Goal: Task Accomplishment & Management: Manage account settings

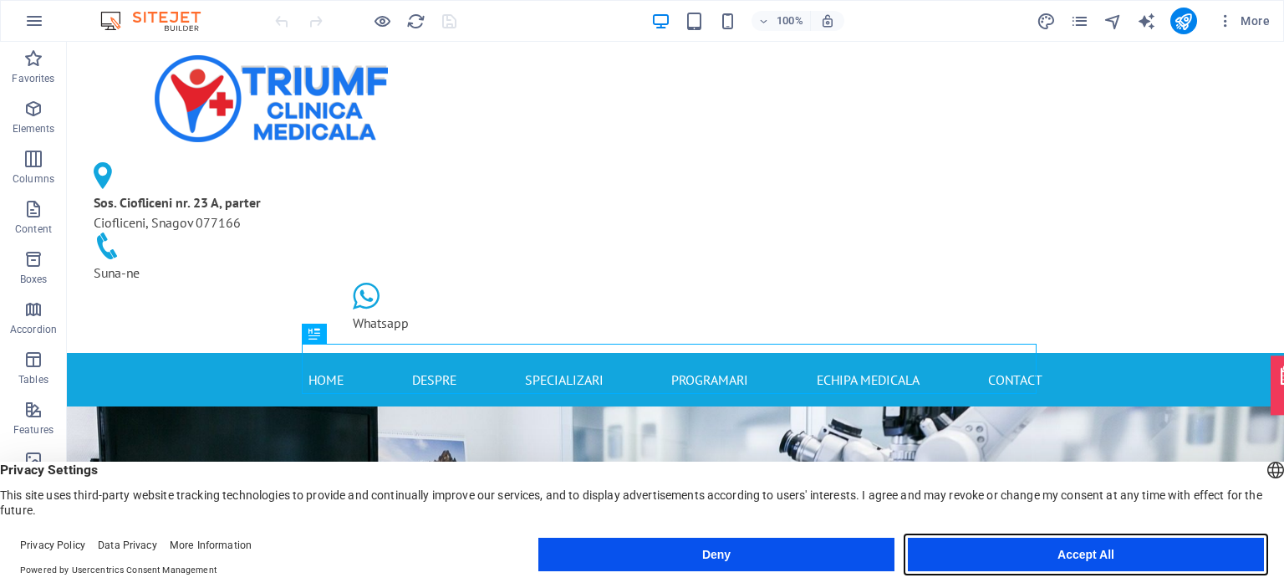
click at [1130, 544] on button "Accept All" at bounding box center [1086, 553] width 356 height 33
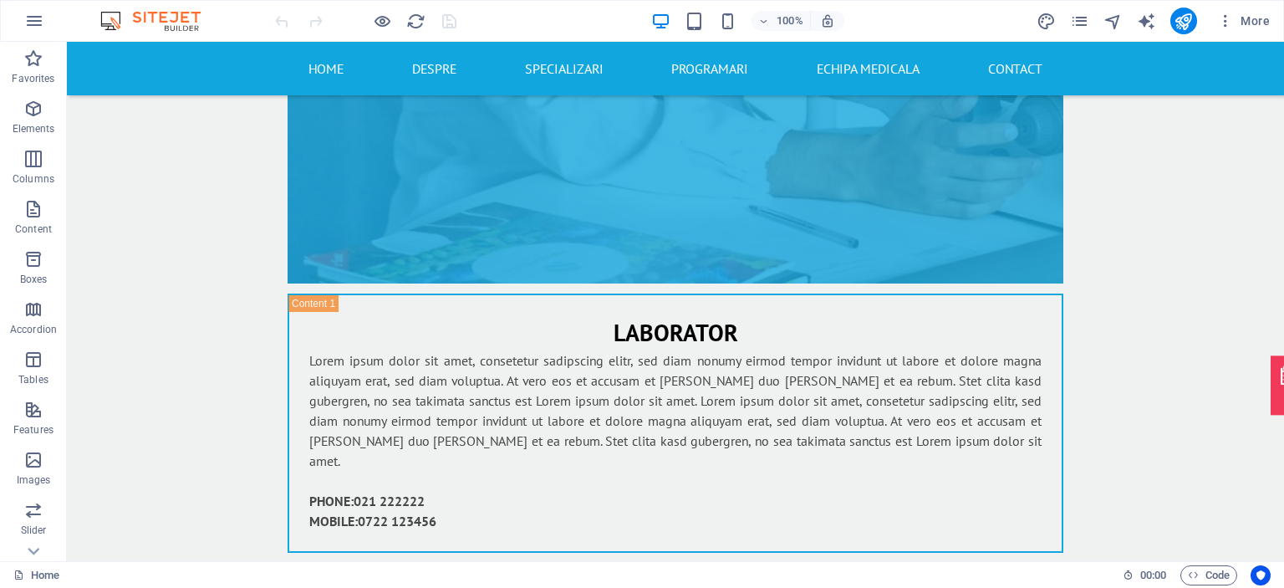
scroll to position [6494, 0]
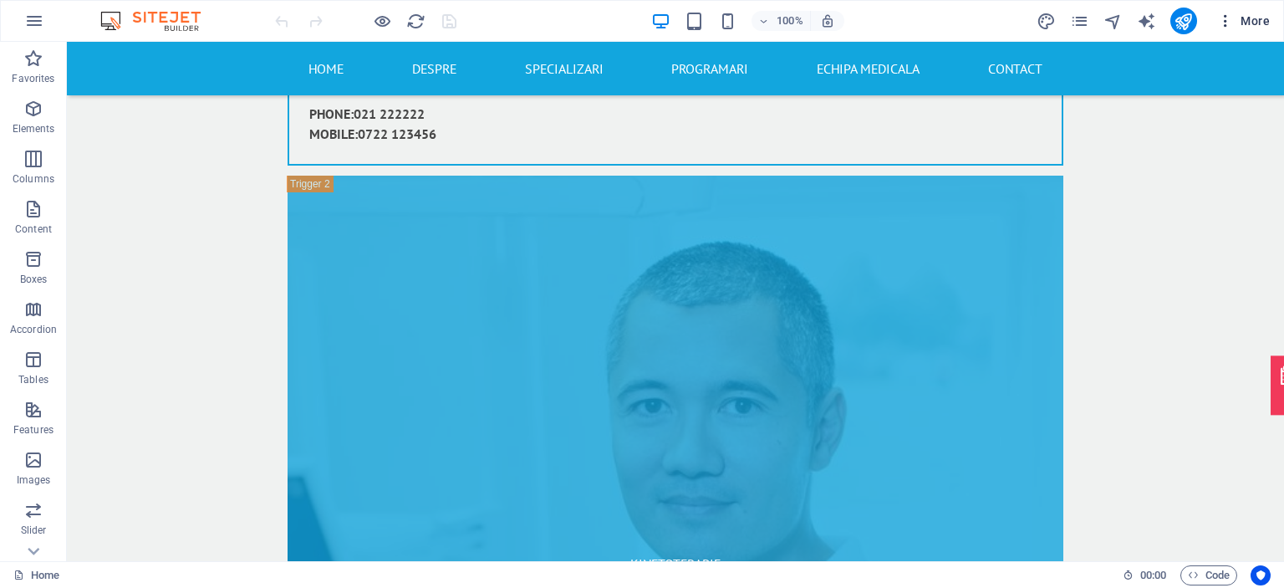
click at [1250, 25] on span "More" at bounding box center [1243, 21] width 53 height 17
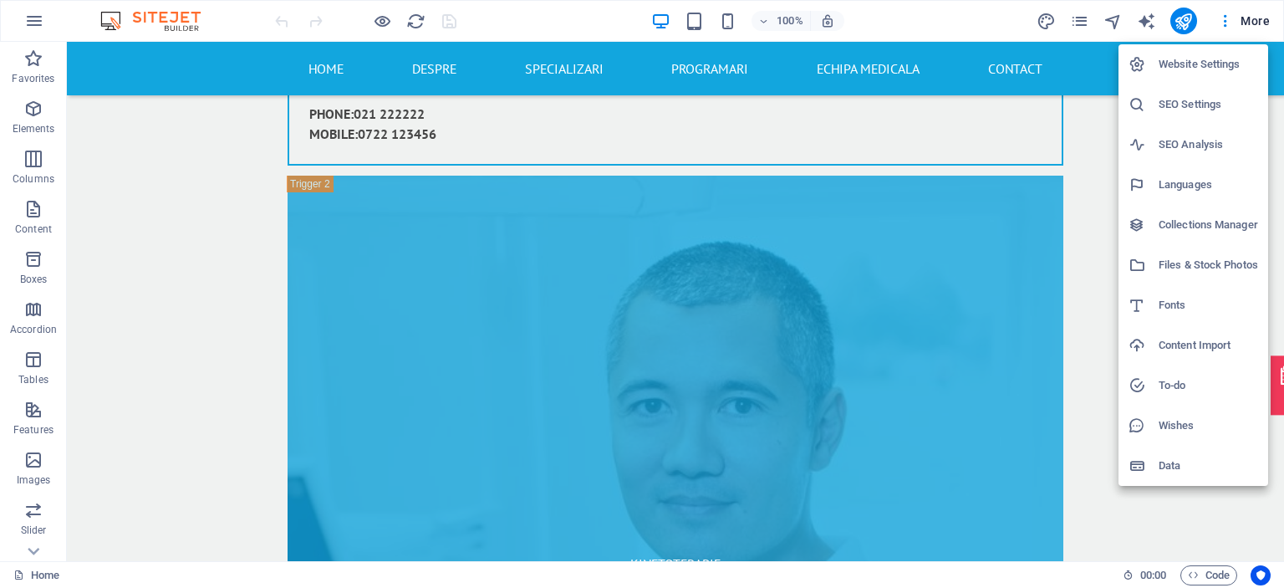
click at [1199, 61] on h6 "Website Settings" at bounding box center [1207, 64] width 99 height 20
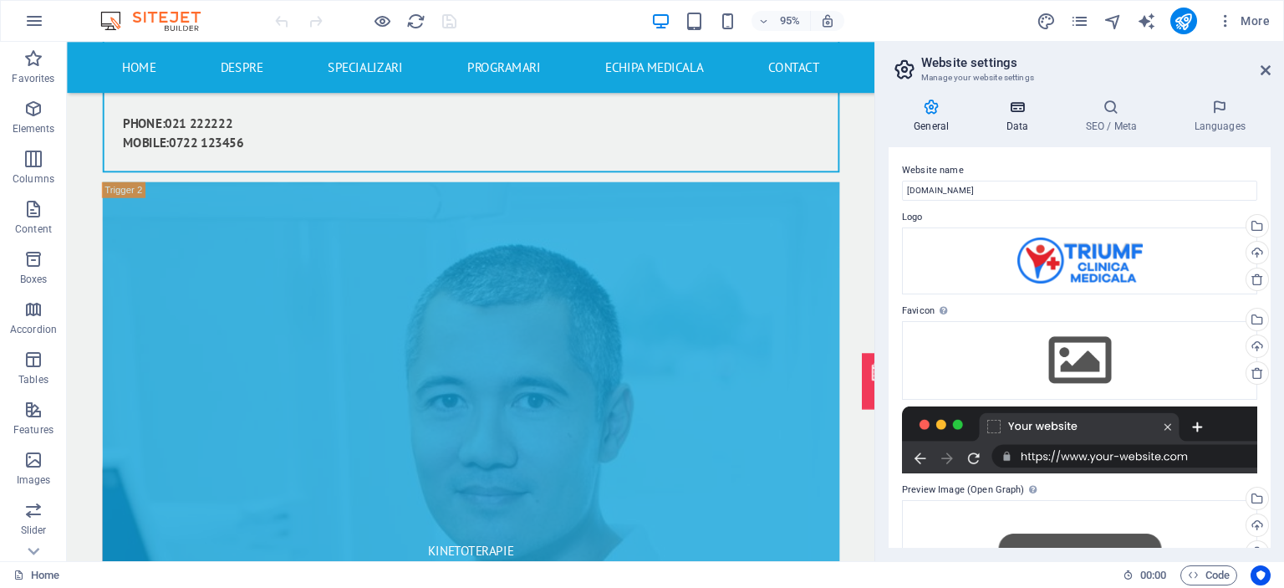
click at [1026, 126] on h4 "Data" at bounding box center [1019, 116] width 79 height 35
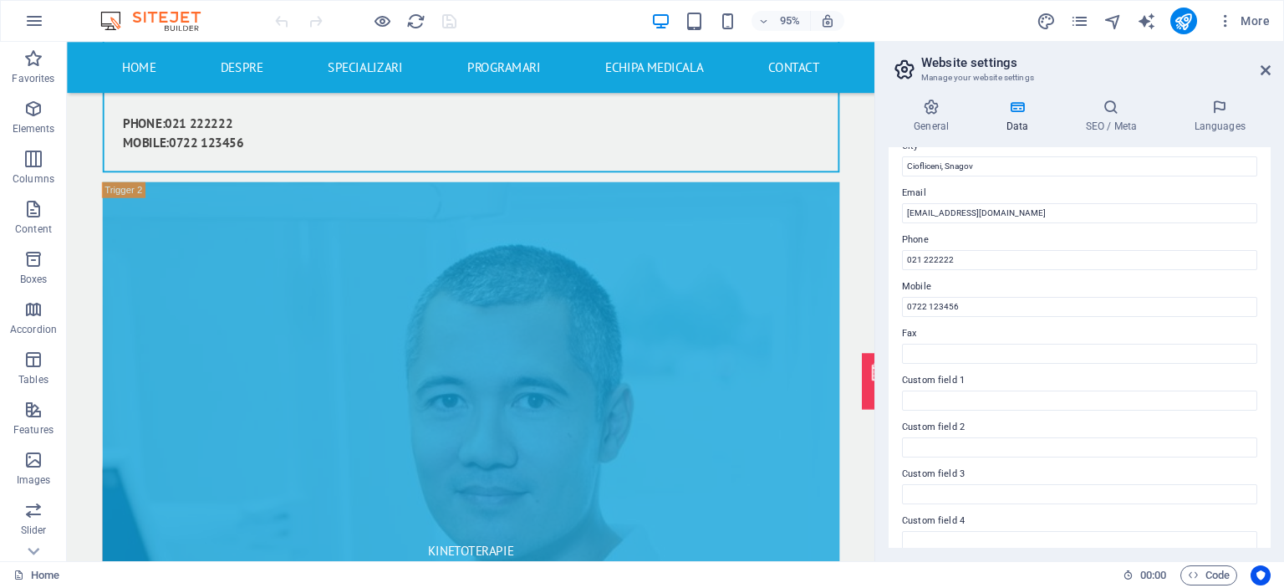
scroll to position [304, 0]
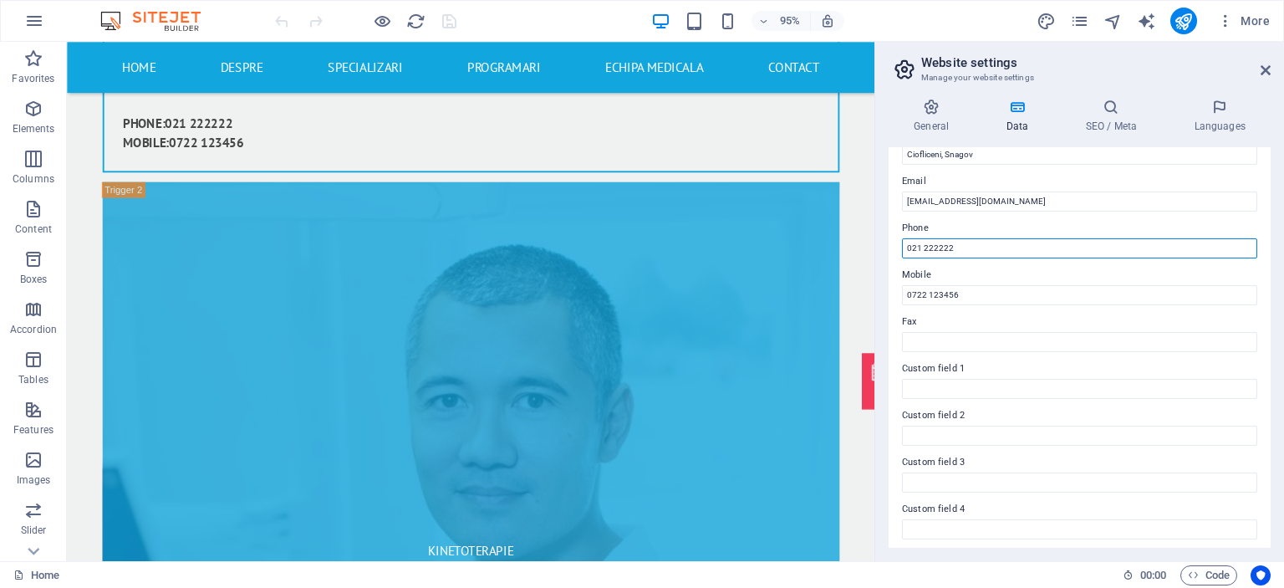
click at [1009, 244] on input "021 222222" at bounding box center [1079, 248] width 355 height 20
click at [1010, 243] on input "021 222222" at bounding box center [1079, 248] width 355 height 20
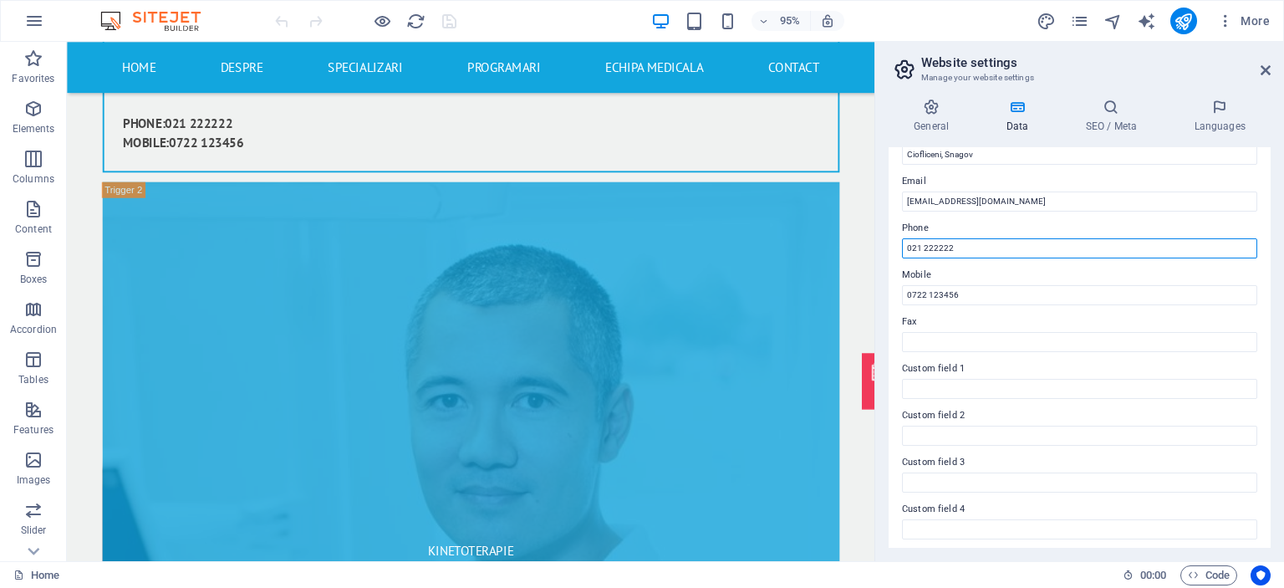
click at [1012, 243] on input "021 222222" at bounding box center [1079, 248] width 355 height 20
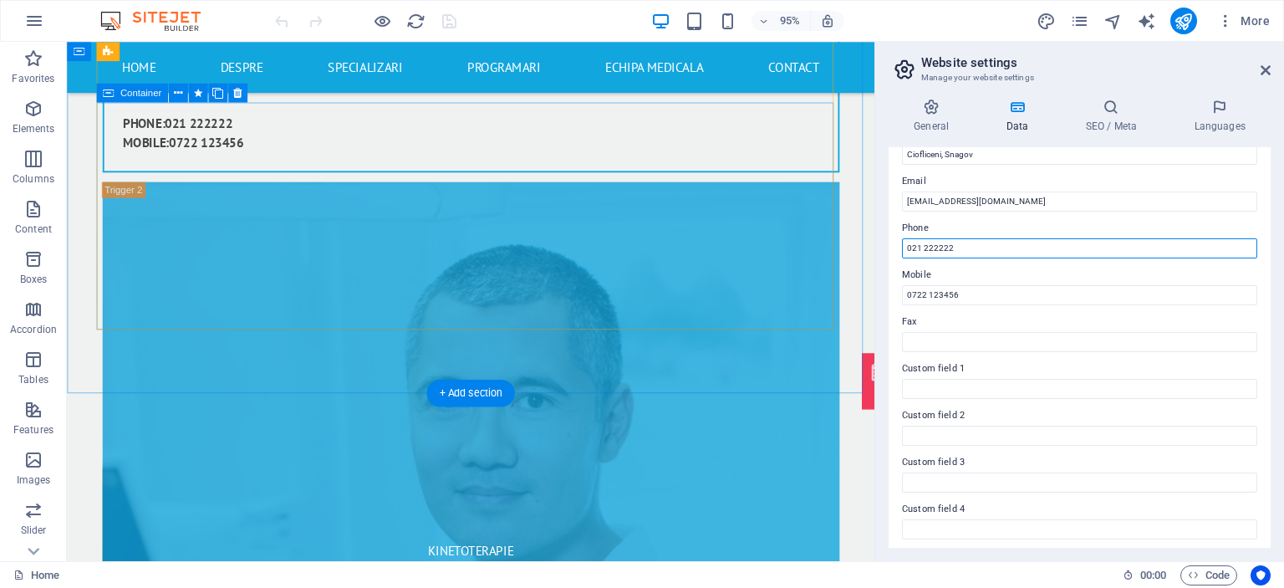
drag, startPoint x: 1079, startPoint y: 285, endPoint x: 872, endPoint y: 253, distance: 209.7
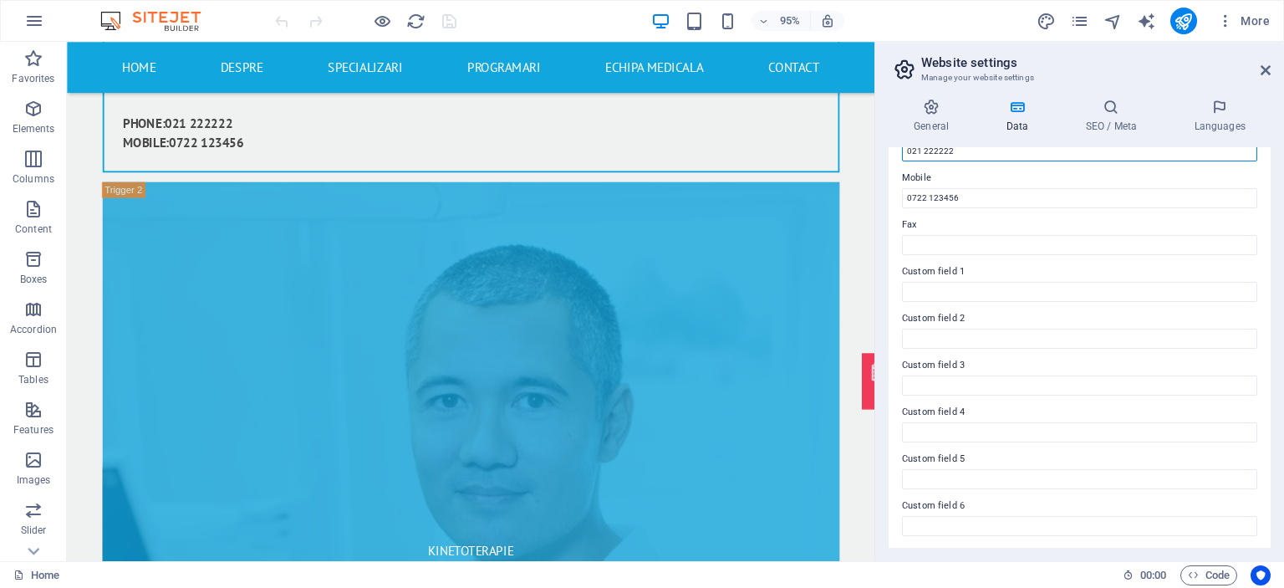
click at [993, 150] on input "021 222222" at bounding box center [1079, 151] width 355 height 20
click at [995, 150] on input "021 222222" at bounding box center [1079, 151] width 355 height 20
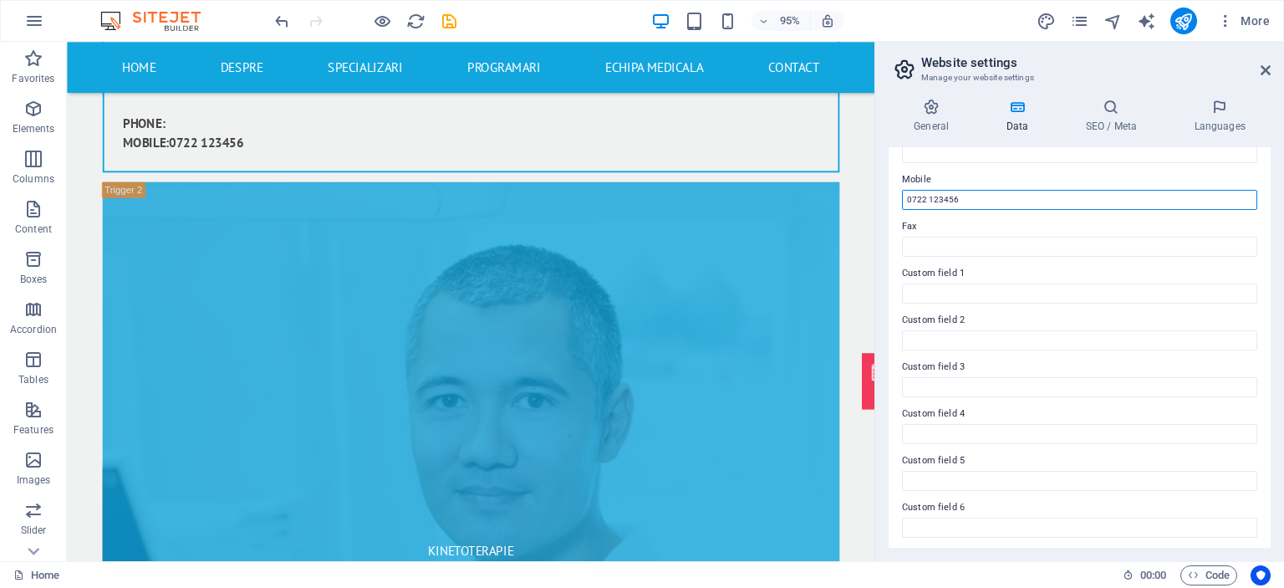
click at [959, 201] on input "0722 123456" at bounding box center [1079, 200] width 355 height 20
drag, startPoint x: 959, startPoint y: 201, endPoint x: 889, endPoint y: 203, distance: 70.2
click at [889, 203] on div "Contact data for this website. This can be used everywhere on the website and w…" at bounding box center [1079, 347] width 382 height 400
type input "0778 625 693"
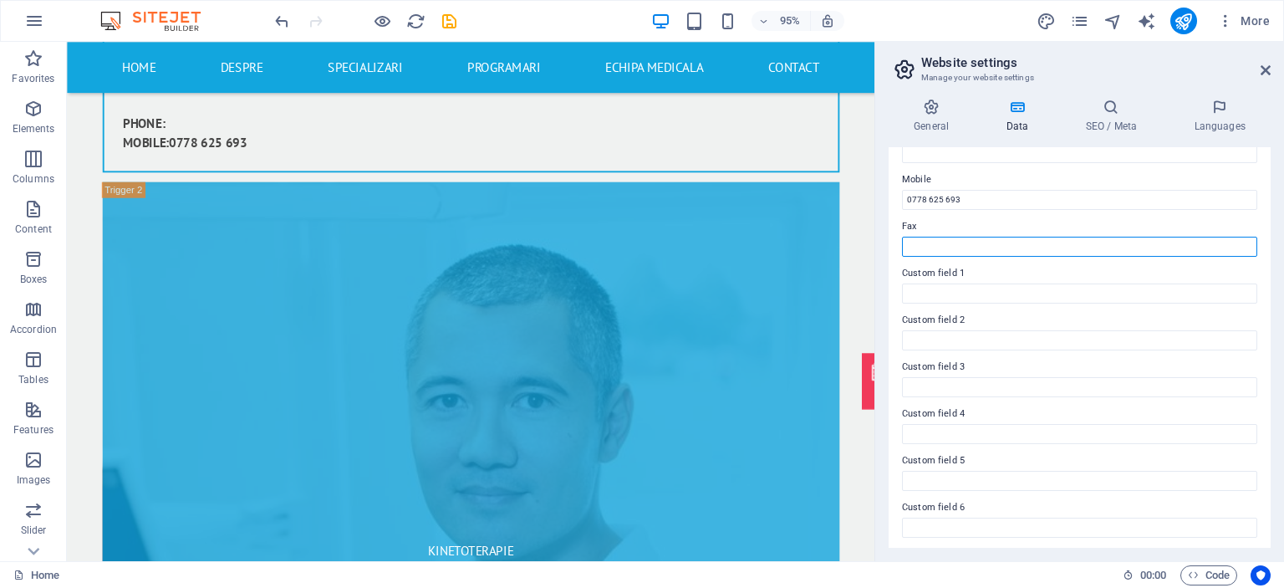
click at [1117, 240] on input "Fax" at bounding box center [1079, 247] width 355 height 20
drag, startPoint x: 1270, startPoint y: 370, endPoint x: 1266, endPoint y: 163, distance: 207.3
click at [1266, 163] on div "Contact data for this website. This can be used everywhere on the website and w…" at bounding box center [1079, 347] width 382 height 400
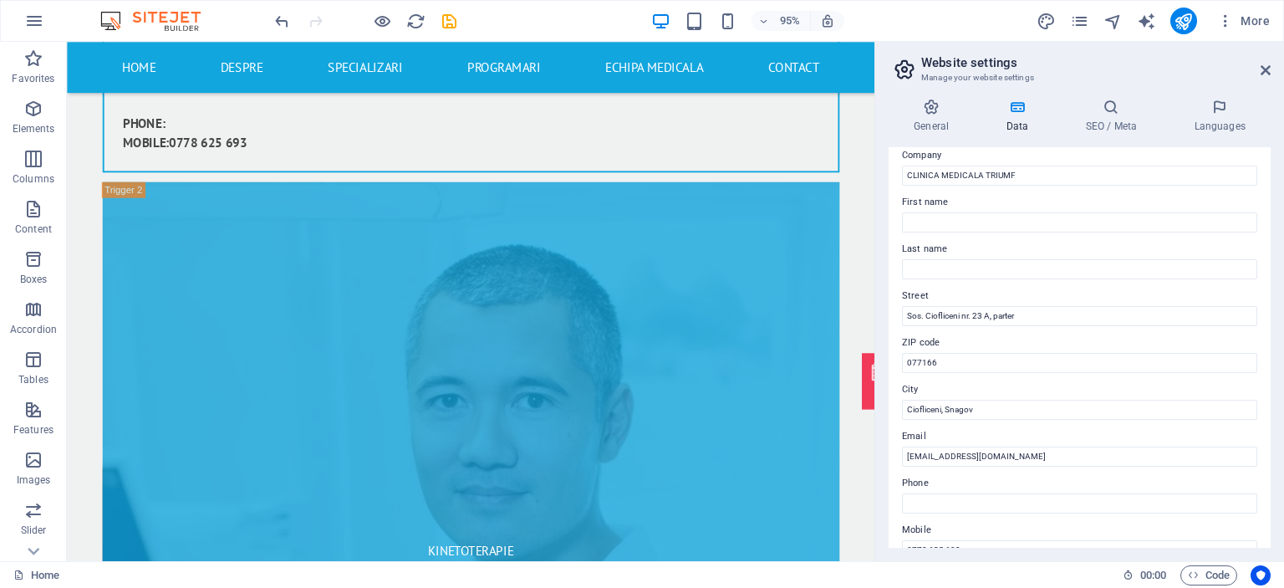
scroll to position [0, 0]
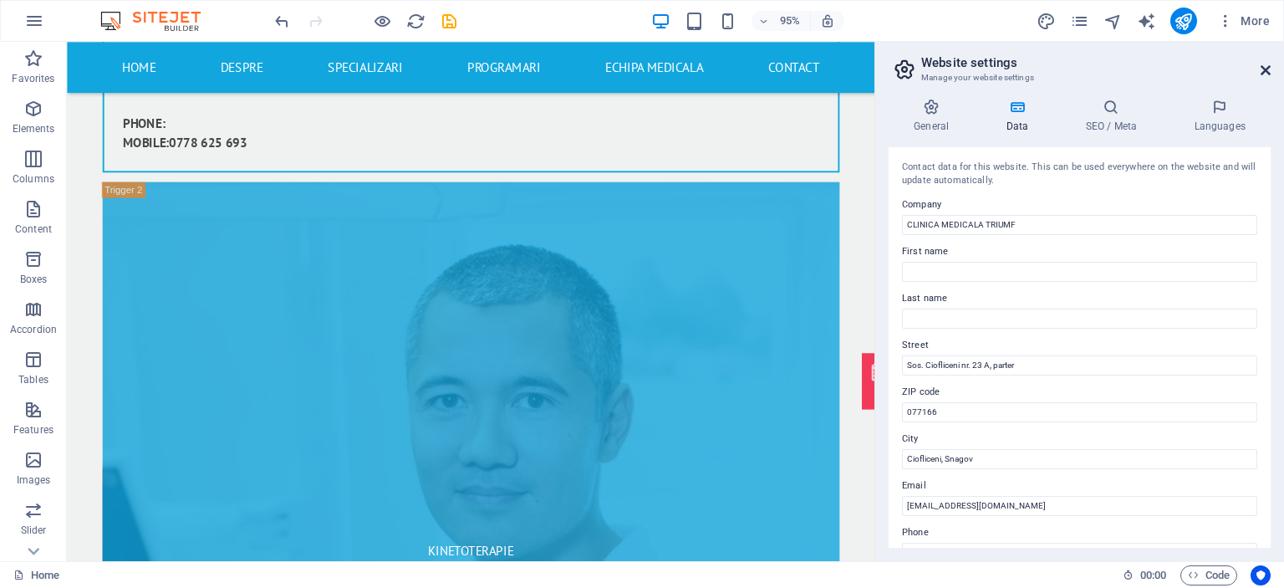
click at [1265, 66] on icon at bounding box center [1265, 70] width 10 height 13
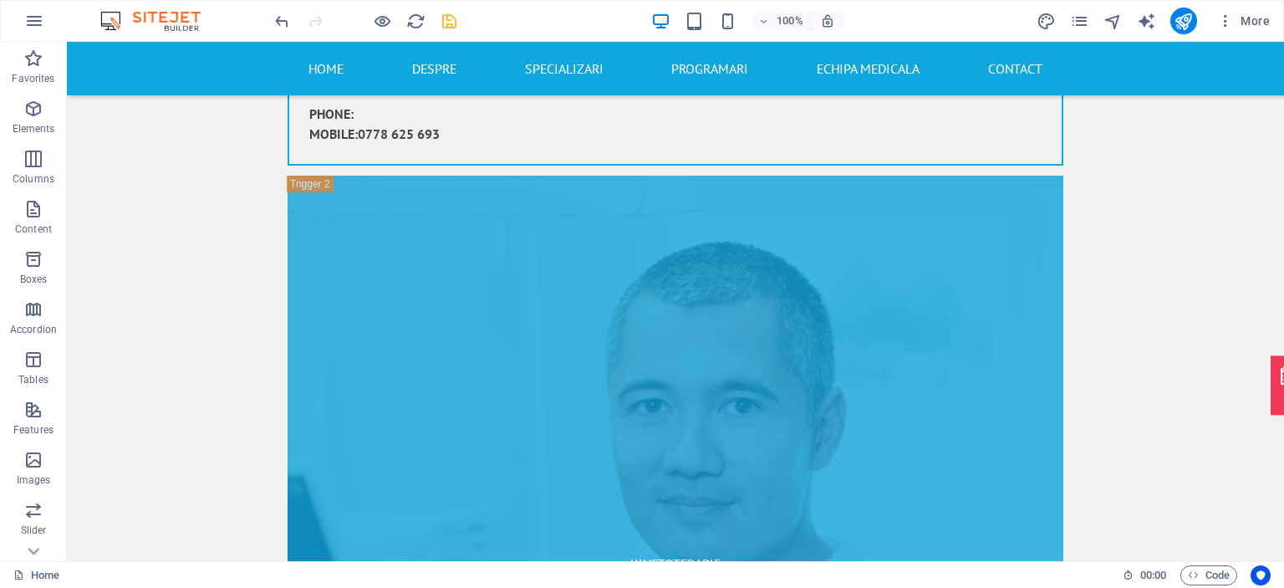
click at [438, 11] on div at bounding box center [365, 21] width 187 height 27
click at [448, 22] on icon "save" at bounding box center [449, 21] width 19 height 19
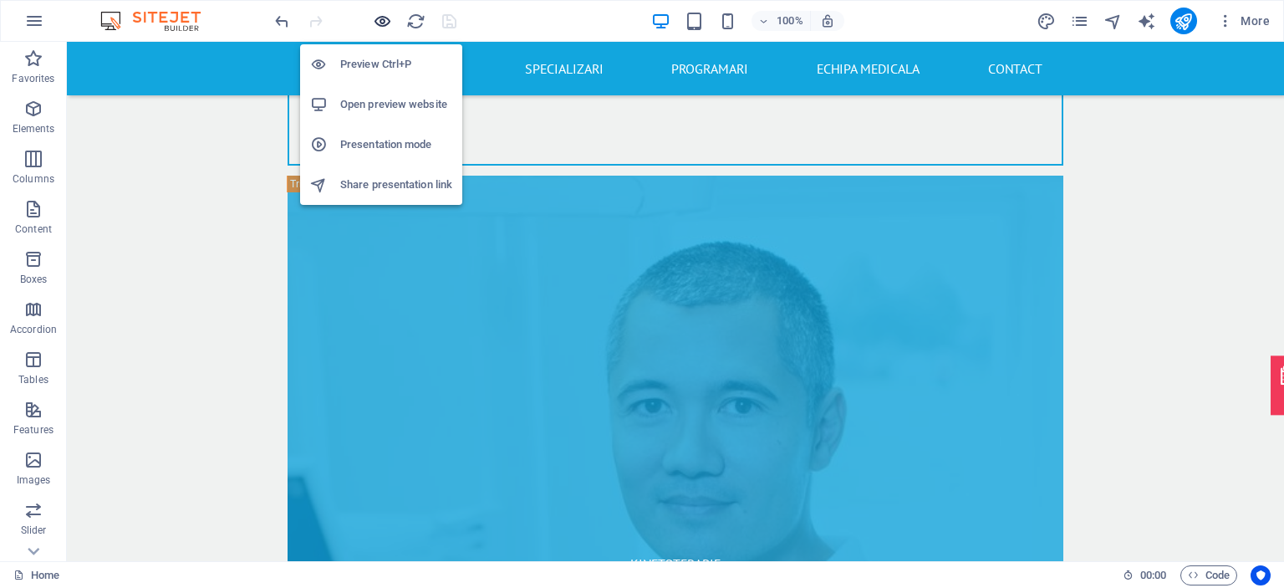
click at [384, 22] on icon "button" at bounding box center [382, 21] width 19 height 19
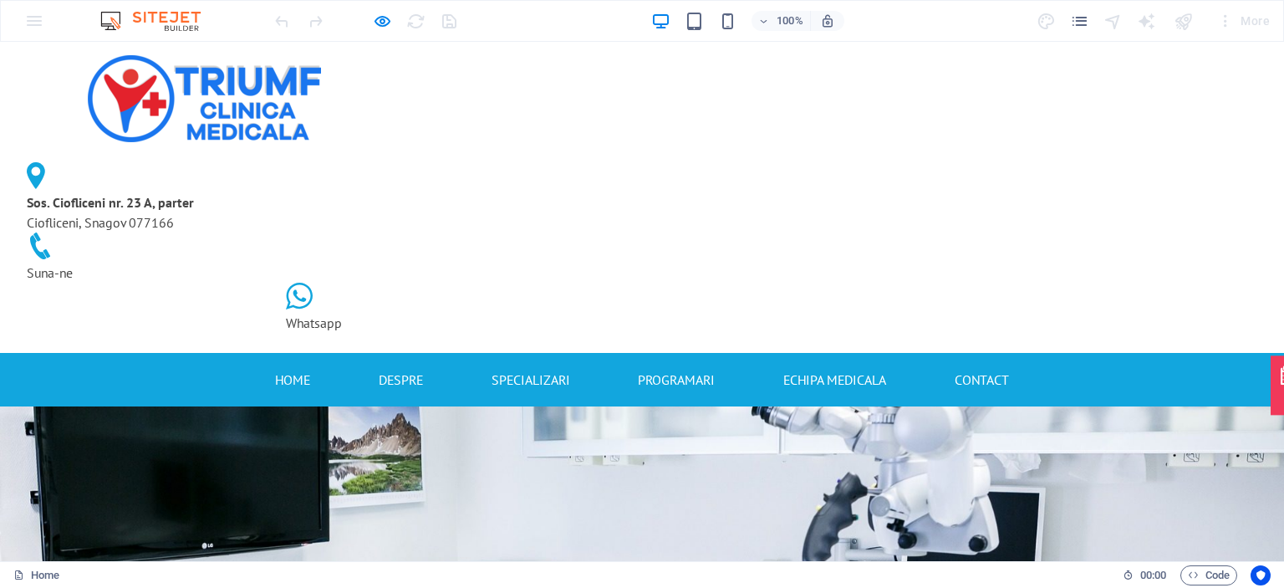
drag, startPoint x: 1283, startPoint y: 100, endPoint x: 1280, endPoint y: 81, distance: 19.5
click at [959, 366] on link "Contact" at bounding box center [981, 379] width 54 height 27
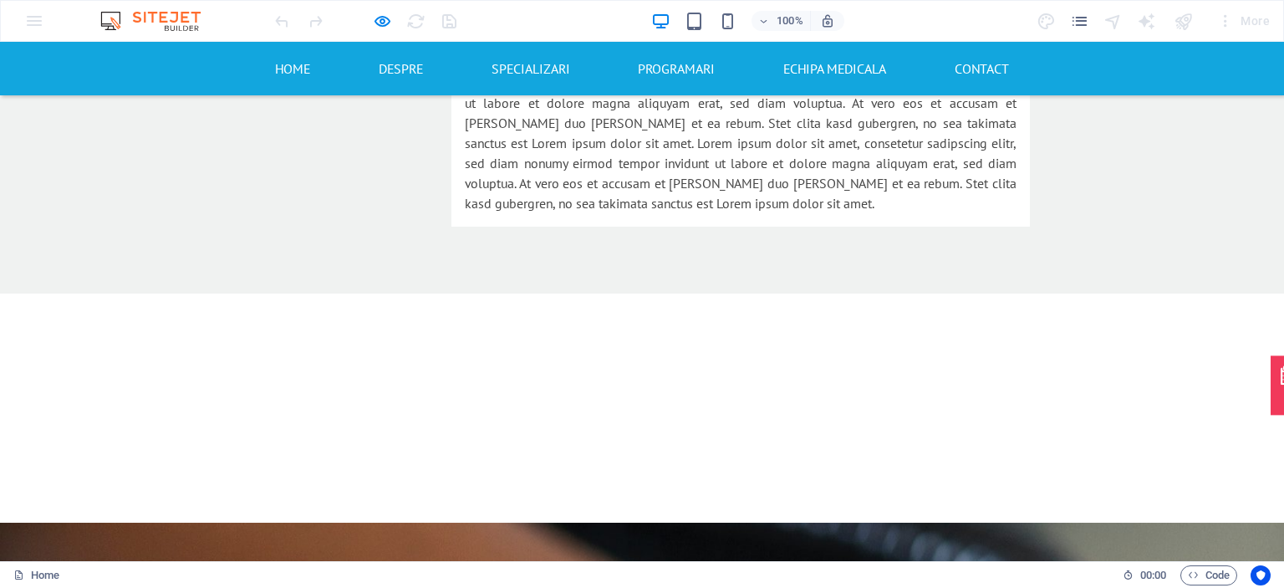
scroll to position [2660, 0]
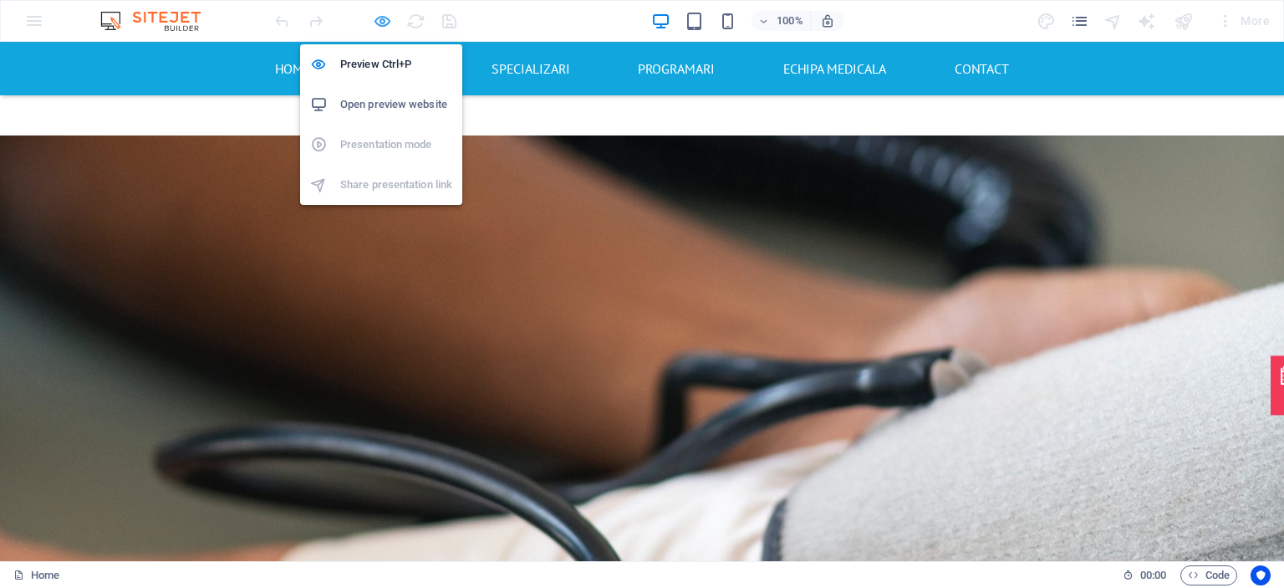
click at [373, 24] on icon "button" at bounding box center [382, 21] width 19 height 19
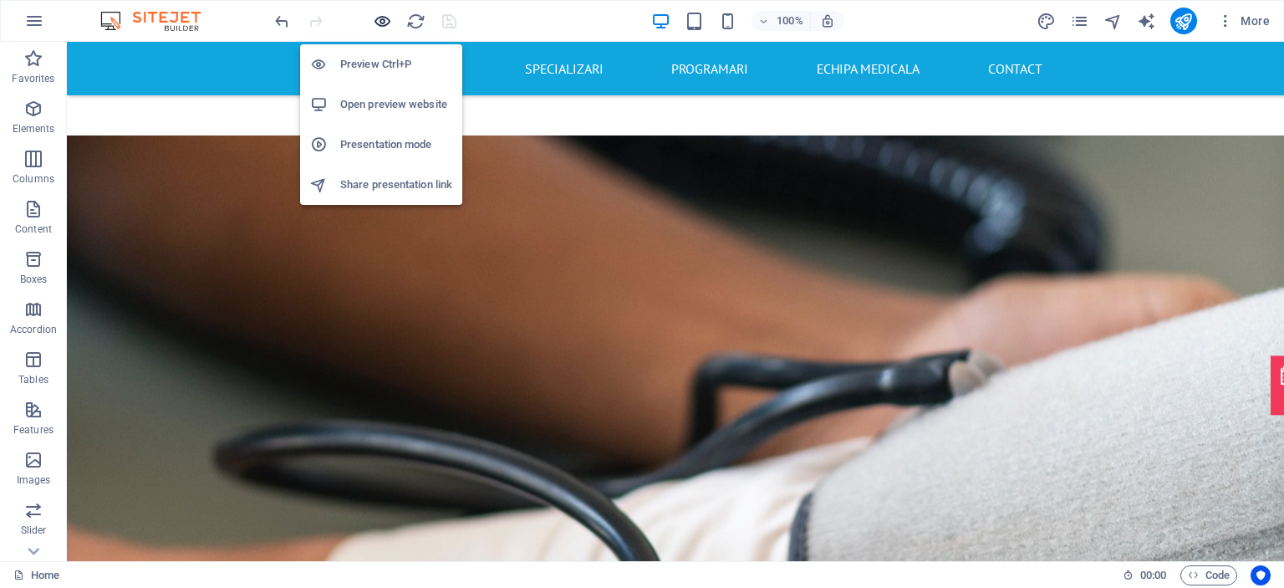
scroll to position [3942, 0]
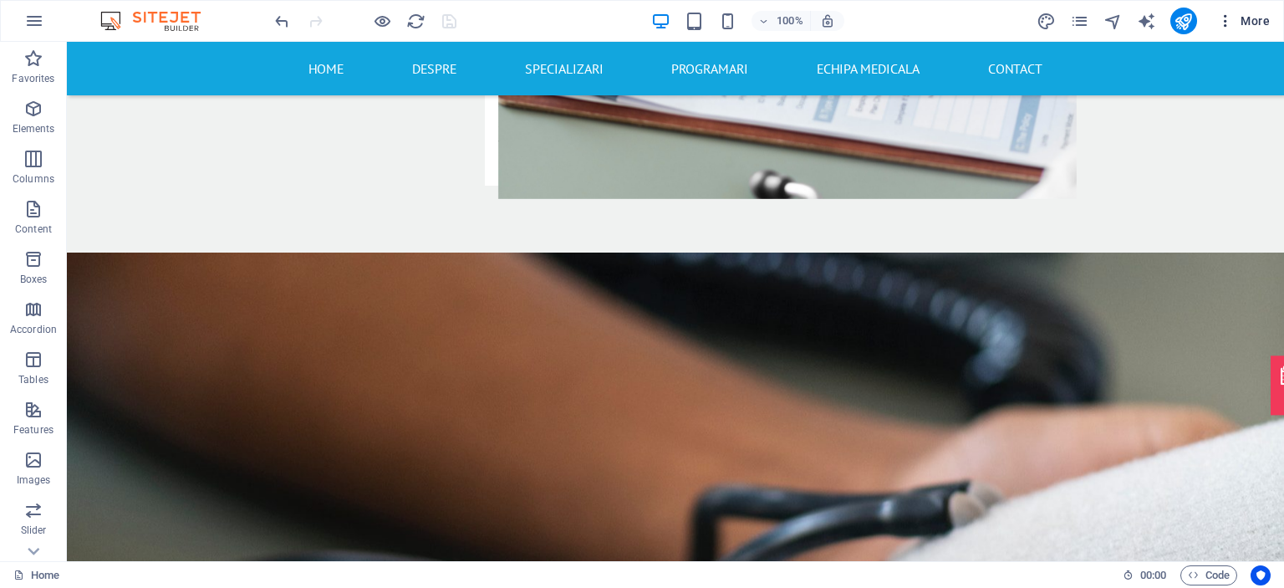
click at [1256, 15] on span "More" at bounding box center [1243, 21] width 53 height 17
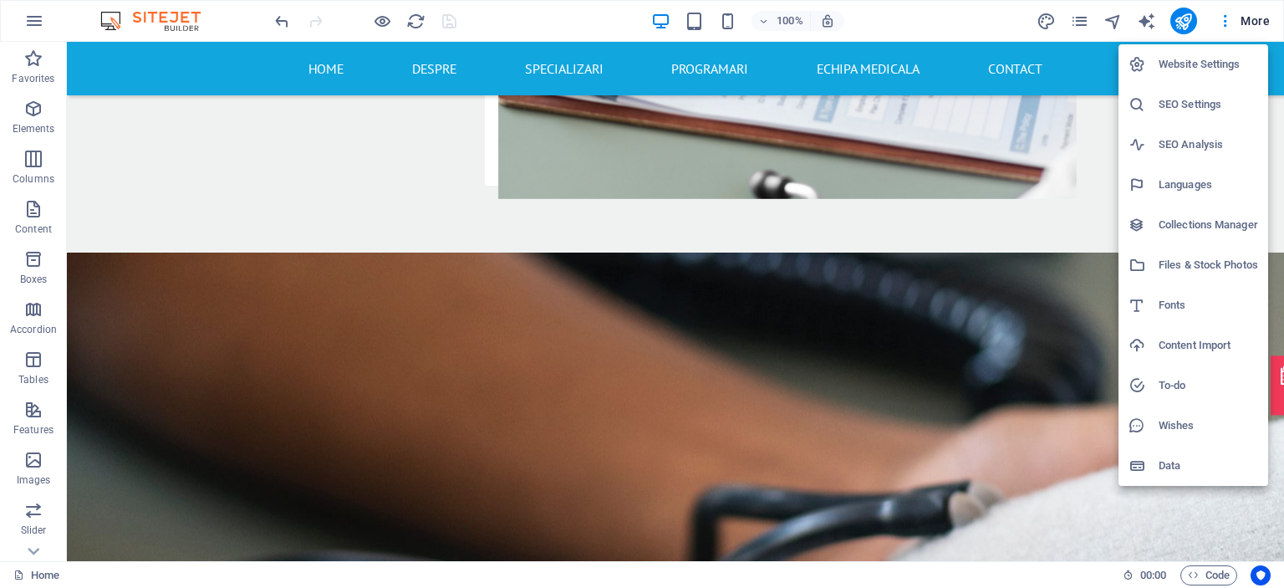
click at [1203, 54] on h6 "Website Settings" at bounding box center [1207, 64] width 99 height 20
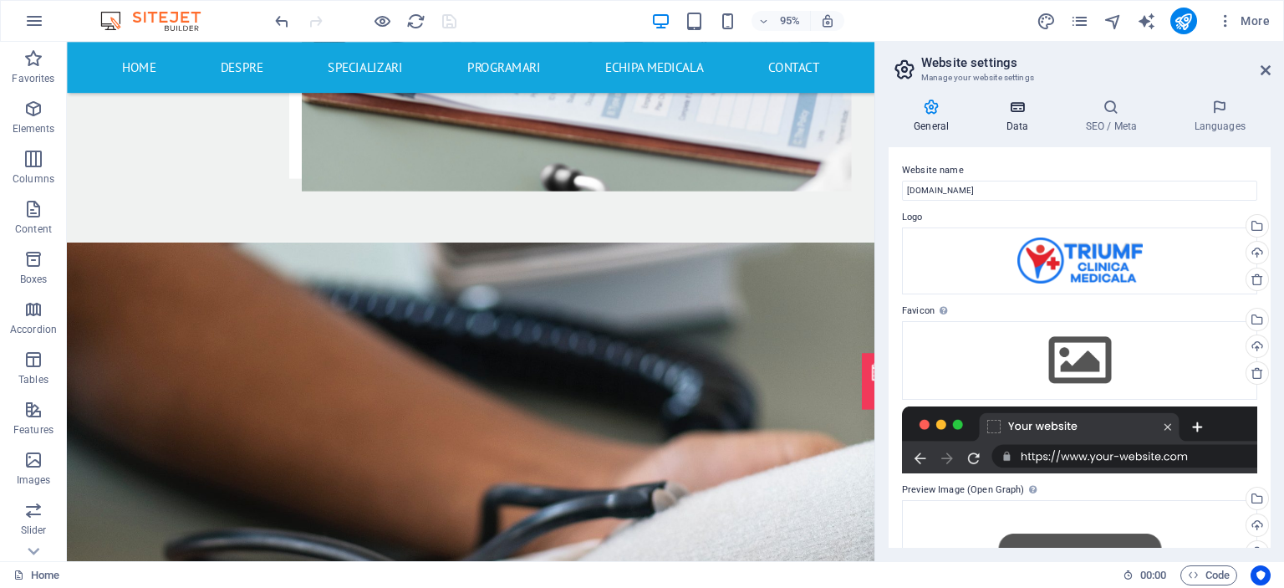
click at [1005, 116] on h4 "Data" at bounding box center [1019, 116] width 79 height 35
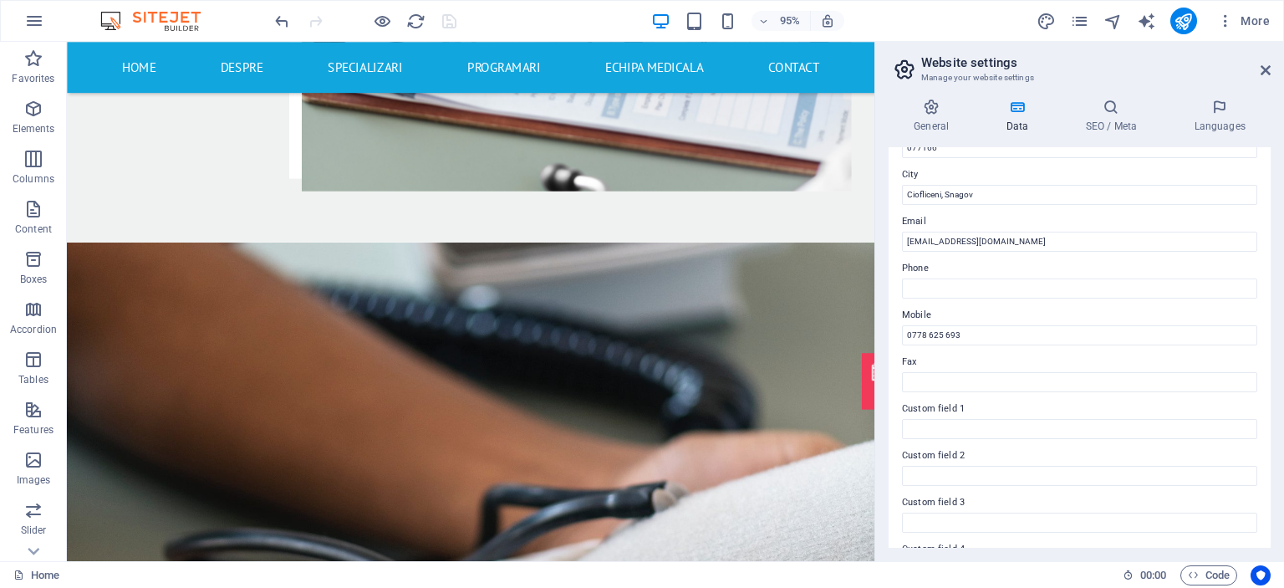
scroll to position [267, 0]
click at [997, 328] on input "0778 625 693" at bounding box center [1079, 332] width 355 height 20
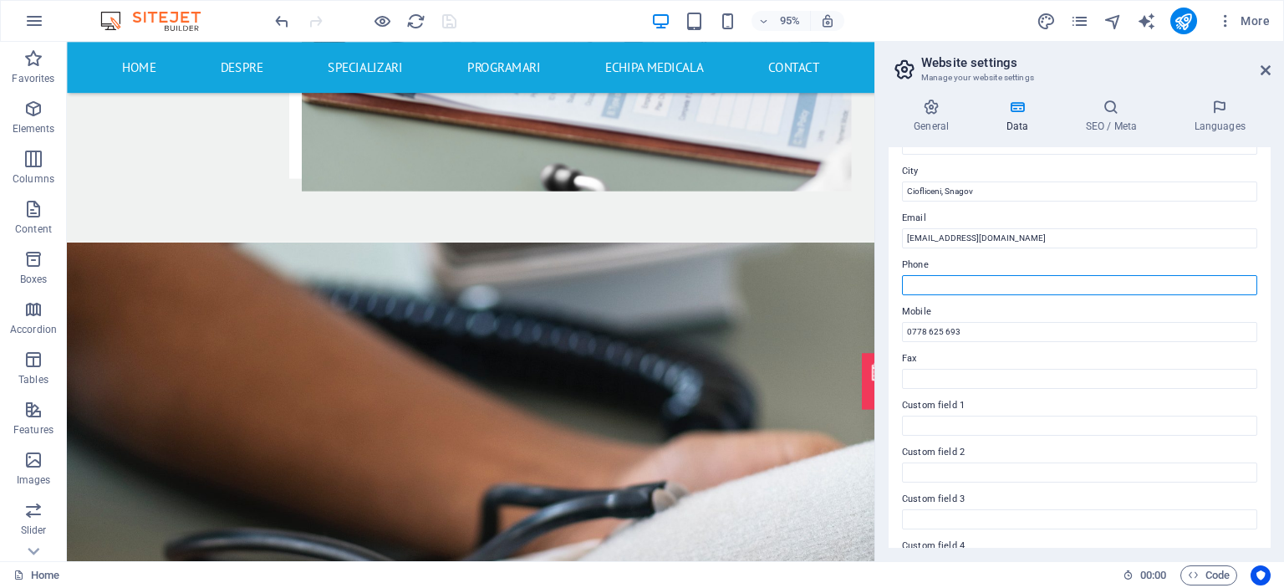
click at [985, 280] on input "Phone" at bounding box center [1079, 285] width 355 height 20
paste input "0778 625 693"
type input "0778 625 693"
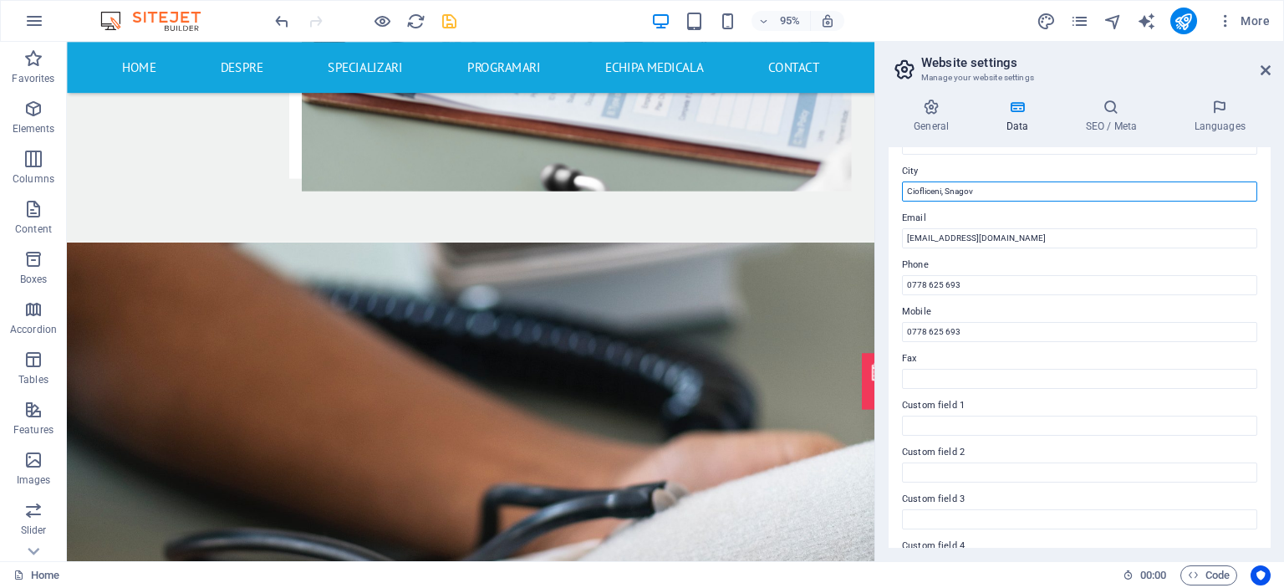
click at [1176, 182] on input "Ciofliceni, Snagov" at bounding box center [1079, 191] width 355 height 20
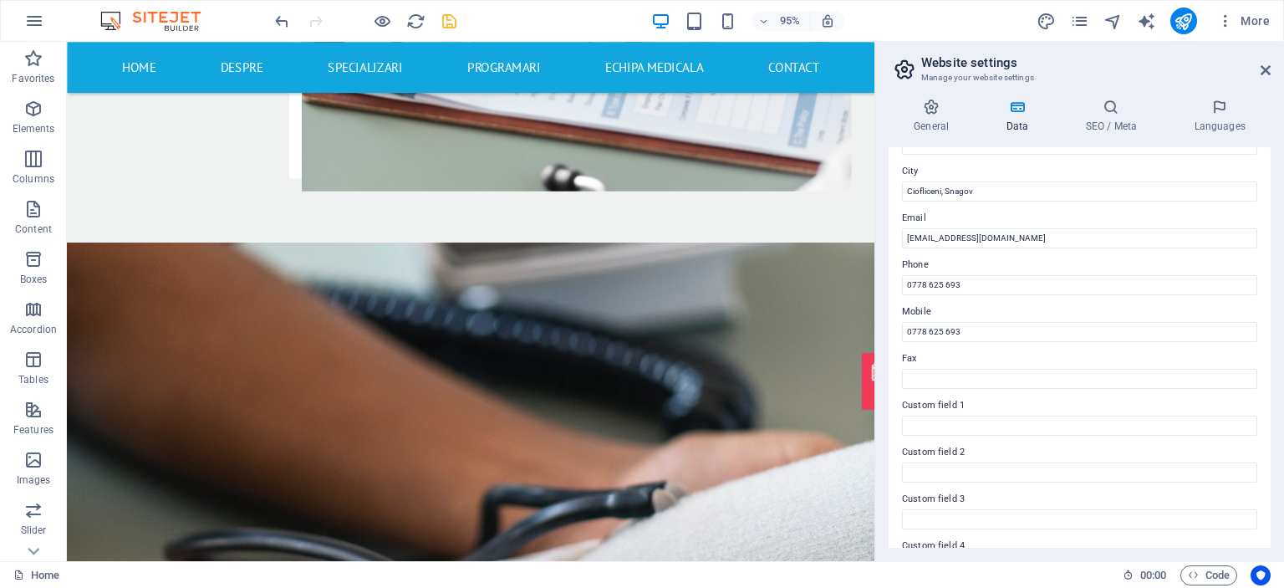
click at [436, 20] on div at bounding box center [365, 21] width 187 height 27
click at [453, 17] on icon "save" at bounding box center [449, 21] width 19 height 19
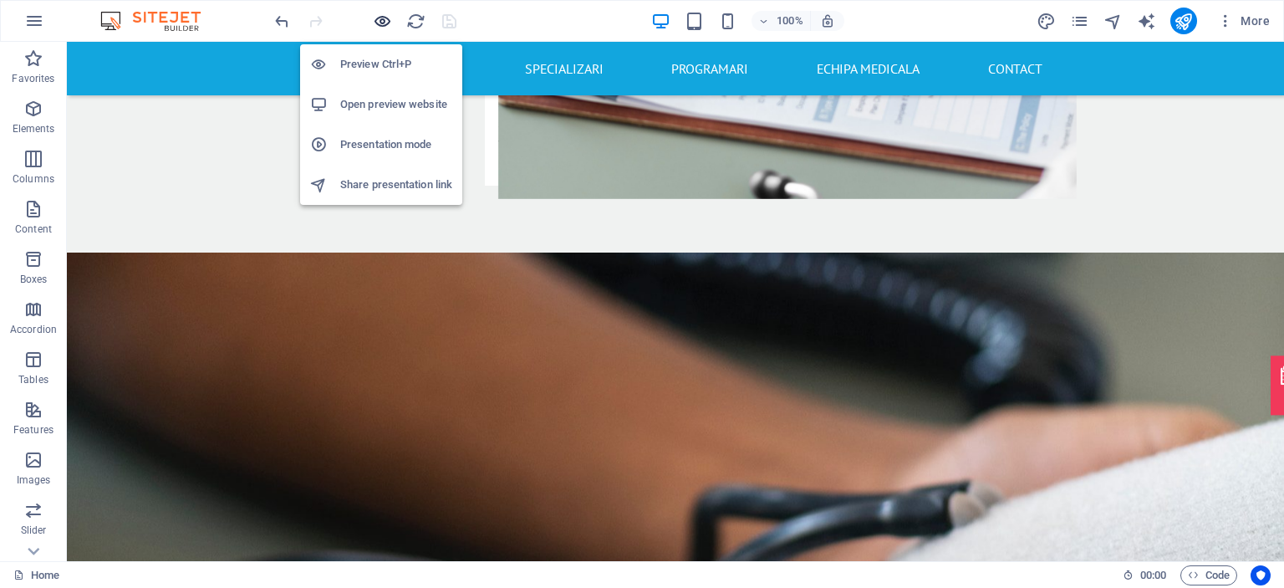
click at [386, 18] on icon "button" at bounding box center [382, 21] width 19 height 19
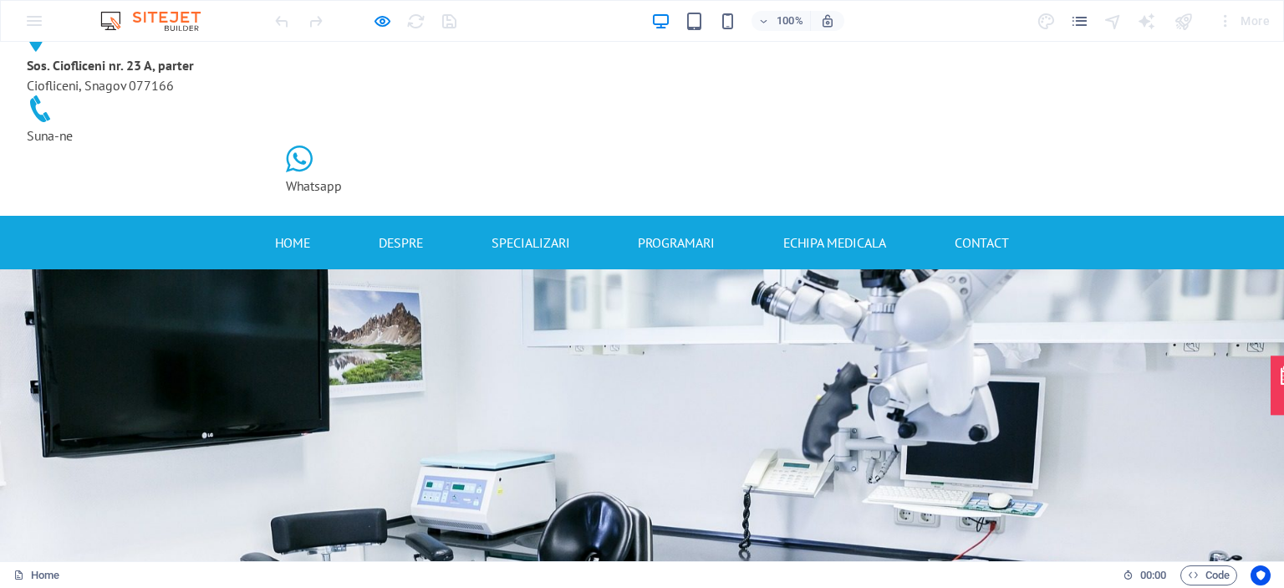
scroll to position [0, 0]
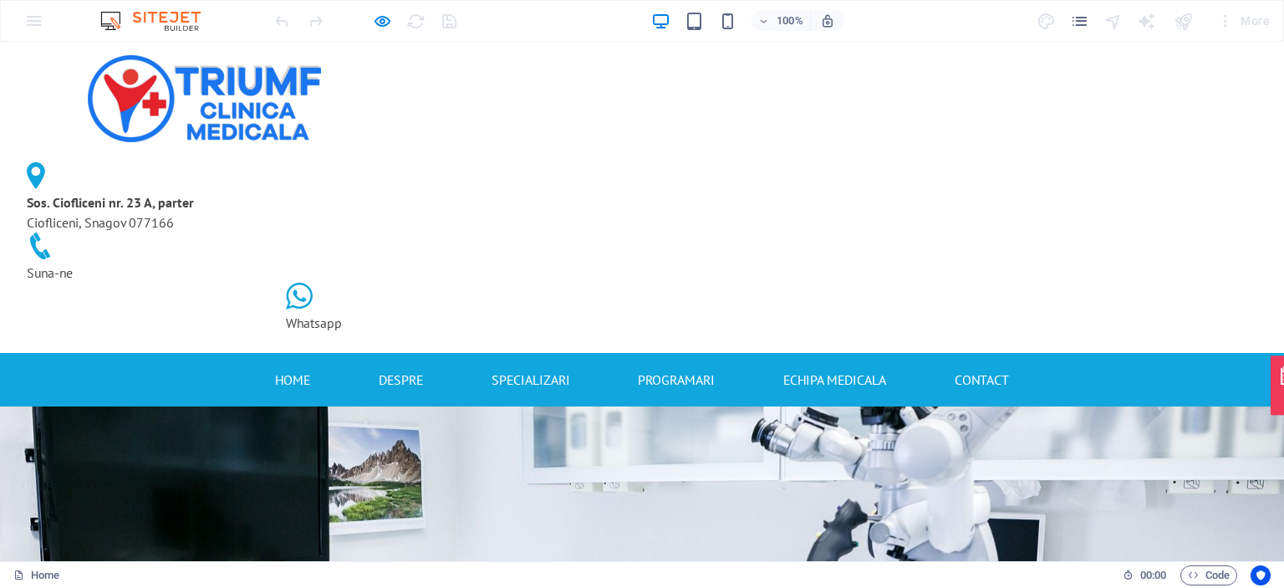
click at [313, 282] on icon at bounding box center [299, 295] width 27 height 27
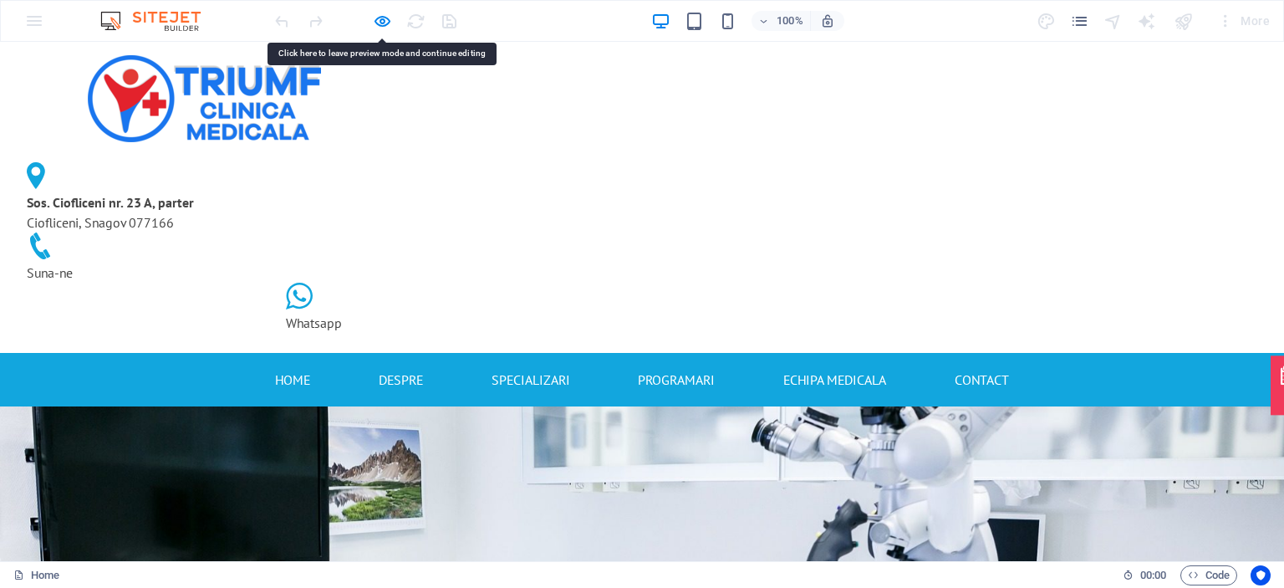
click at [313, 282] on icon at bounding box center [299, 295] width 27 height 27
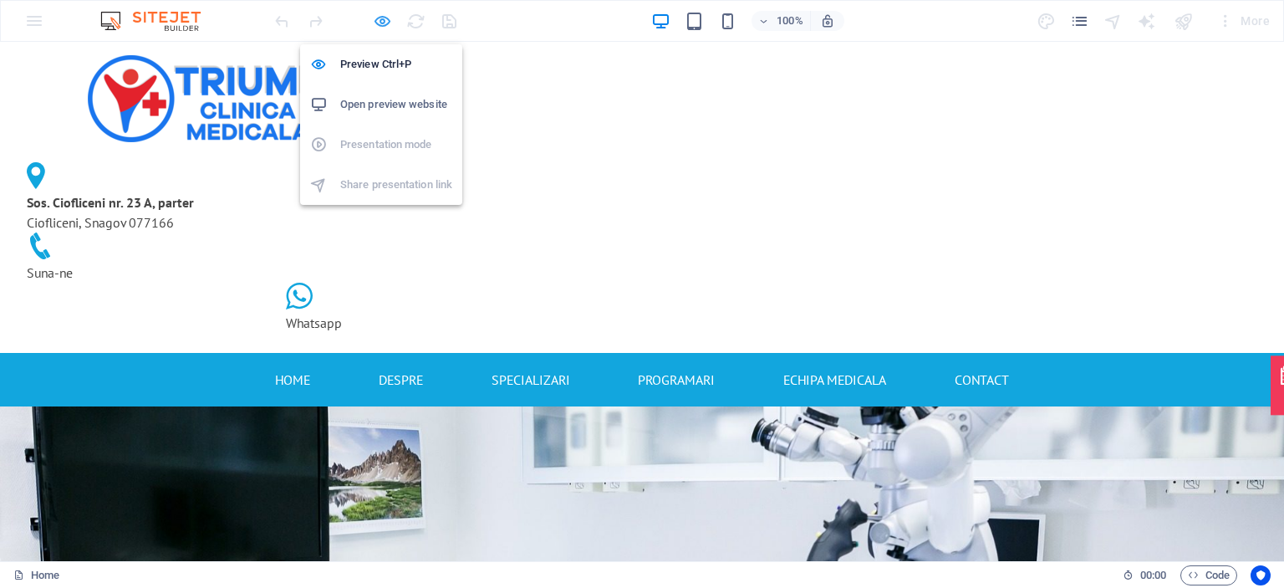
click at [381, 23] on icon "button" at bounding box center [382, 21] width 19 height 19
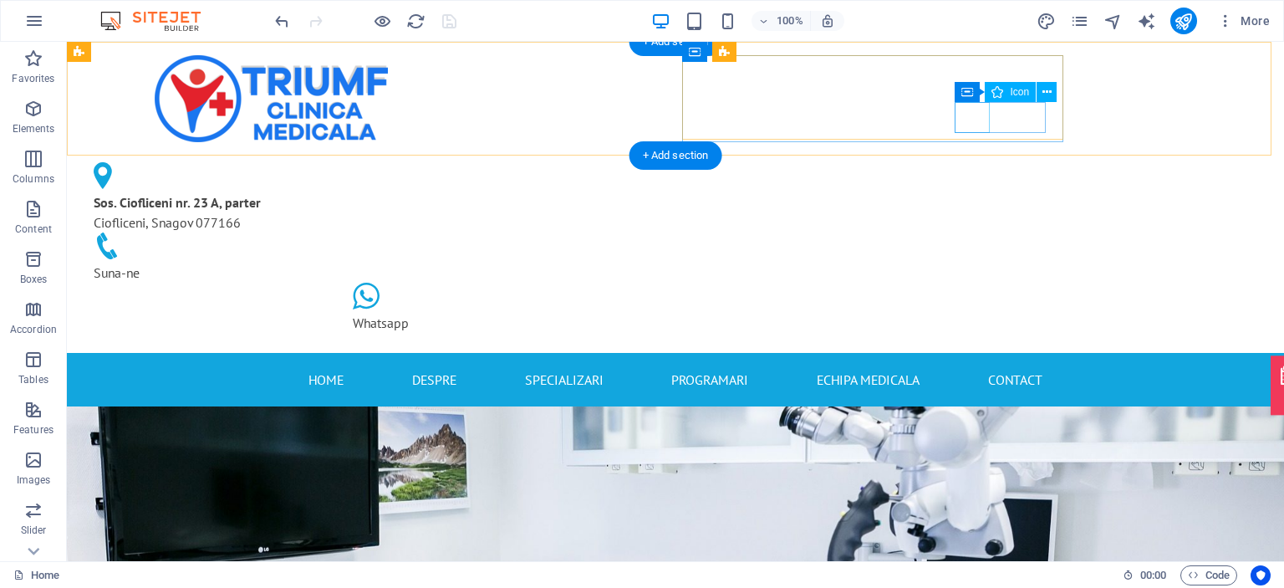
click at [707, 282] on figure at bounding box center [530, 297] width 354 height 30
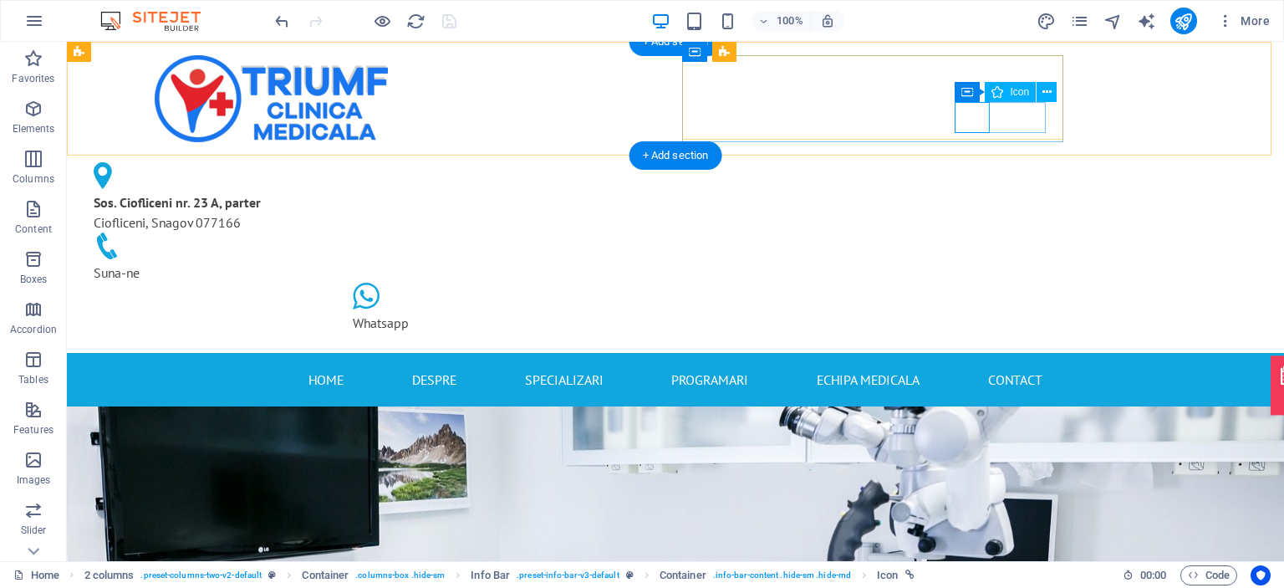
click at [707, 282] on figure at bounding box center [530, 297] width 354 height 30
select select "xMidYMid"
select select "px"
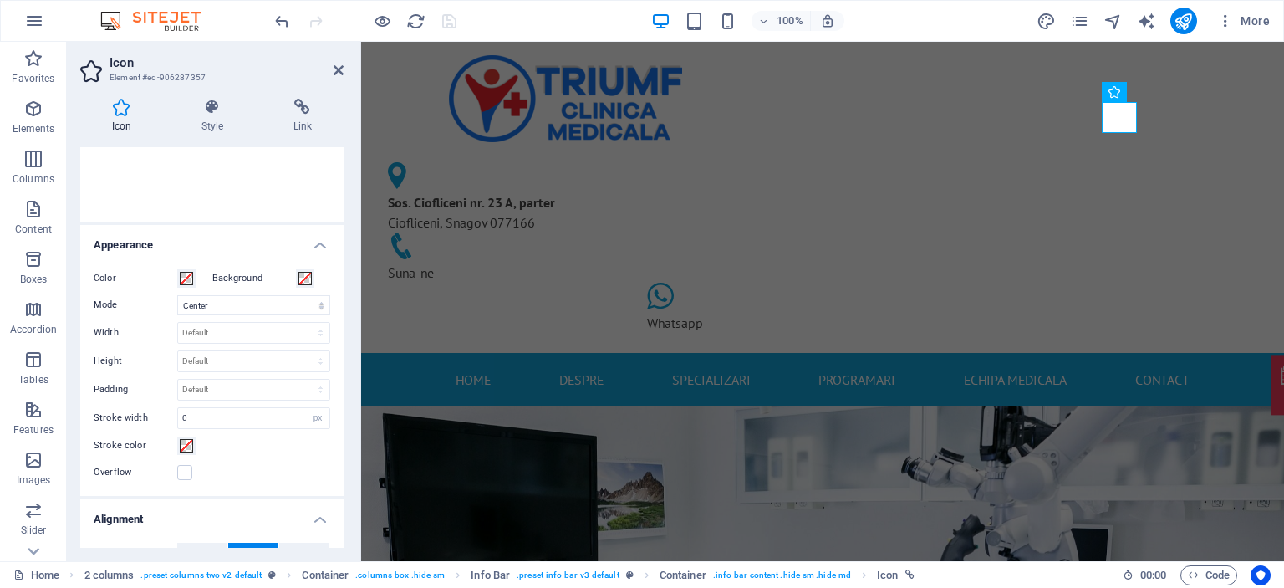
scroll to position [293, 0]
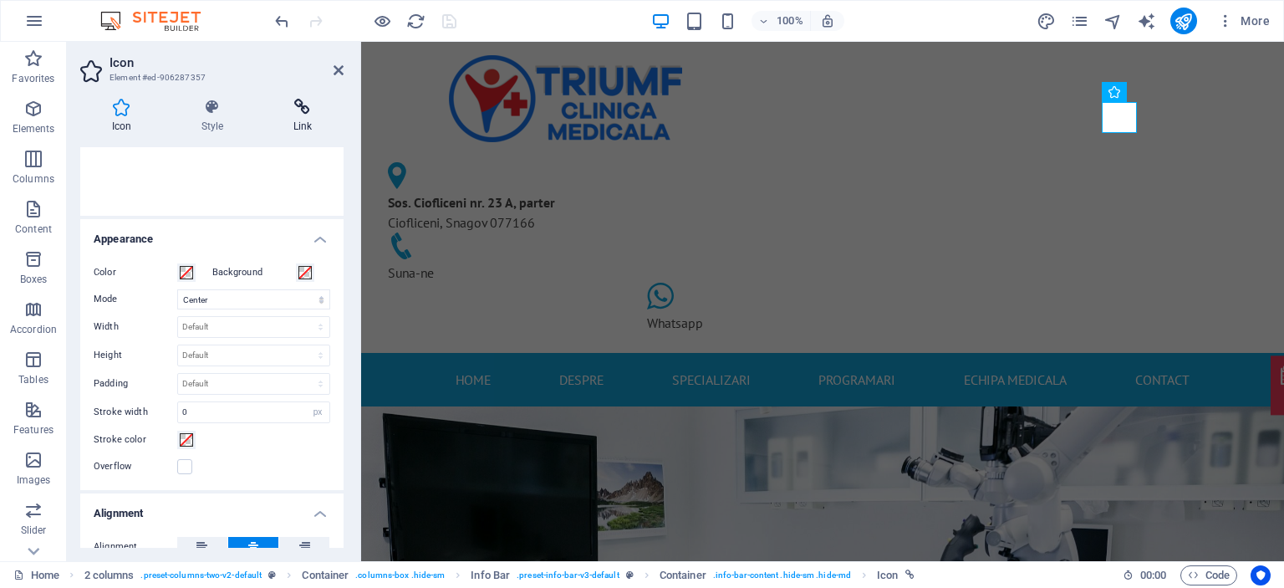
drag, startPoint x: 344, startPoint y: 380, endPoint x: 304, endPoint y: 103, distance: 280.4
click at [304, 103] on div "Icon Style Link Icon whatsapp Appearance Color Background Mode Scale Left Cente…" at bounding box center [212, 323] width 290 height 476
click at [301, 114] on icon at bounding box center [303, 107] width 82 height 17
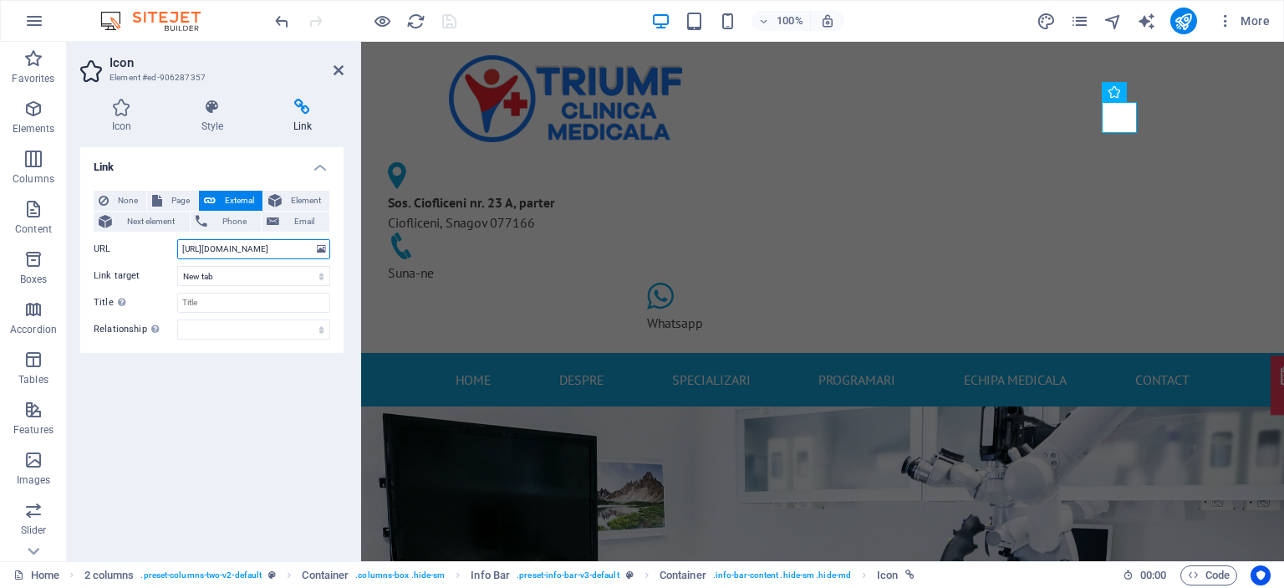
click at [291, 248] on input "[URL][DOMAIN_NAME]" at bounding box center [253, 249] width 153 height 20
paste input "8 625 6"
click at [274, 244] on input "[URL][DOMAIN_NAME] 625 693" at bounding box center [253, 249] width 153 height 20
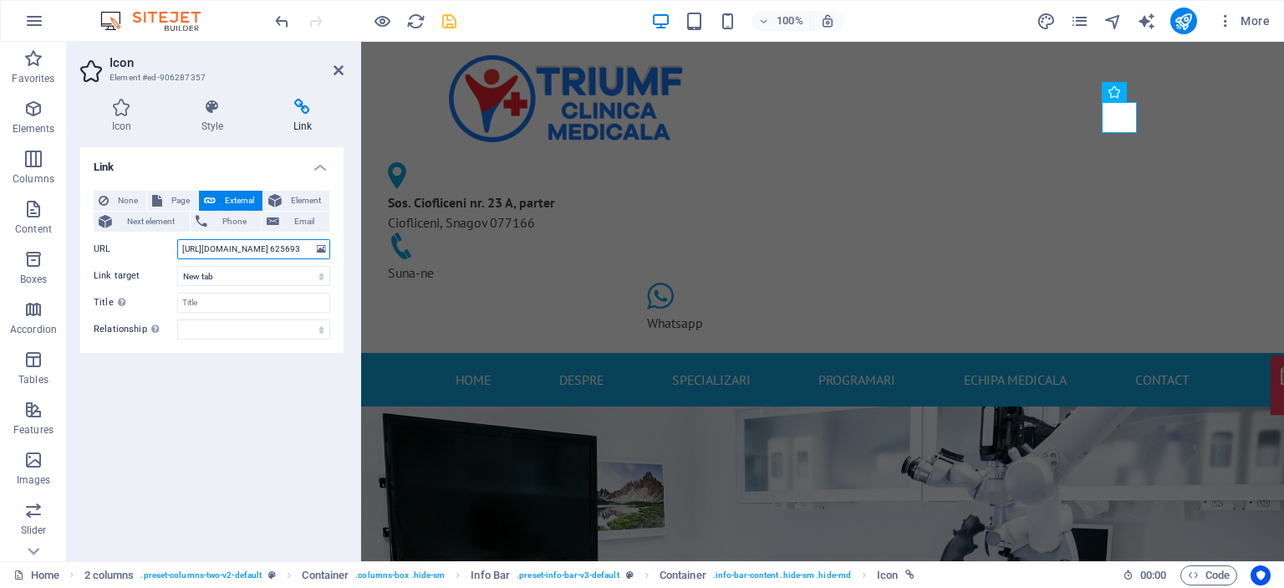
click at [257, 247] on input "[URL][DOMAIN_NAME] 625693" at bounding box center [253, 249] width 153 height 20
type input "[URL][DOMAIN_NAME]"
click at [274, 277] on select "New tab Same tab Overlay" at bounding box center [253, 276] width 153 height 20
click at [333, 69] on icon at bounding box center [338, 70] width 10 height 13
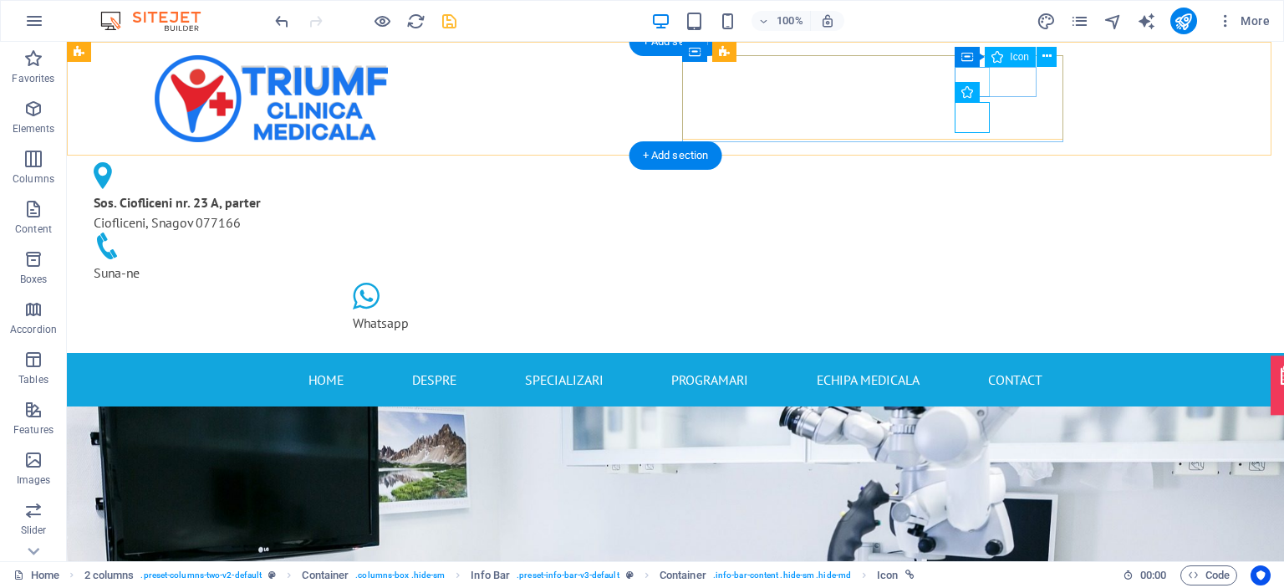
click at [435, 232] on figure at bounding box center [264, 247] width 341 height 30
select select "xMidYMid"
select select "px"
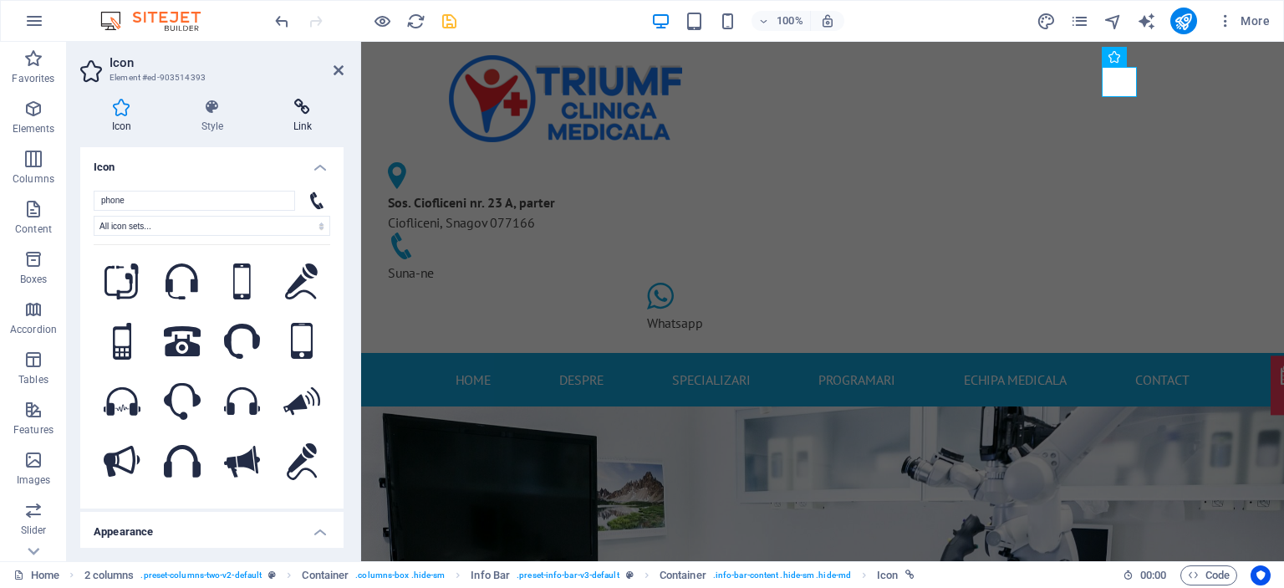
click at [304, 99] on icon at bounding box center [303, 107] width 82 height 17
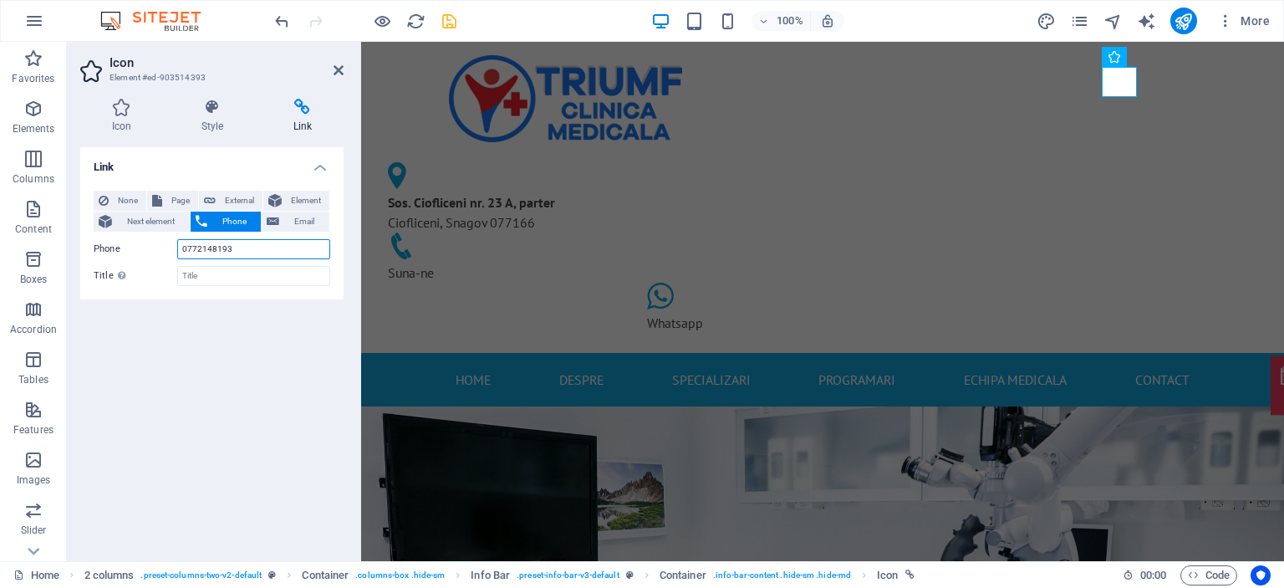
click at [238, 242] on input "0772148193" at bounding box center [253, 249] width 153 height 20
paste input "8 625 6"
click at [203, 243] on input "0778 625 693" at bounding box center [253, 249] width 153 height 20
click at [217, 250] on input "0778625 693" at bounding box center [253, 249] width 153 height 20
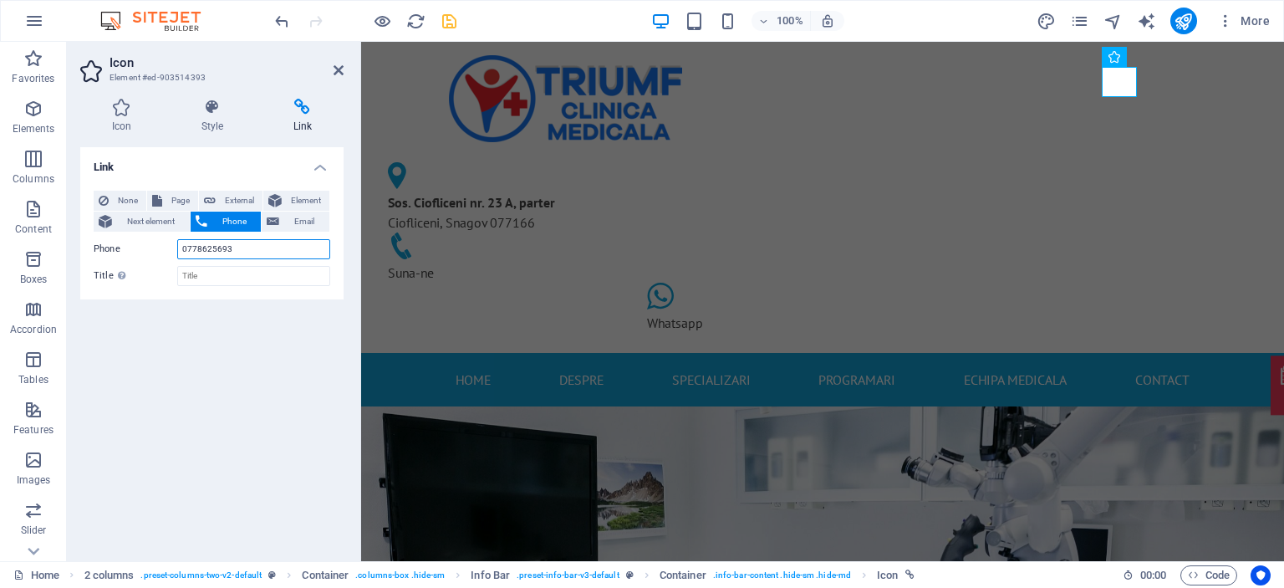
type input "0778625693"
click at [345, 119] on div "Icon Style Link Icon phone All icon sets... IcoFont Ionicons FontAwesome Brands…" at bounding box center [212, 323] width 290 height 476
click at [338, 75] on icon at bounding box center [338, 70] width 10 height 13
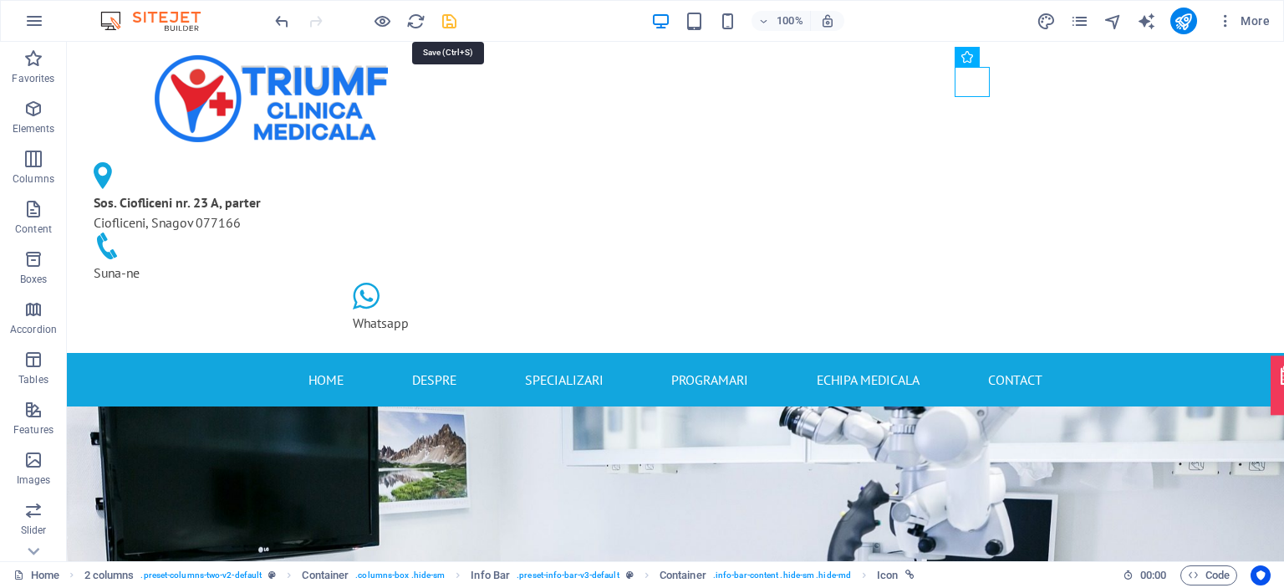
click at [449, 25] on icon "save" at bounding box center [449, 21] width 19 height 19
checkbox input "false"
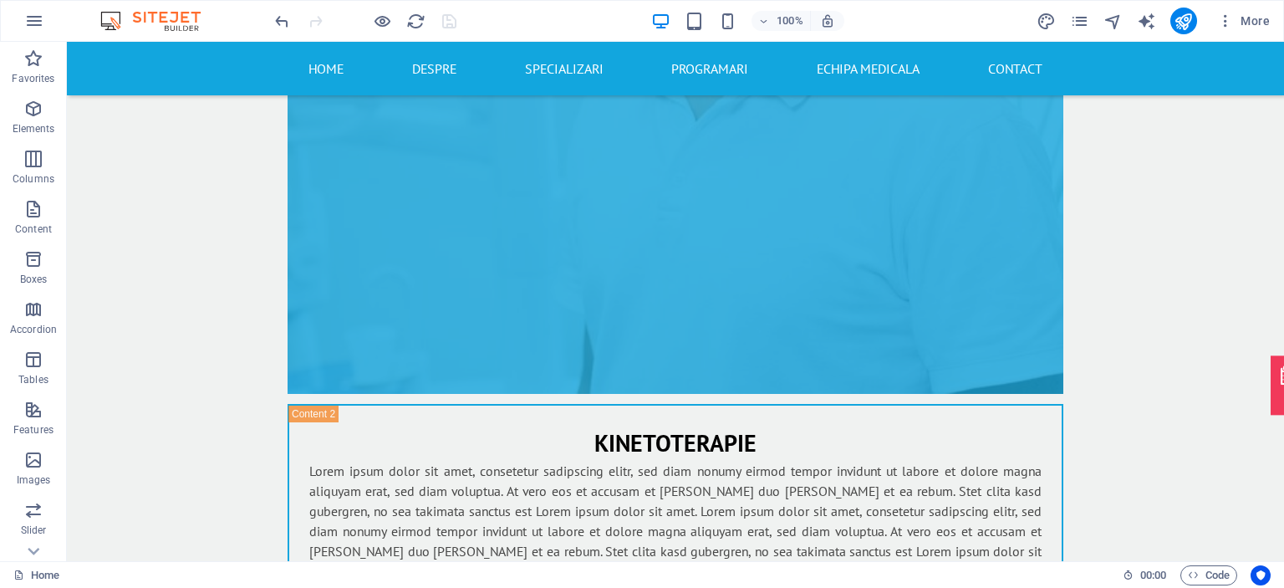
scroll to position [7340, 0]
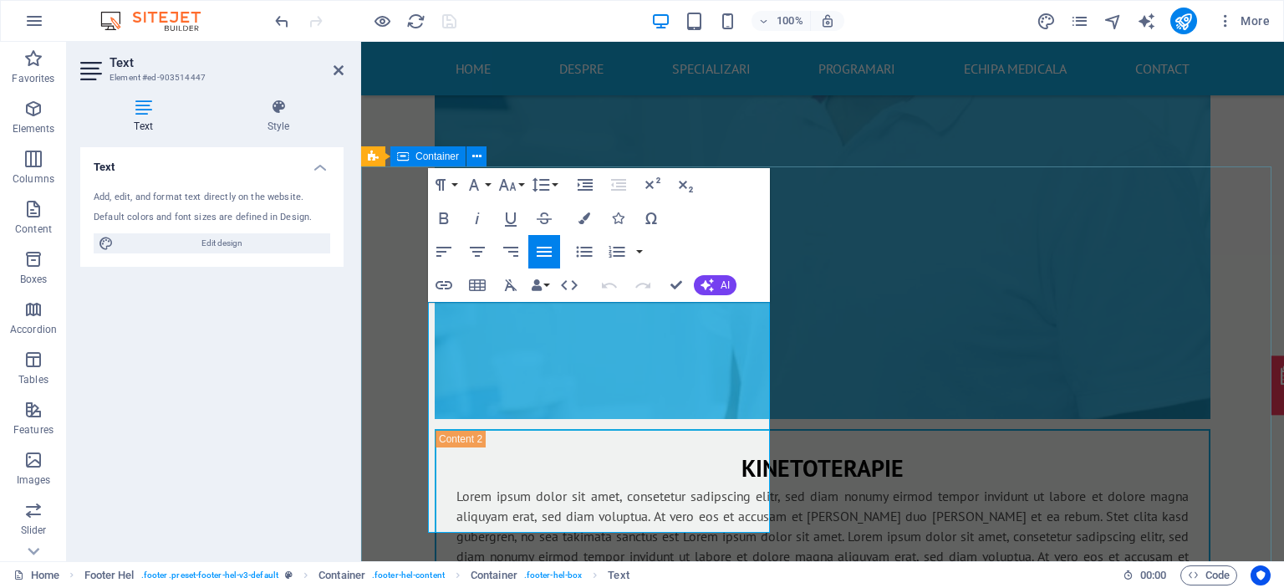
drag, startPoint x: 497, startPoint y: 420, endPoint x: 415, endPoint y: 421, distance: 82.8
click at [311, 369] on div "Text Add, edit, and format text directly on the website. Default colors and fon…" at bounding box center [211, 347] width 263 height 400
click at [338, 72] on icon at bounding box center [338, 70] width 10 height 13
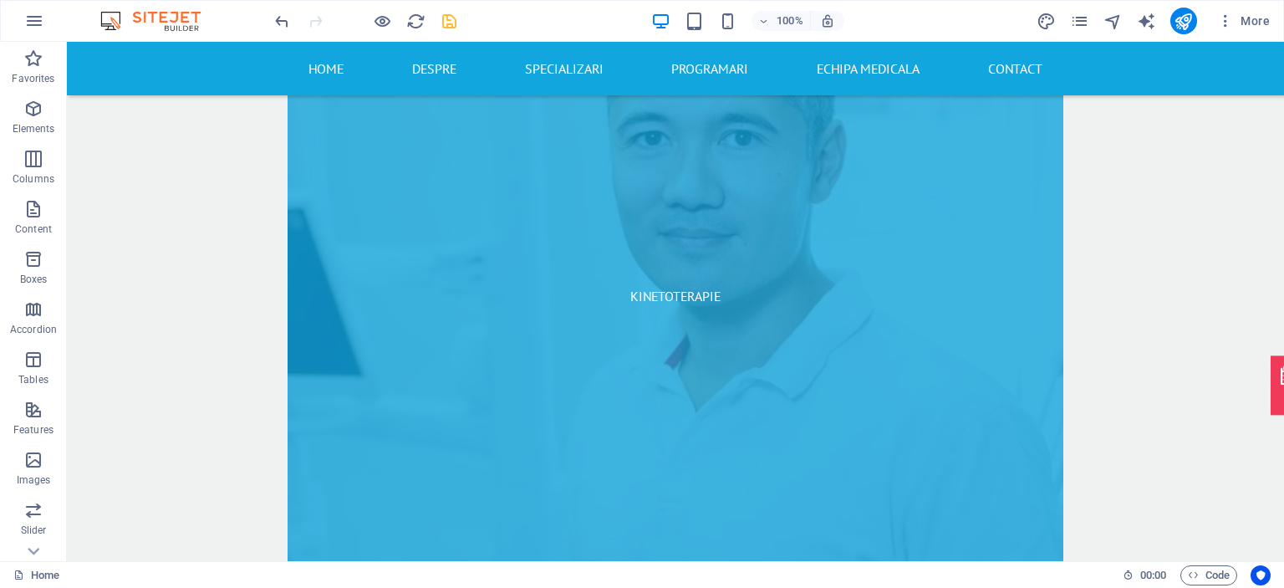
scroll to position [6772, 0]
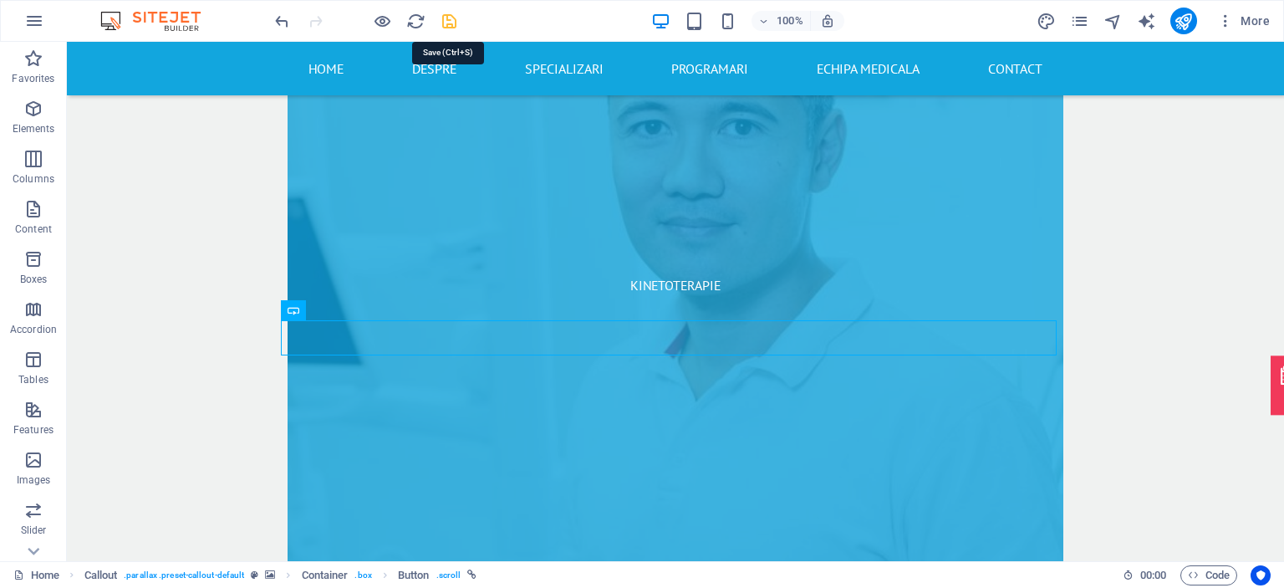
click at [445, 19] on icon "save" at bounding box center [449, 21] width 19 height 19
checkbox input "false"
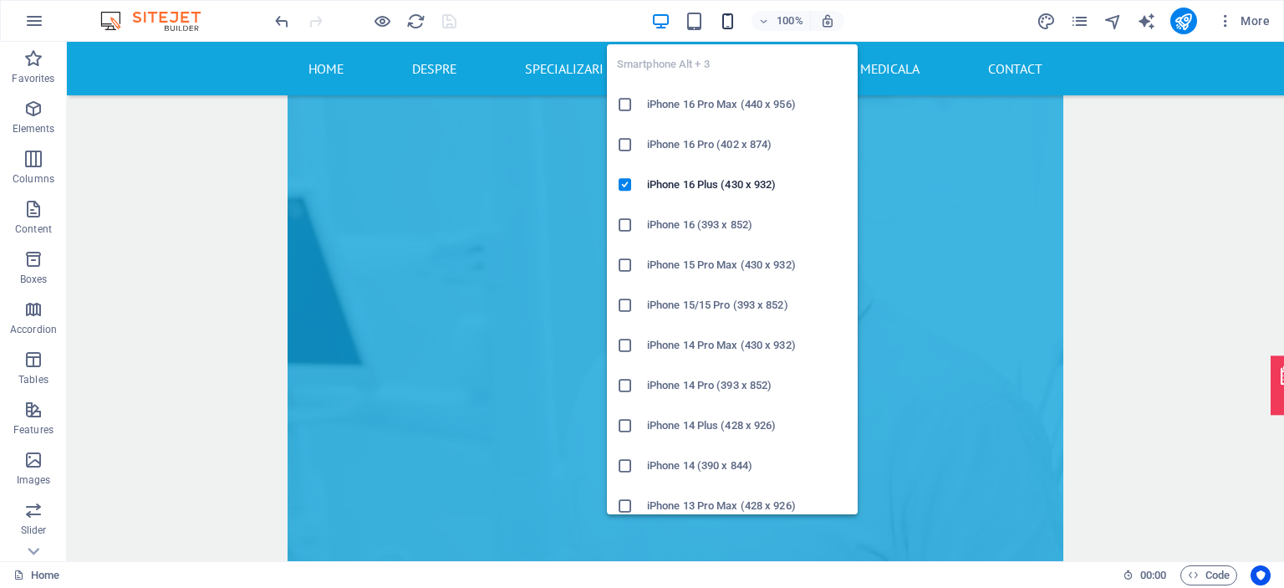
click at [729, 18] on icon "button" at bounding box center [727, 21] width 19 height 19
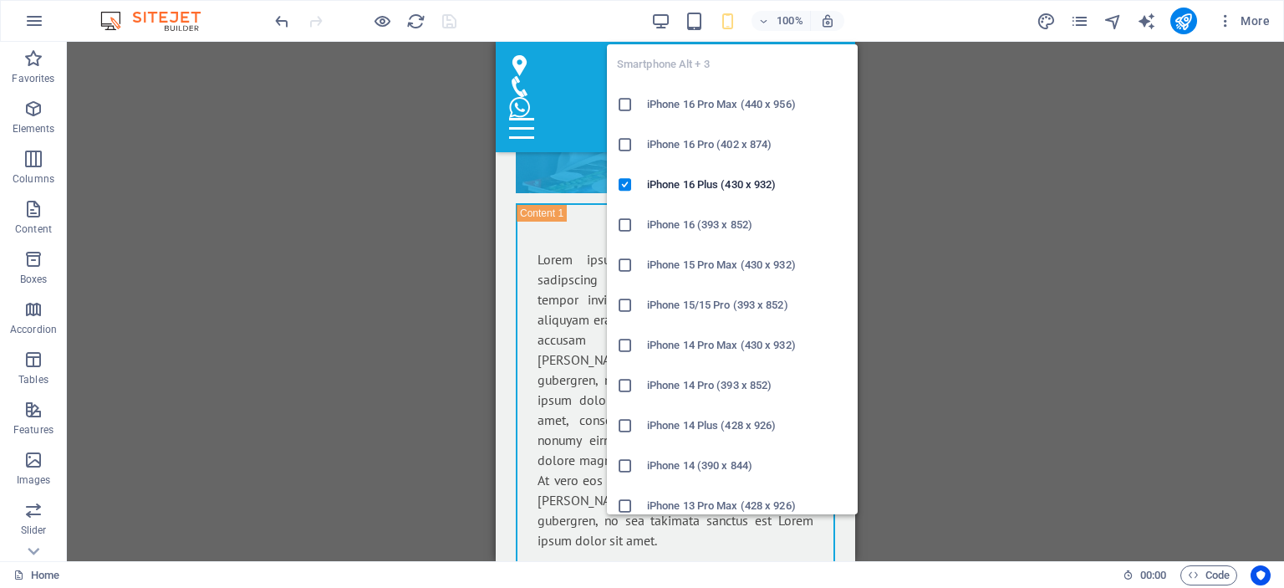
scroll to position [6767, 0]
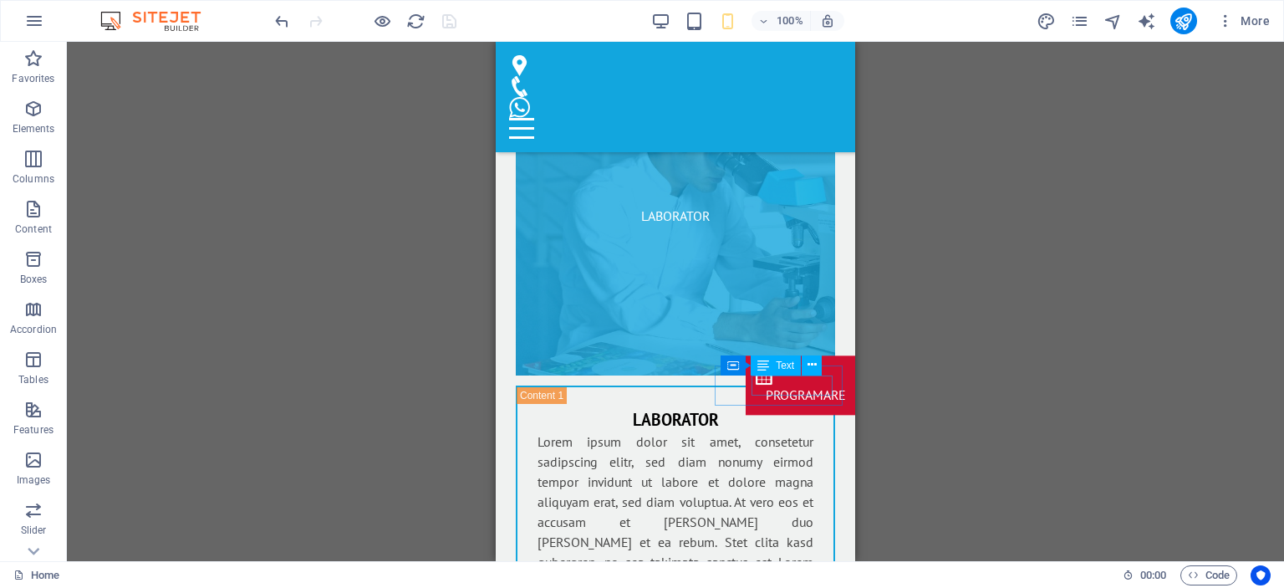
click at [797, 384] on div "PROGRAMARE" at bounding box center [805, 394] width 79 height 20
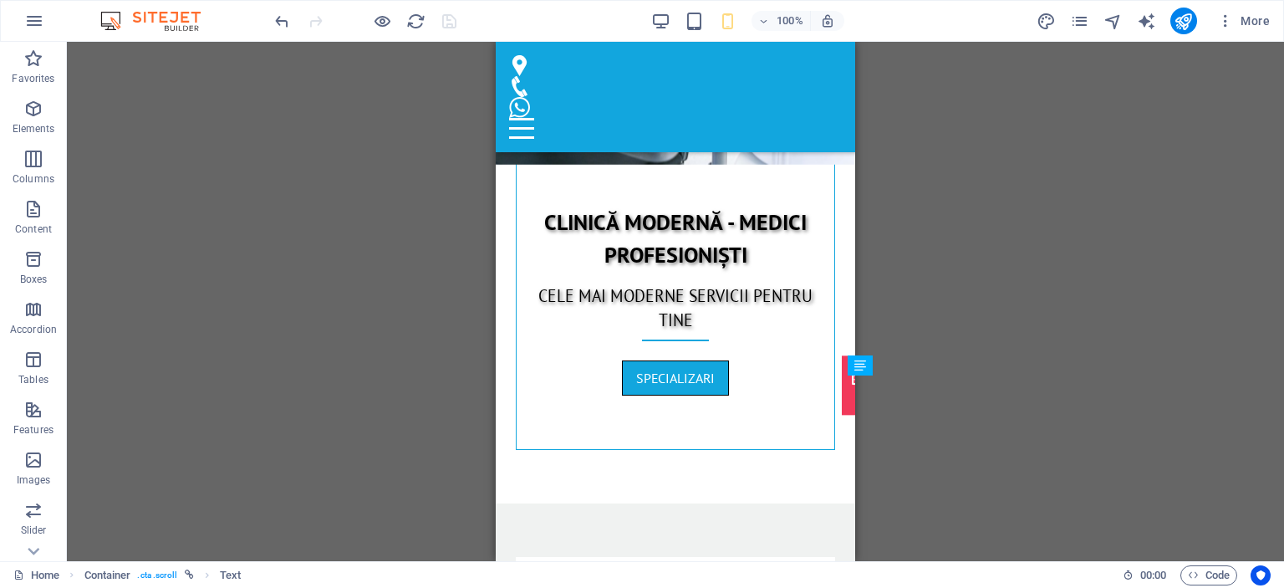
scroll to position [692, 0]
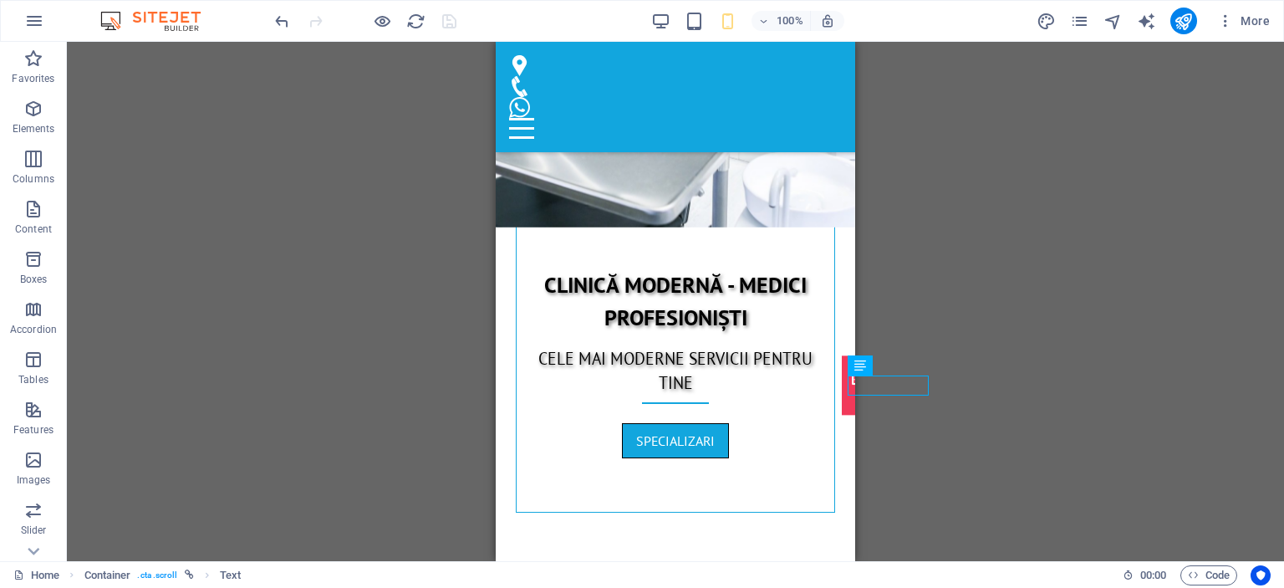
drag, startPoint x: 852, startPoint y: 311, endPoint x: 1351, endPoint y: 151, distance: 524.7
click at [617, 76] on figure at bounding box center [668, 86] width 319 height 21
select select "xMidYMid"
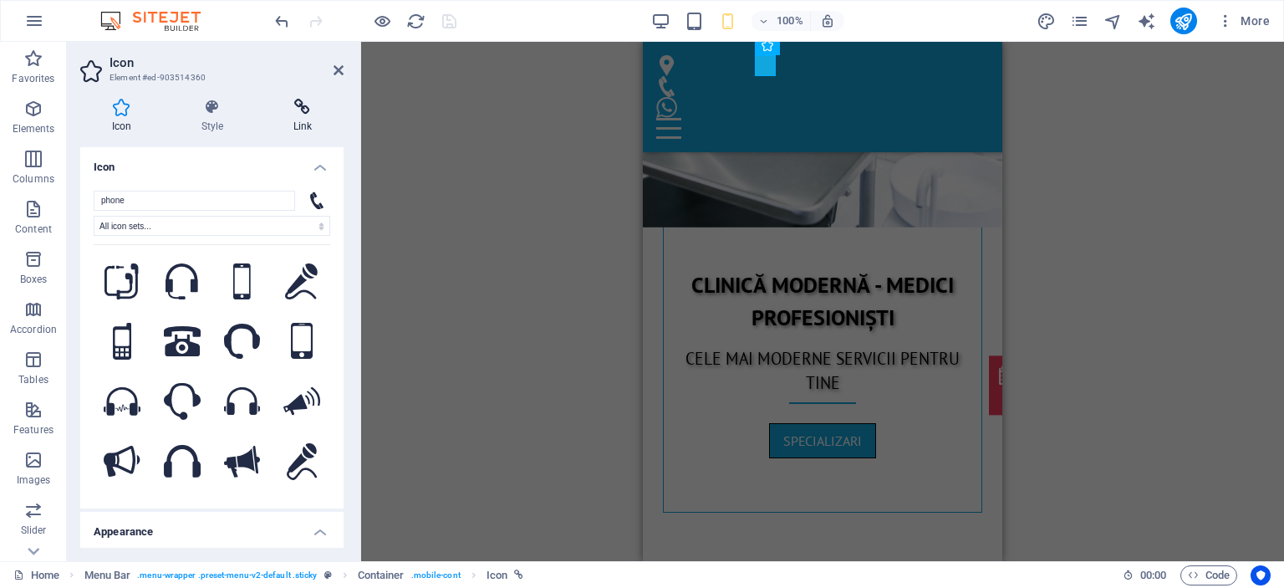
click at [288, 115] on h4 "Link" at bounding box center [303, 116] width 82 height 35
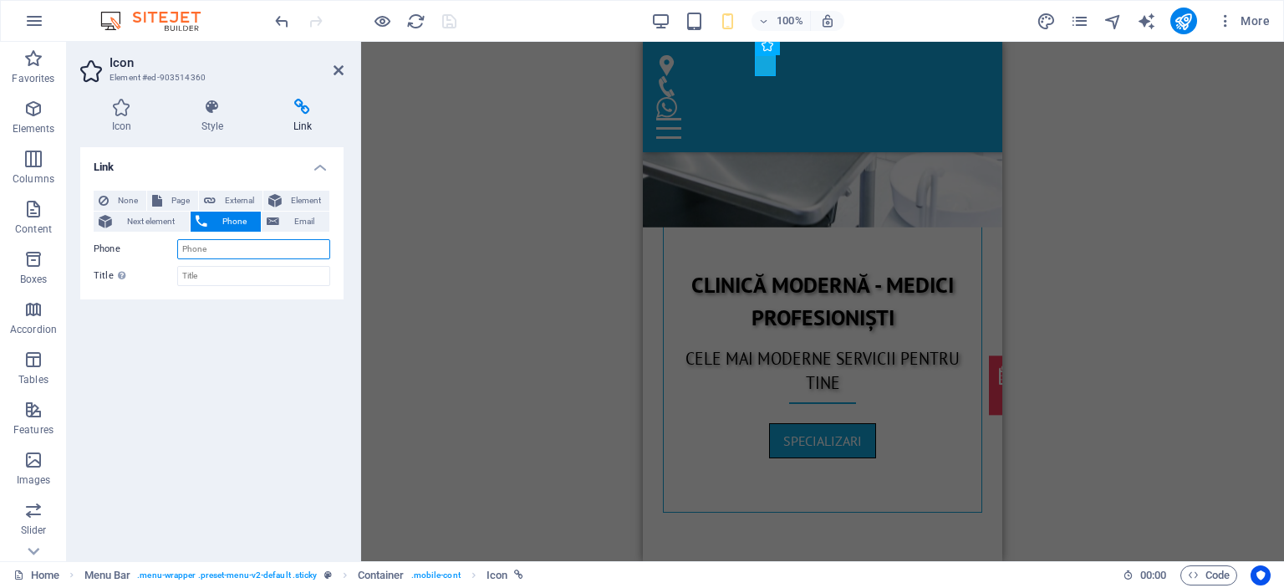
click at [234, 243] on input "Phone" at bounding box center [253, 249] width 153 height 20
paste input "0778 625 693"
click at [203, 243] on input "0778 625 693" at bounding box center [253, 249] width 153 height 20
type input "0778 625 693"
click at [346, 66] on aside "Icon Element #ed-903514360 Icon Style Link Icon phone All icon sets... IcoFont …" at bounding box center [214, 301] width 294 height 519
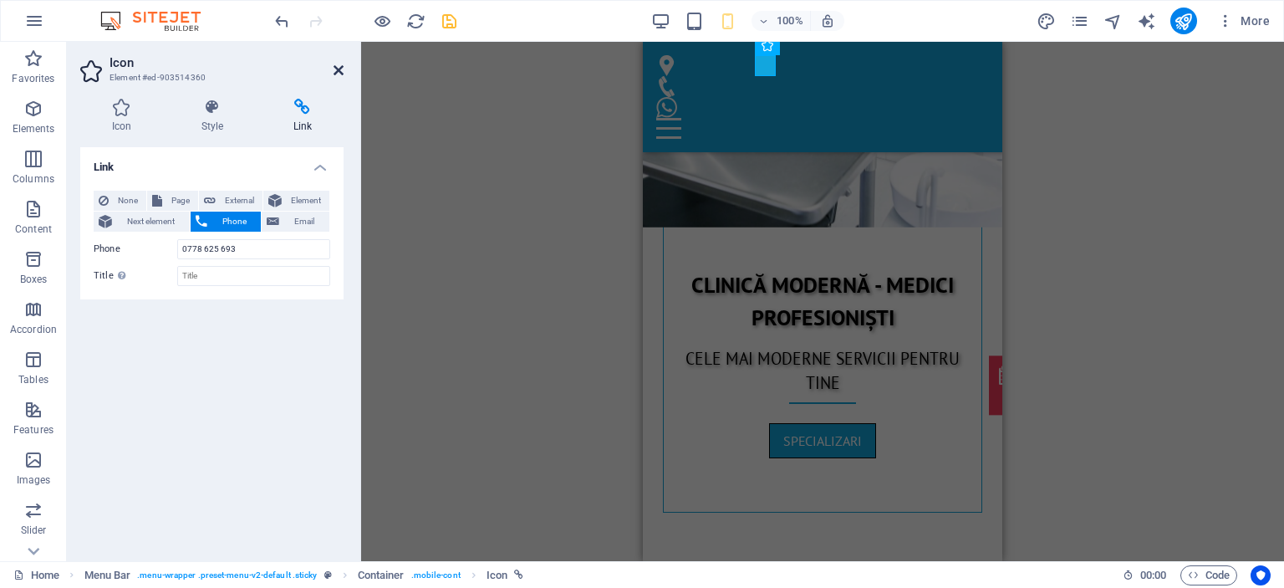
click at [338, 68] on icon at bounding box center [338, 70] width 10 height 13
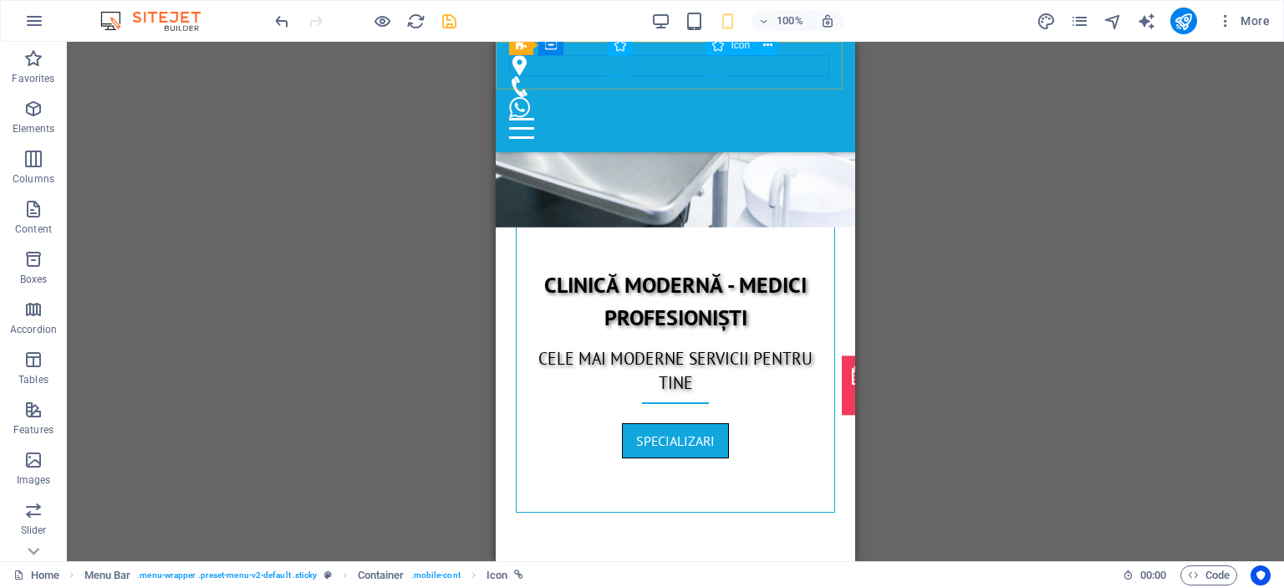
click at [719, 97] on figure at bounding box center [668, 107] width 319 height 21
select select "xMidYMid"
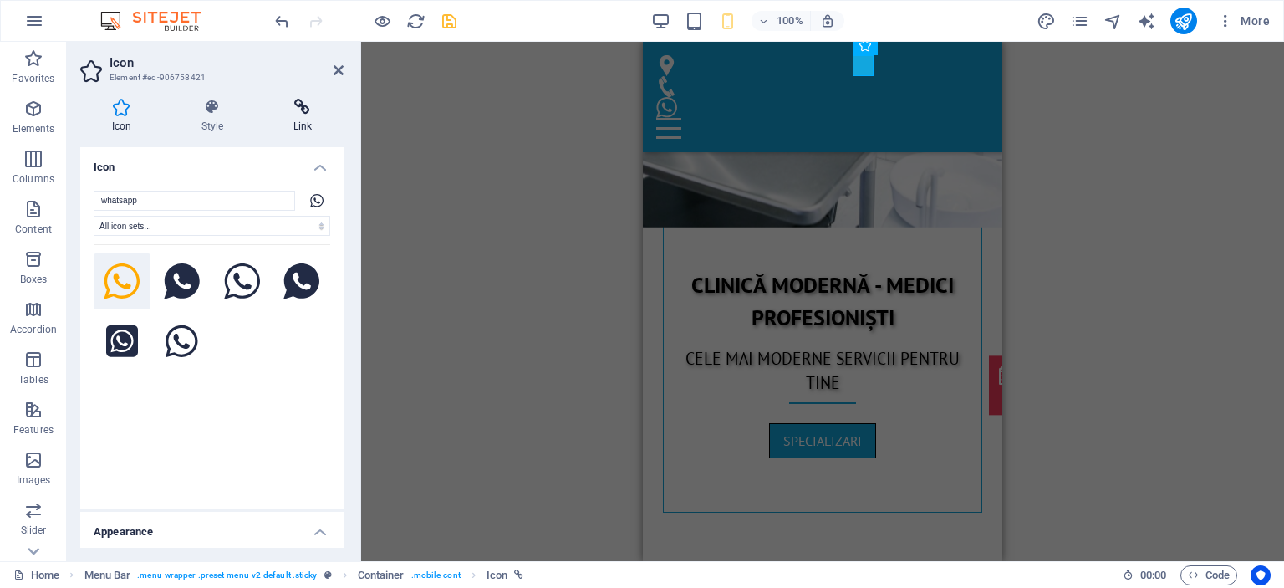
click at [312, 119] on h4 "Link" at bounding box center [303, 116] width 82 height 35
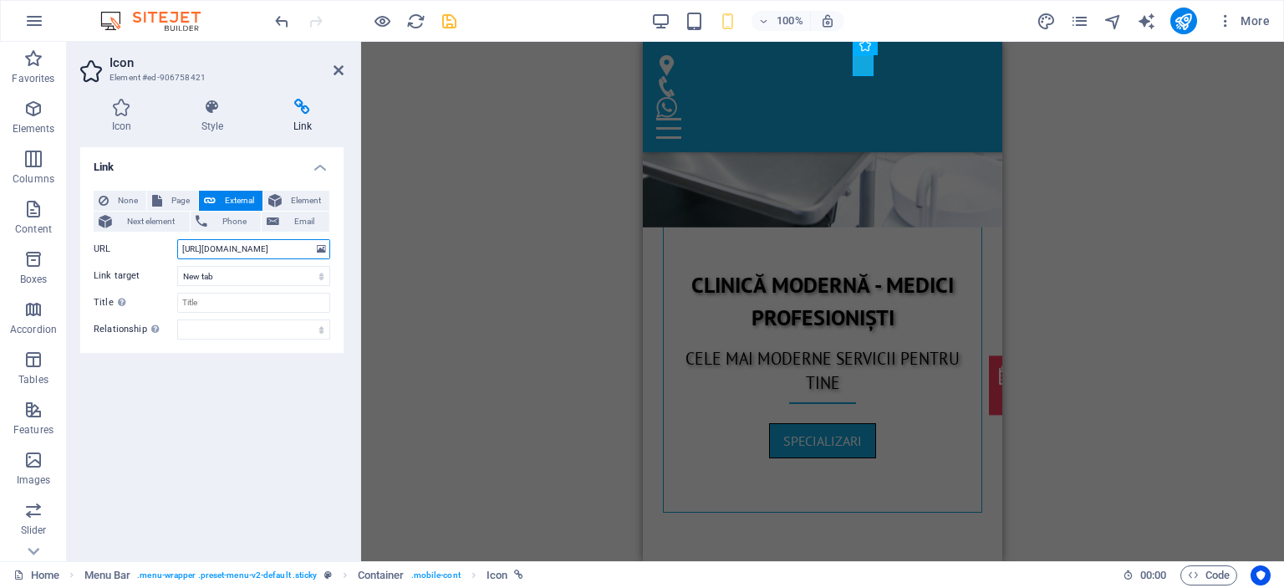
drag, startPoint x: 285, startPoint y: 248, endPoint x: 239, endPoint y: 244, distance: 46.2
click at [239, 244] on input "[URL][DOMAIN_NAME]" at bounding box center [253, 249] width 153 height 20
paste input "8 625 6"
type input "[URL][DOMAIN_NAME] 625 693"
click at [344, 121] on div "Icon Style Link Icon whatsapp All icon sets... IcoFont Ionicons FontAwesome Bra…" at bounding box center [212, 323] width 290 height 476
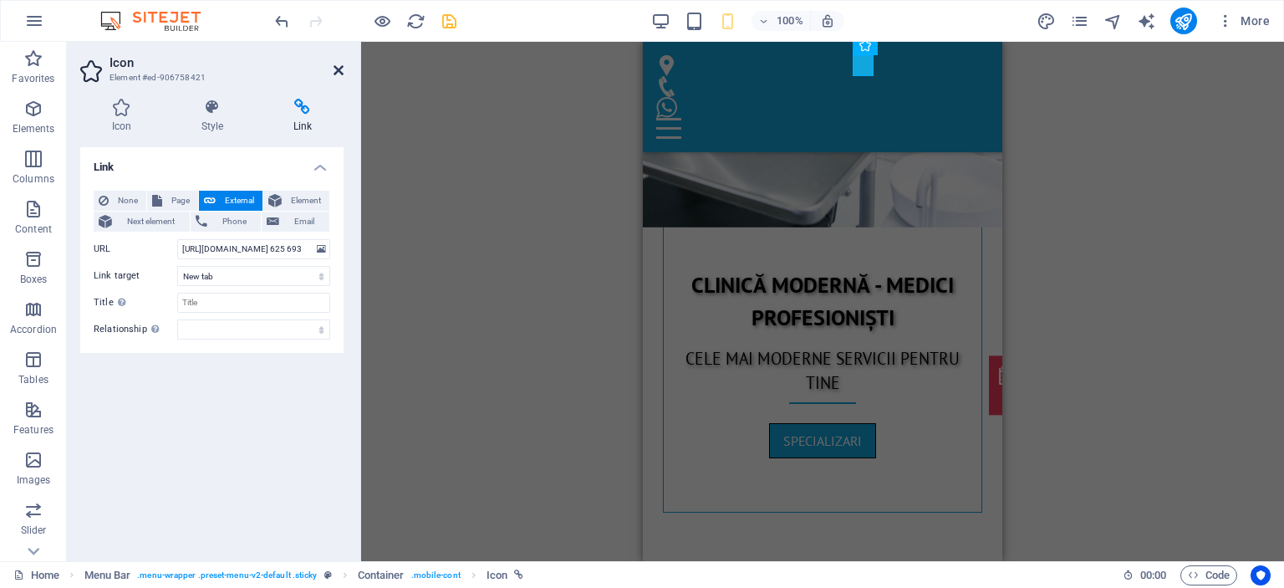
click at [339, 64] on icon at bounding box center [338, 70] width 10 height 13
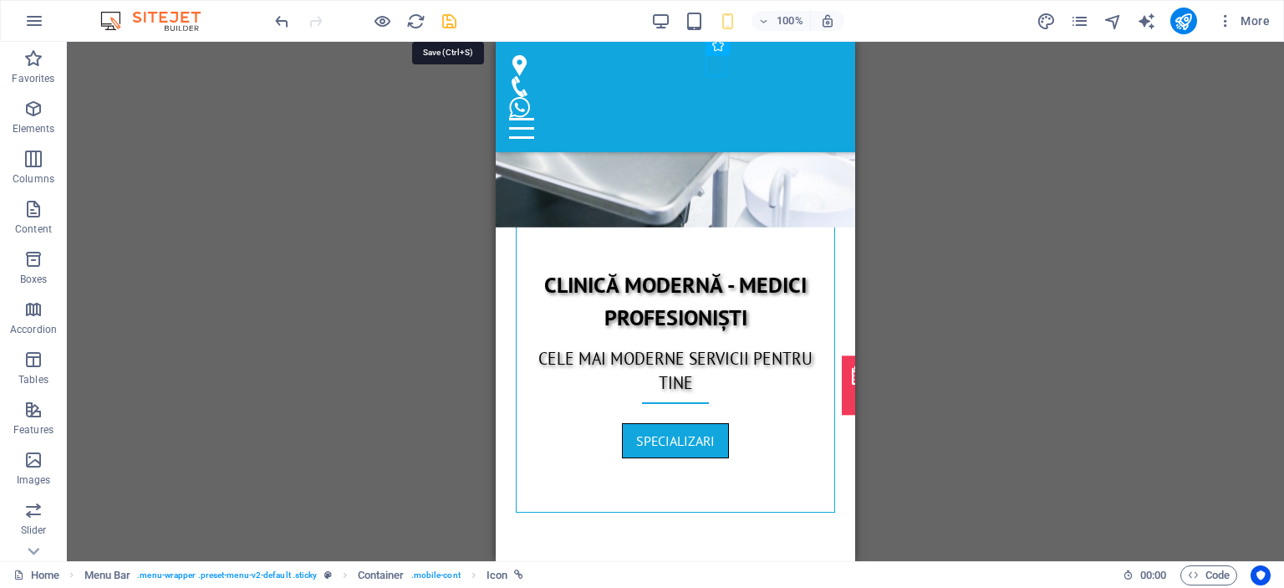
click at [440, 19] on icon "save" at bounding box center [449, 21] width 19 height 19
checkbox input "false"
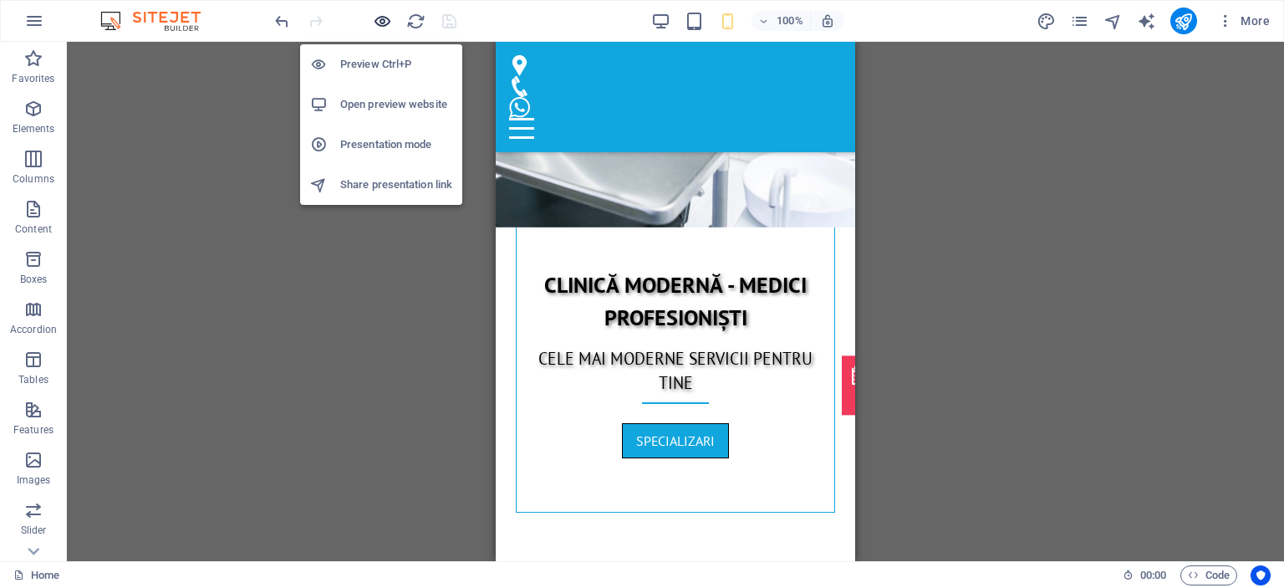
click at [374, 22] on icon "button" at bounding box center [382, 21] width 19 height 19
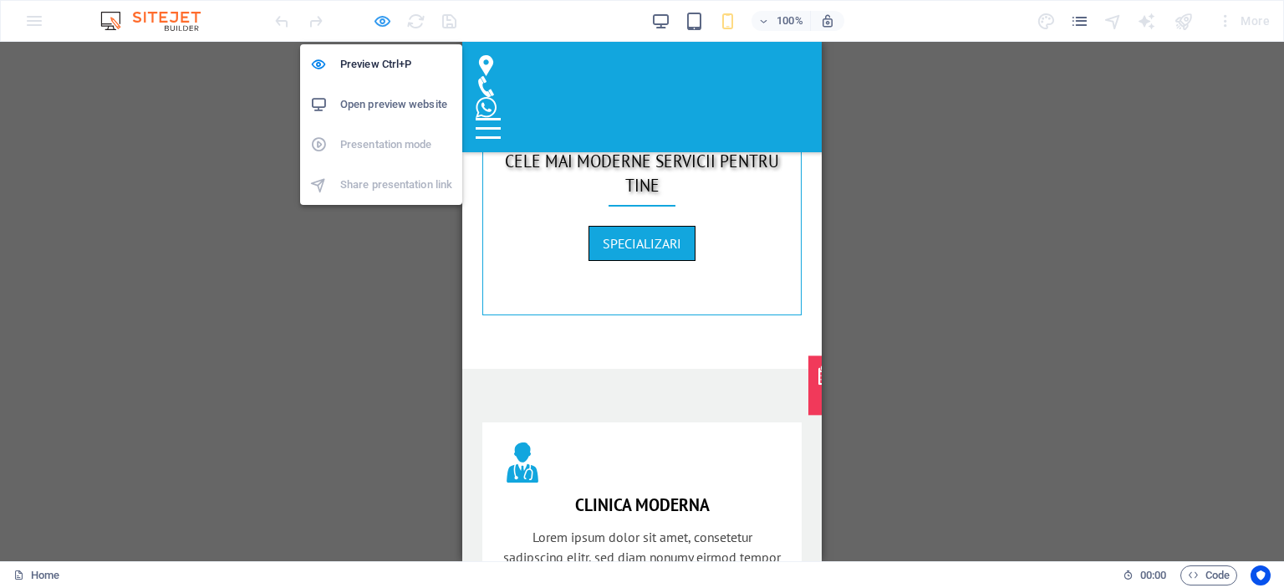
scroll to position [582, 0]
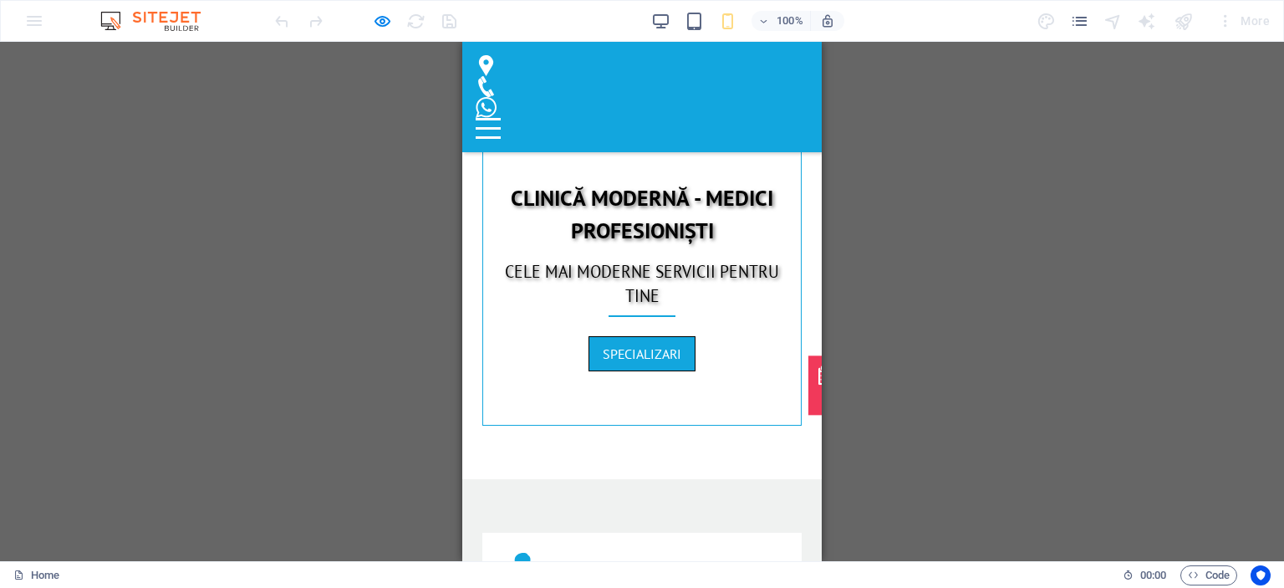
click at [496, 97] on icon at bounding box center [486, 107] width 21 height 21
click at [496, 76] on icon at bounding box center [486, 86] width 21 height 21
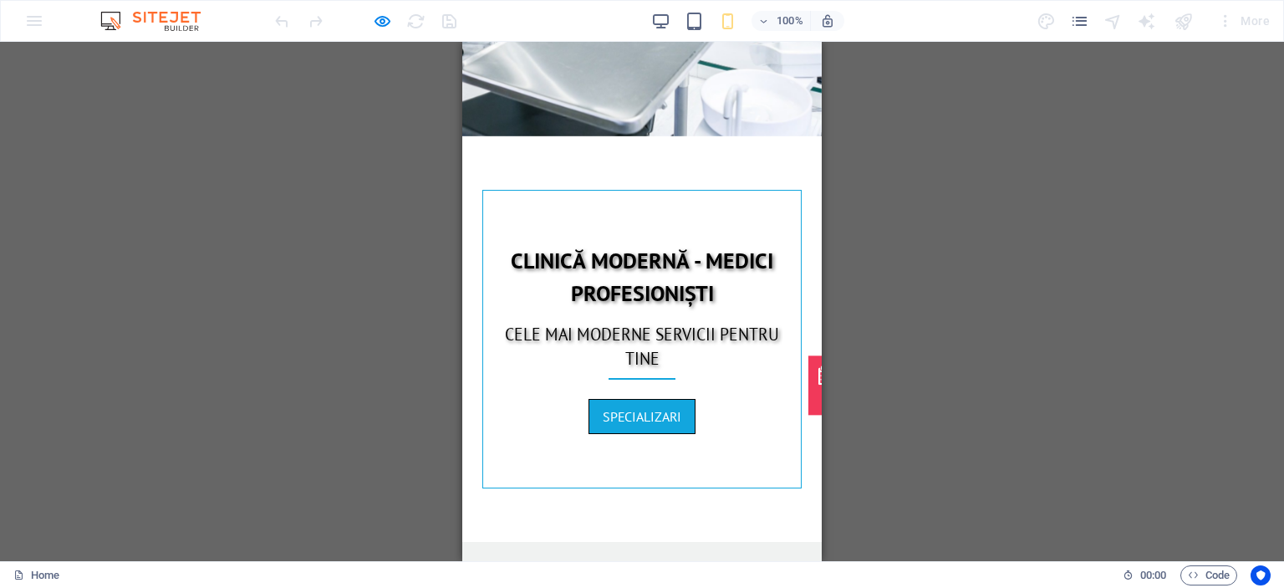
scroll to position [0, 0]
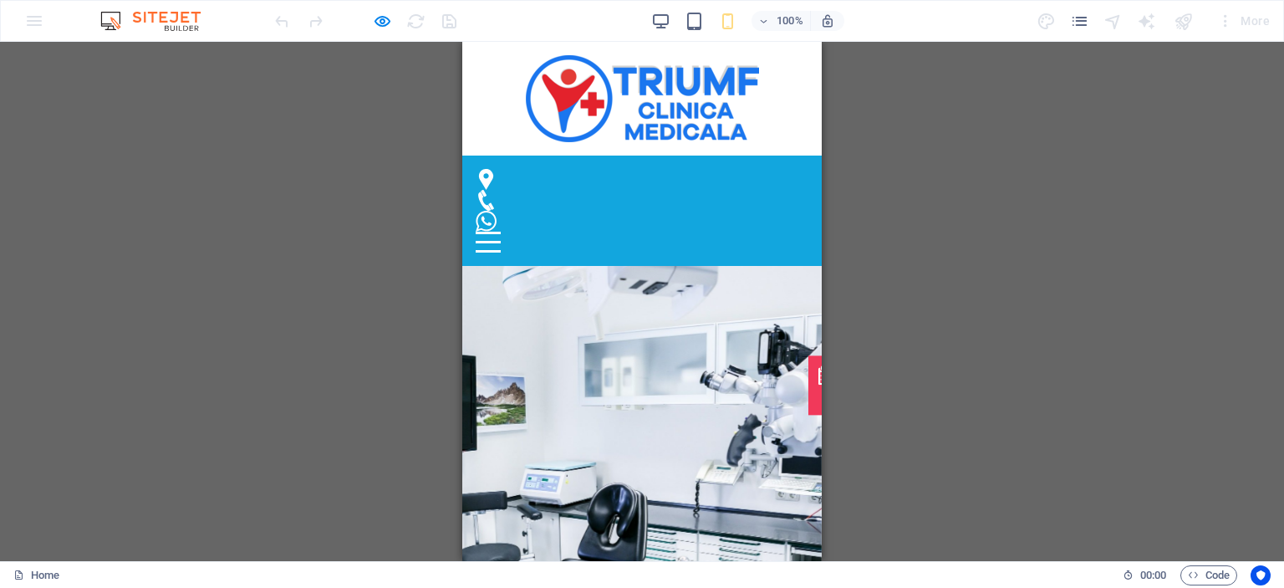
click at [496, 211] on icon at bounding box center [486, 221] width 21 height 21
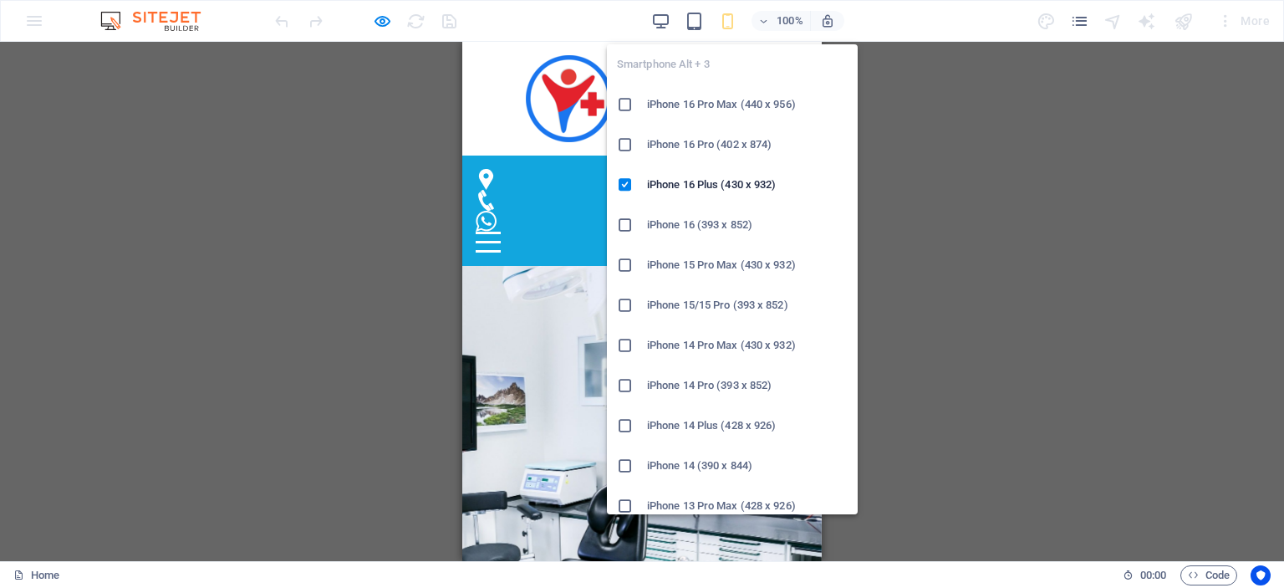
click at [724, 21] on icon "button" at bounding box center [727, 21] width 19 height 19
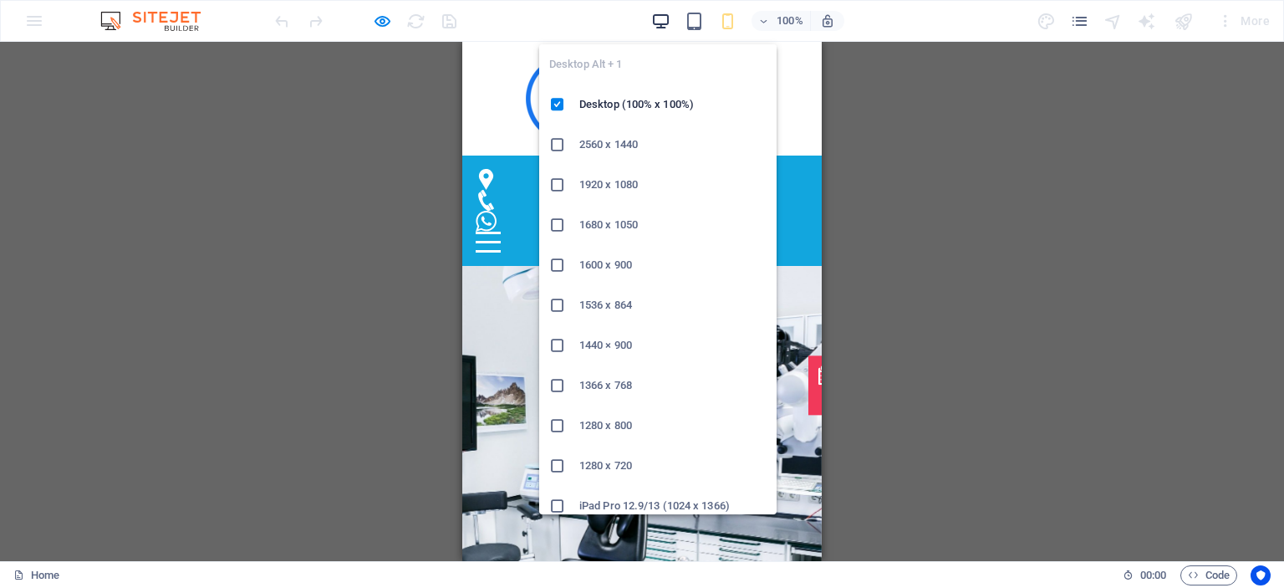
click at [659, 19] on icon "button" at bounding box center [660, 21] width 19 height 19
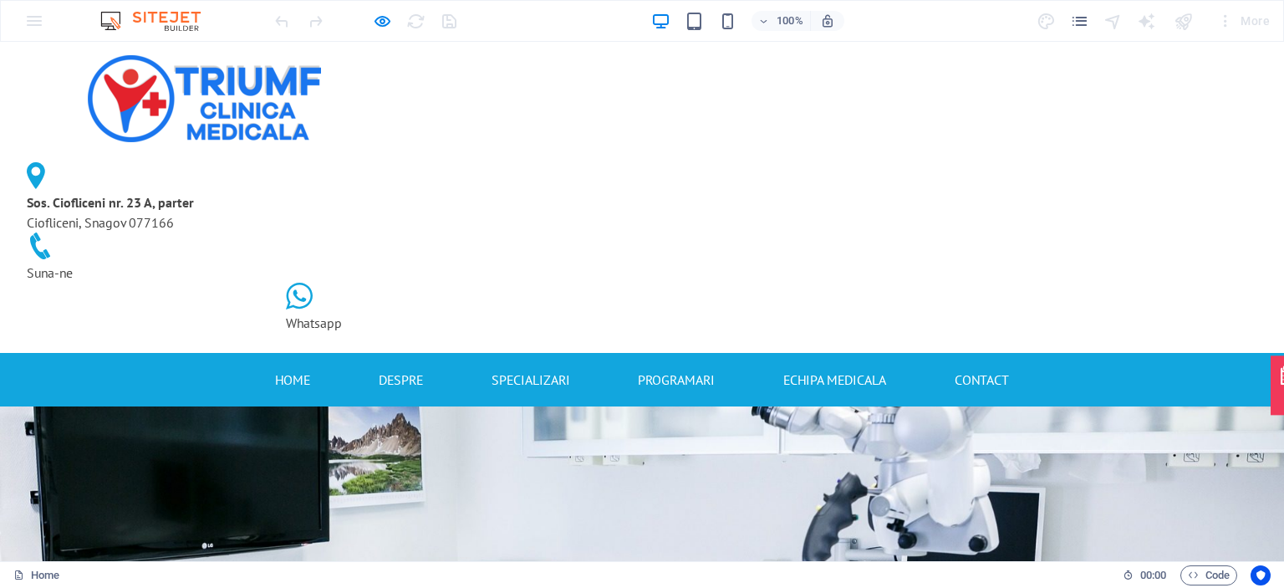
click at [313, 282] on icon at bounding box center [299, 295] width 27 height 27
click at [53, 232] on icon at bounding box center [40, 245] width 27 height 27
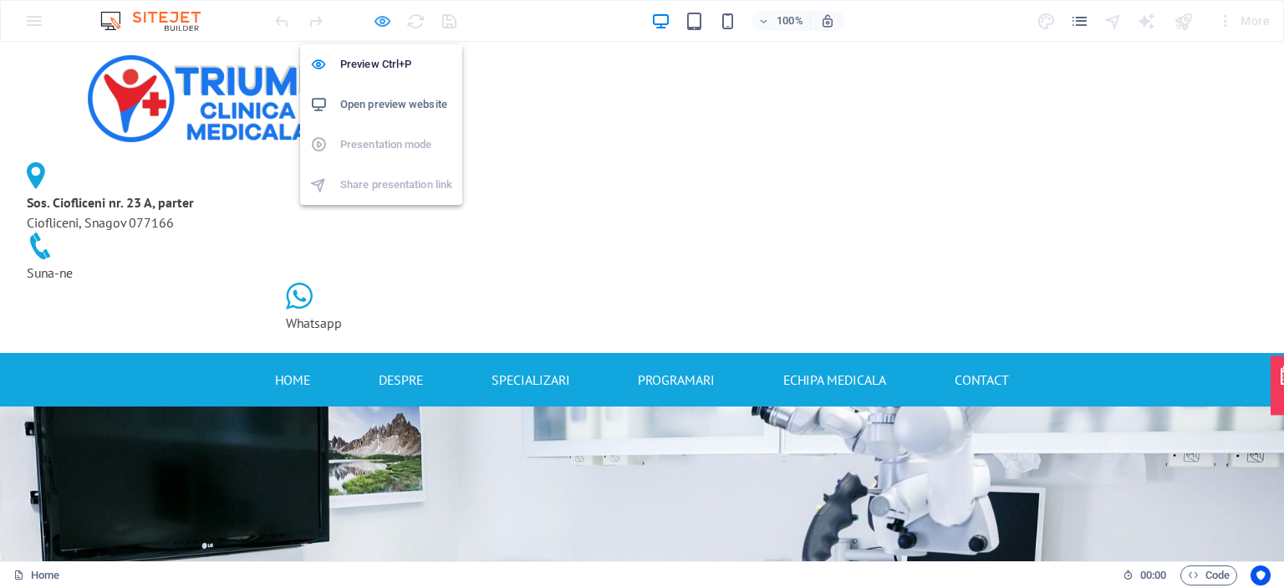
click at [382, 16] on icon "button" at bounding box center [382, 21] width 19 height 19
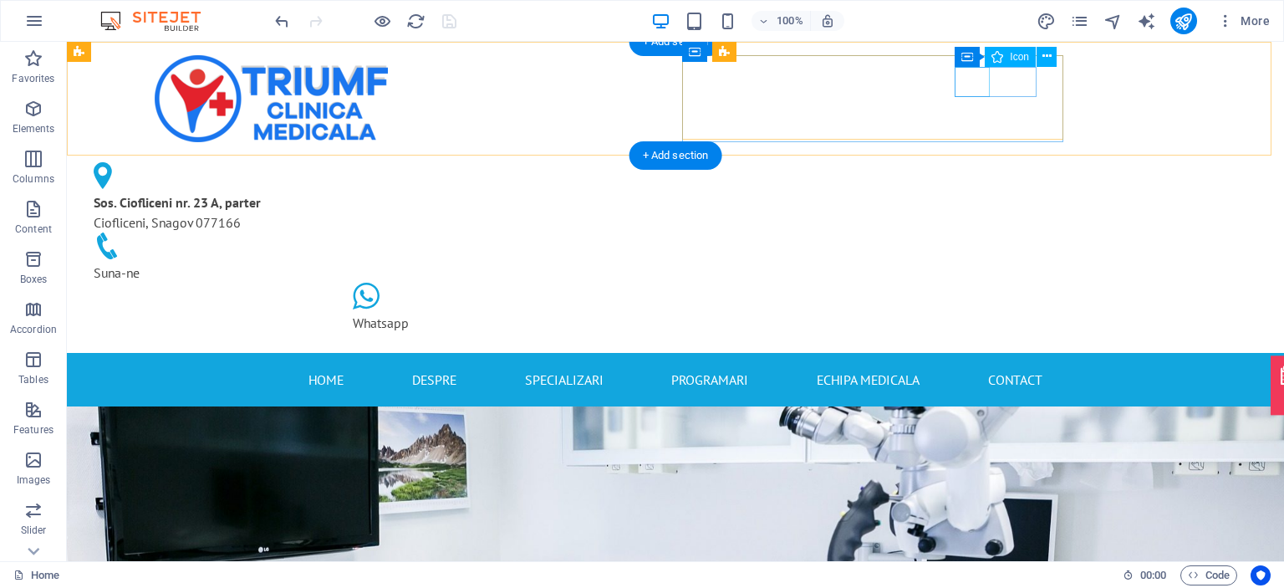
click at [435, 232] on figure at bounding box center [264, 247] width 341 height 30
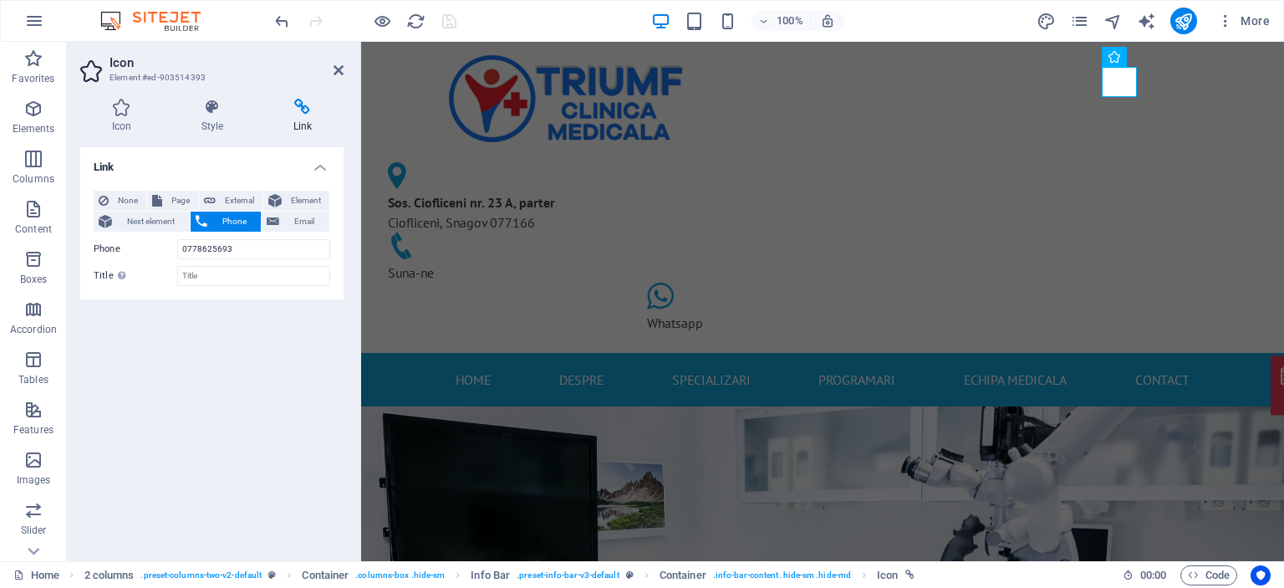
click at [305, 115] on icon at bounding box center [303, 107] width 82 height 17
click at [342, 64] on icon at bounding box center [338, 70] width 10 height 13
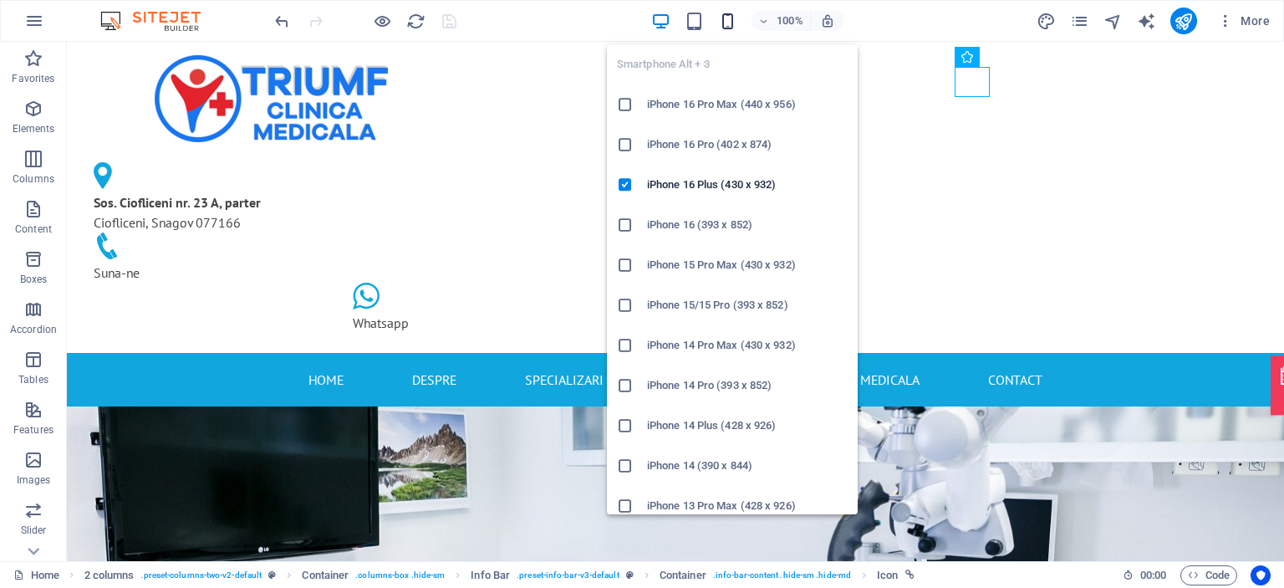
click at [735, 19] on icon "button" at bounding box center [727, 21] width 19 height 19
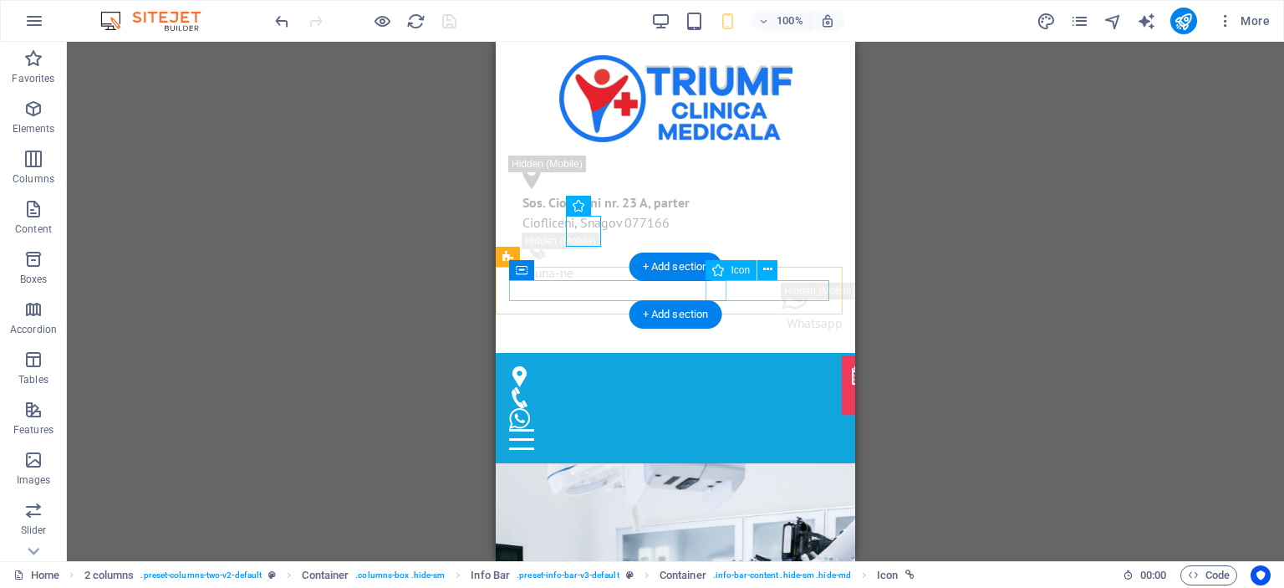
click at [710, 408] on figure at bounding box center [668, 418] width 319 height 21
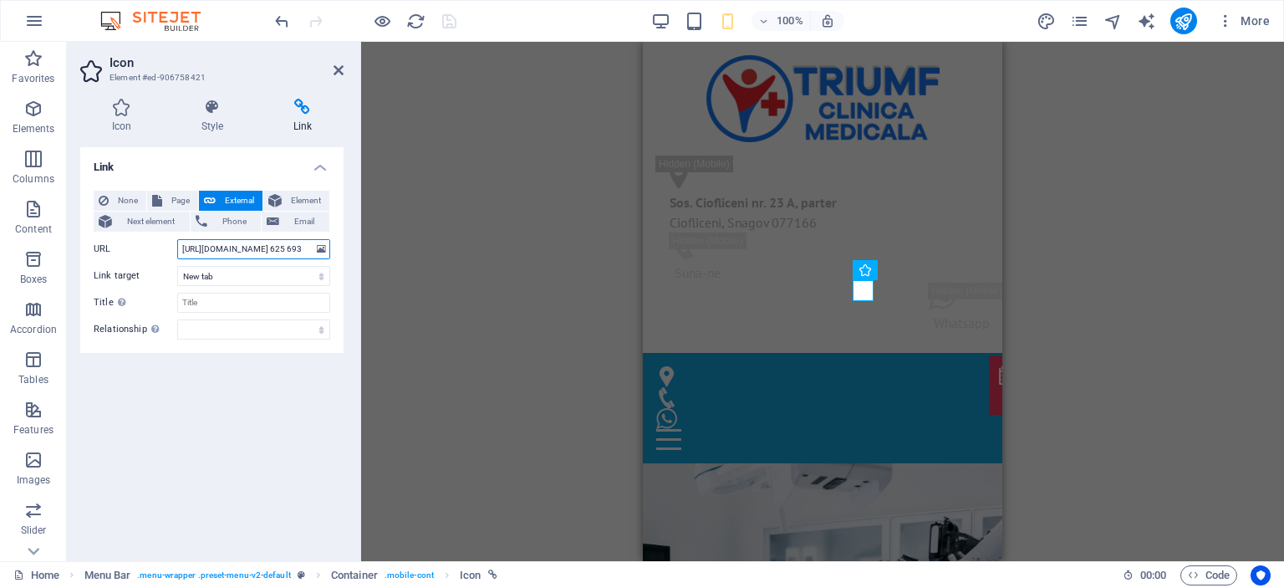
click at [259, 245] on input "[URL][DOMAIN_NAME] 625 693" at bounding box center [253, 249] width 153 height 20
click at [298, 115] on h4 "Link" at bounding box center [303, 116] width 82 height 35
click at [258, 252] on input "[URL][DOMAIN_NAME] 625 693" at bounding box center [253, 249] width 153 height 20
type input "[URL][DOMAIN_NAME]"
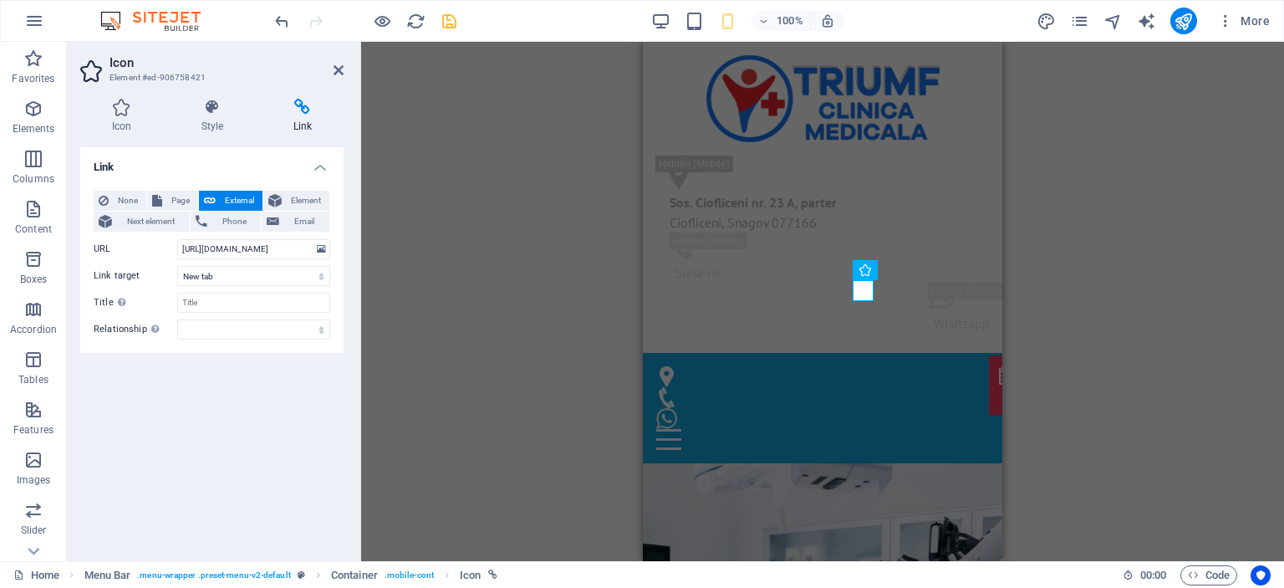
click at [231, 447] on div "Link None Page External Element Next element Phone Email Page Home Subpage Lega…" at bounding box center [211, 347] width 263 height 400
click at [337, 68] on icon at bounding box center [338, 70] width 10 height 13
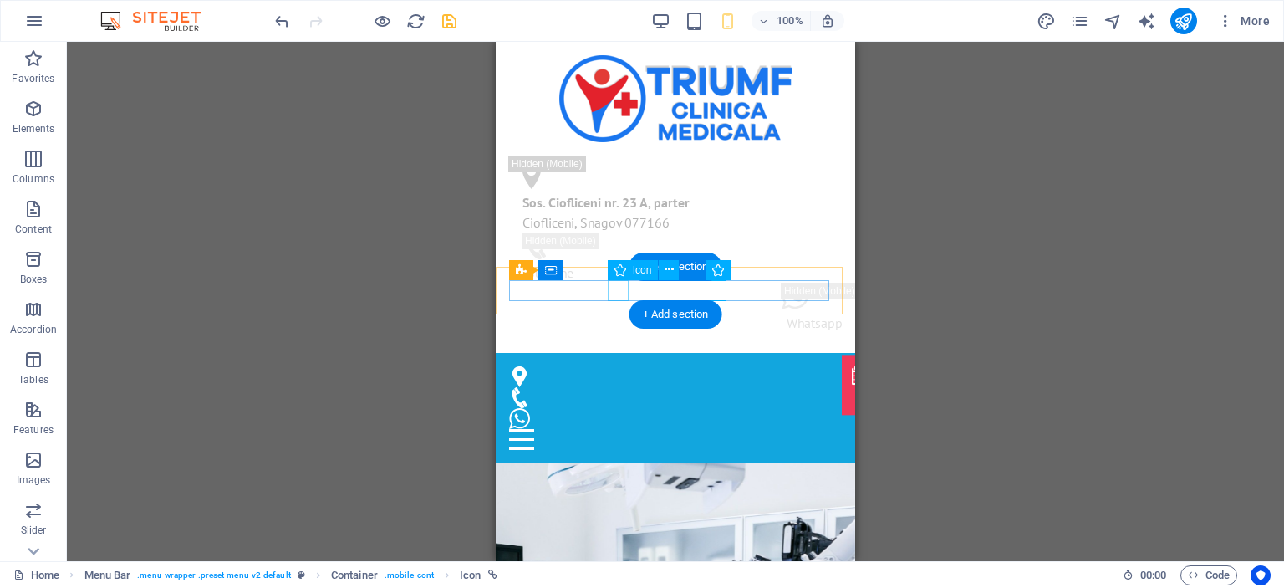
click at [615, 387] on figure at bounding box center [668, 397] width 319 height 21
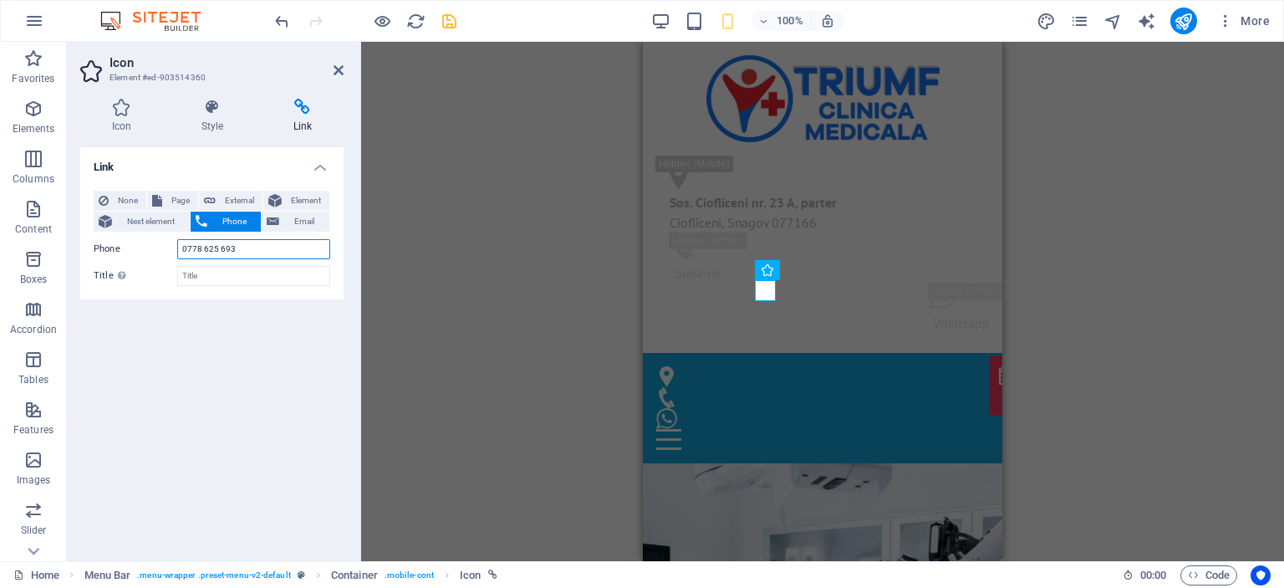
click at [223, 246] on input "0778 625 693" at bounding box center [253, 249] width 153 height 20
type input "0778625693"
click at [281, 377] on div "Link None Page External Element Next element Phone Email Page Home Subpage Lega…" at bounding box center [211, 347] width 263 height 400
click at [338, 69] on icon at bounding box center [338, 70] width 10 height 13
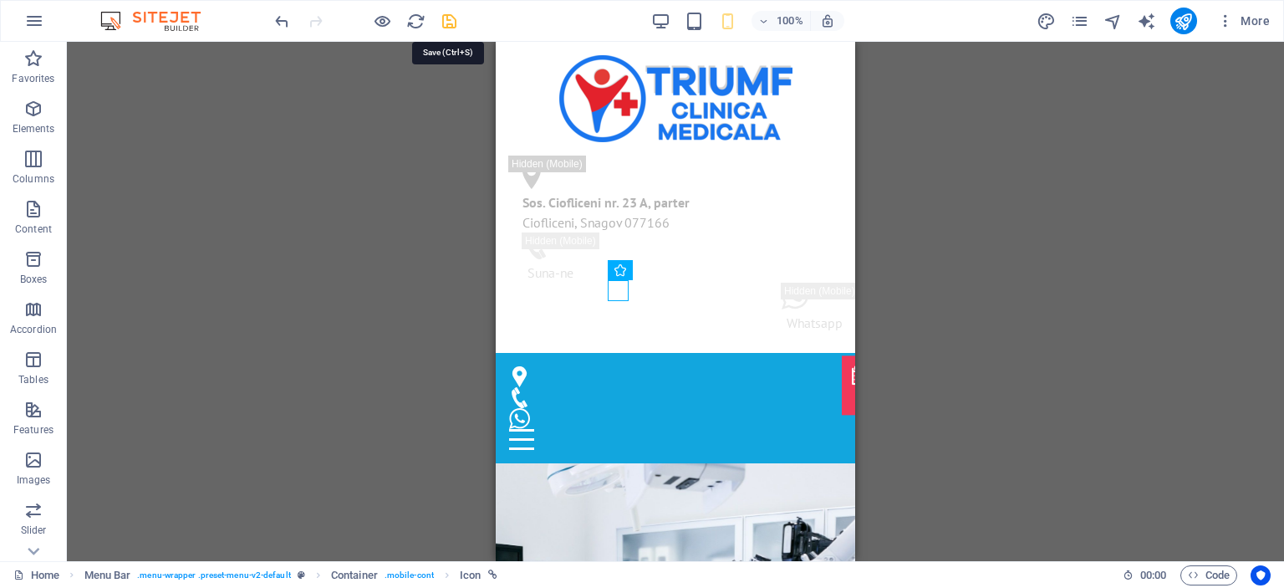
click at [445, 23] on icon "save" at bounding box center [449, 21] width 19 height 19
checkbox input "false"
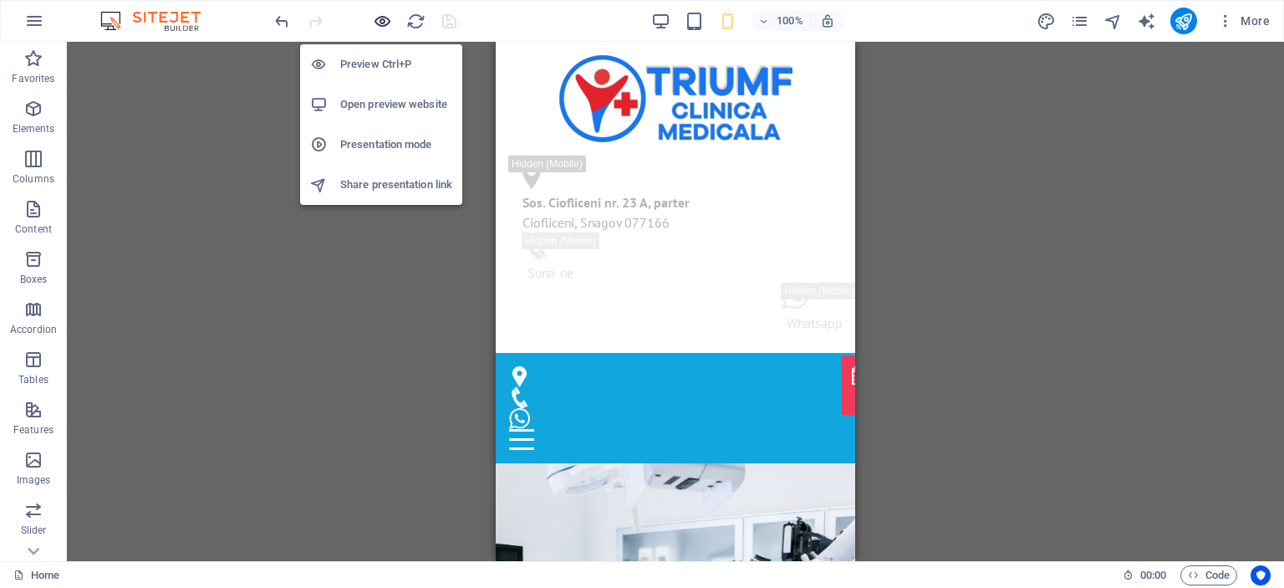
click at [378, 13] on icon "button" at bounding box center [382, 21] width 19 height 19
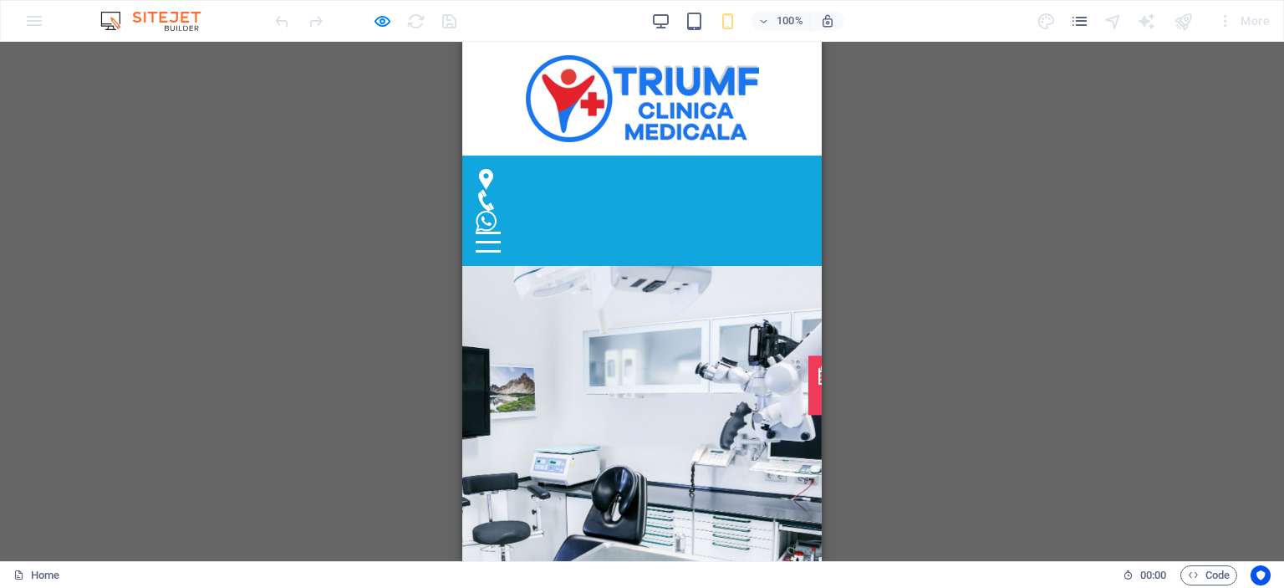
click at [496, 211] on icon at bounding box center [486, 221] width 21 height 21
click at [496, 190] on icon at bounding box center [486, 200] width 21 height 21
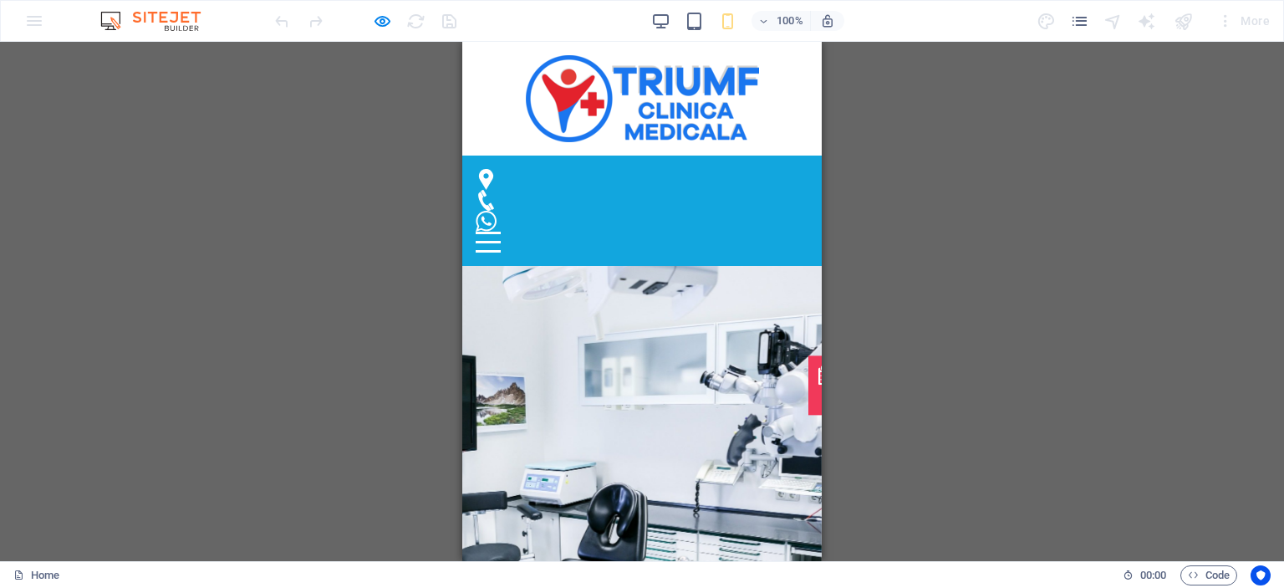
drag, startPoint x: 812, startPoint y: 505, endPoint x: 1290, endPoint y: 105, distance: 623.7
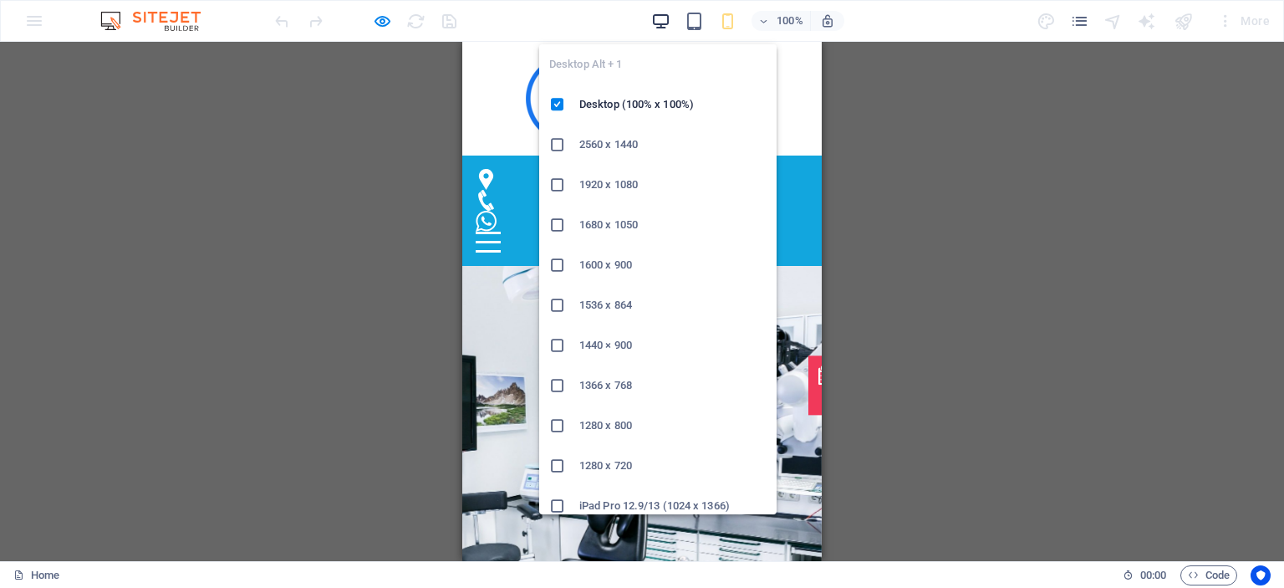
click at [665, 20] on icon "button" at bounding box center [660, 21] width 19 height 19
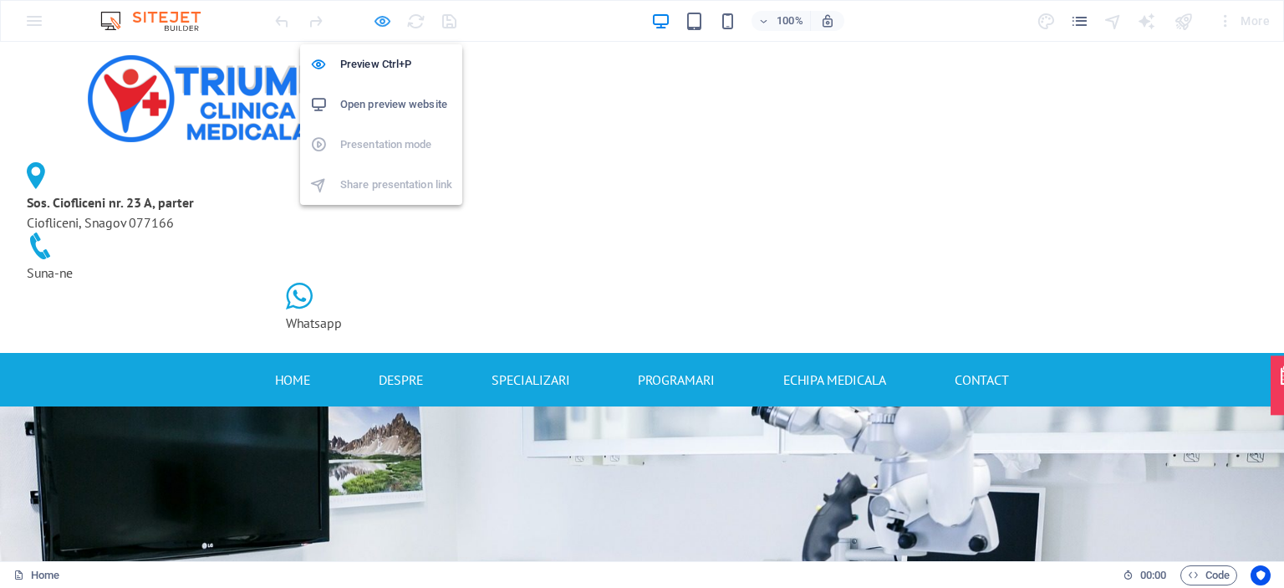
click at [378, 19] on icon "button" at bounding box center [382, 21] width 19 height 19
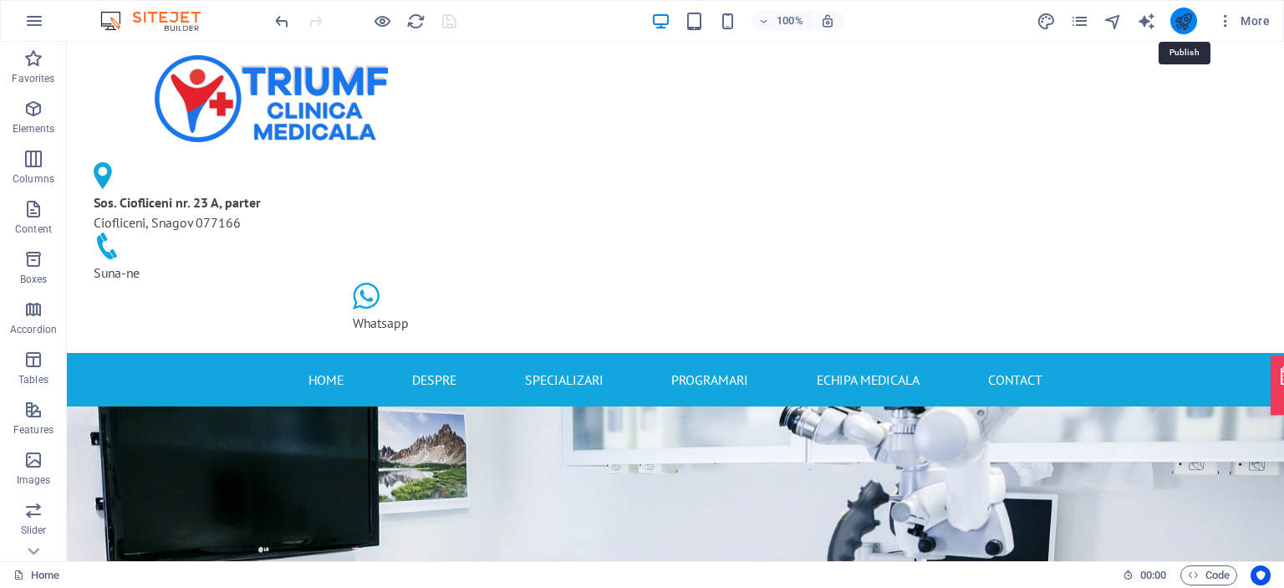
click at [1187, 25] on icon "publish" at bounding box center [1182, 21] width 19 height 19
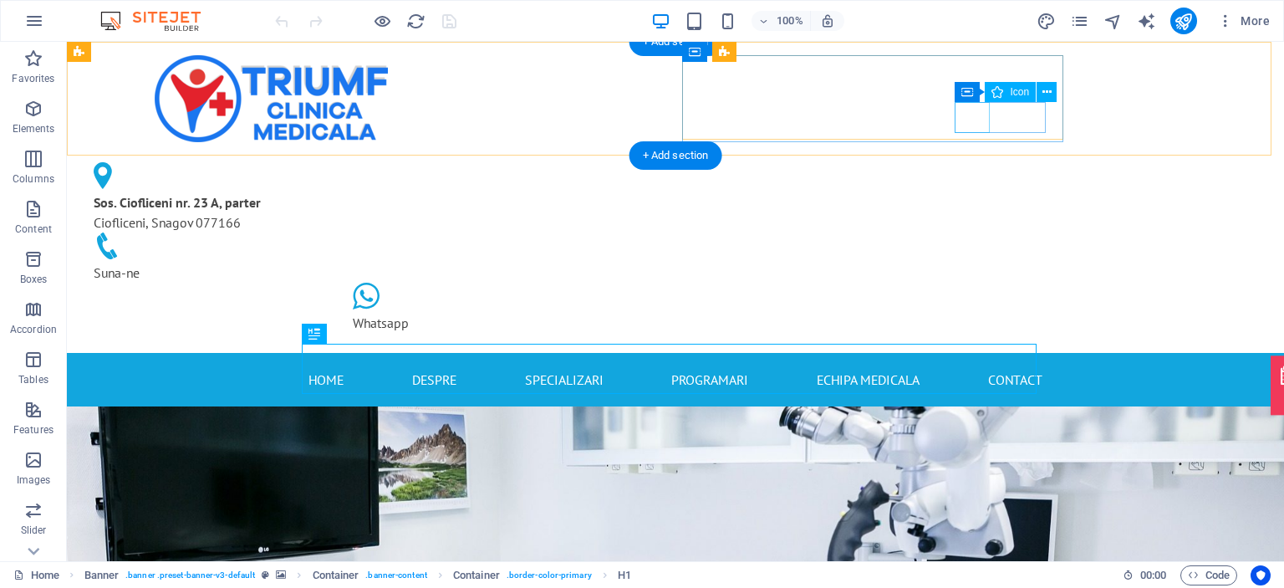
click at [707, 282] on figure at bounding box center [530, 297] width 354 height 30
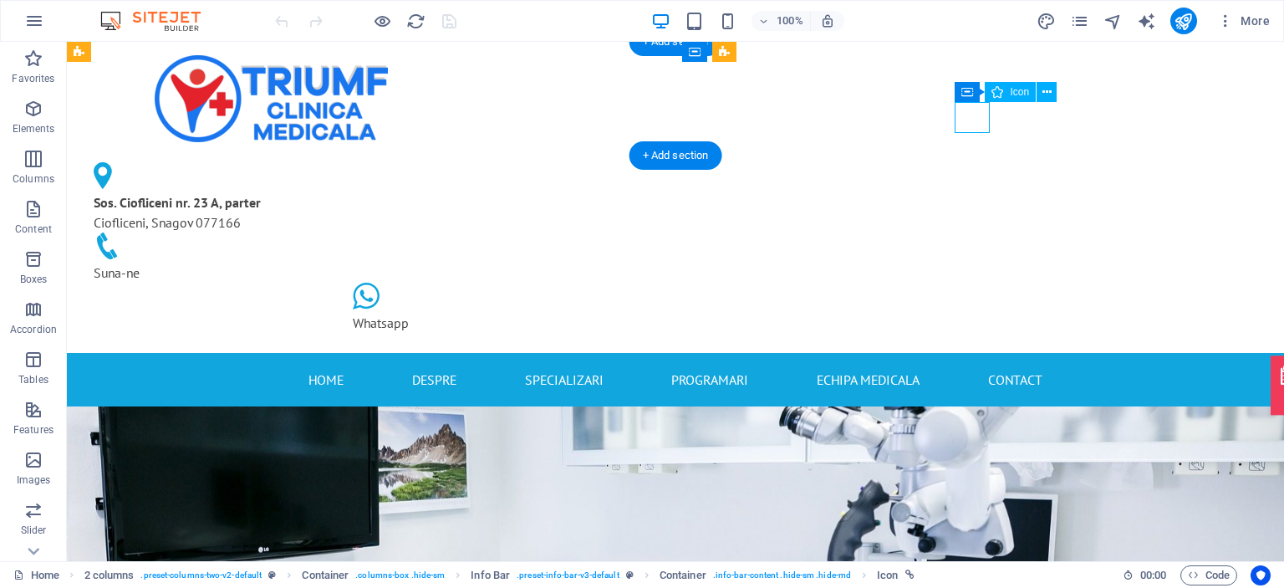
click at [707, 282] on figure at bounding box center [530, 297] width 354 height 30
select select "xMidYMid"
select select "px"
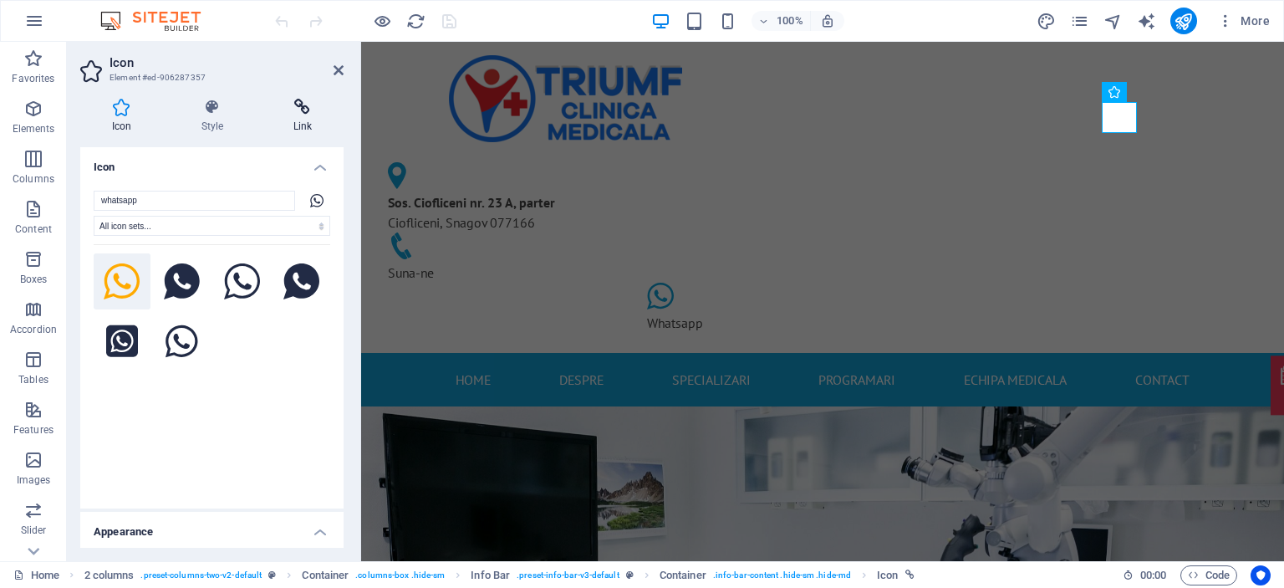
click at [294, 123] on h4 "Link" at bounding box center [303, 116] width 82 height 35
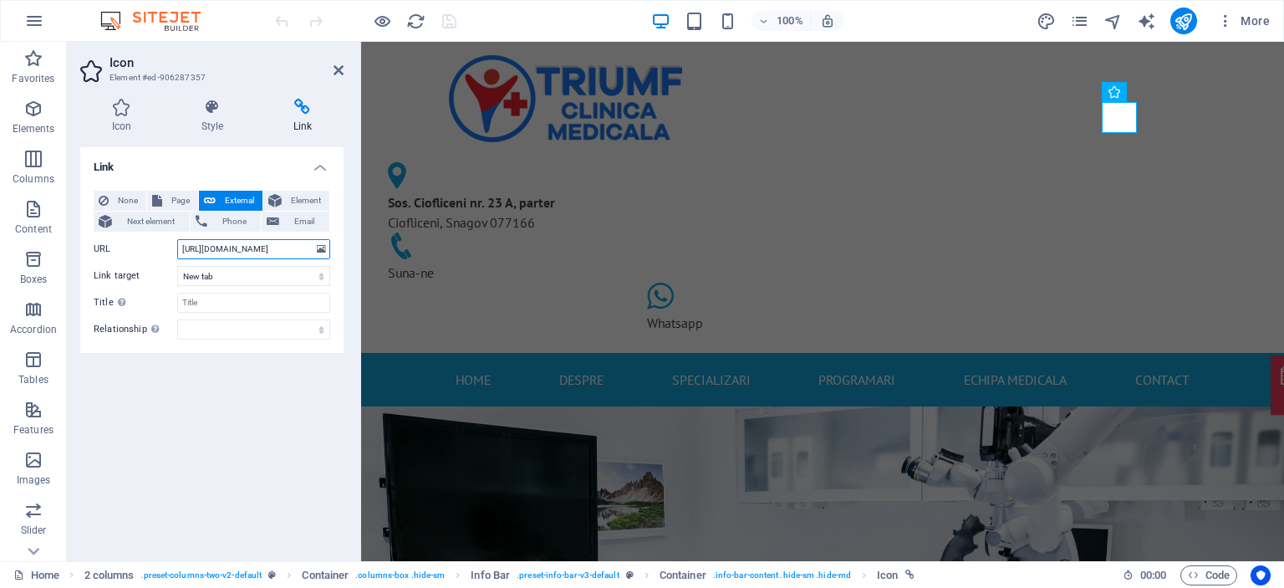
click at [237, 247] on input "[URL][DOMAIN_NAME]" at bounding box center [253, 249] width 153 height 20
type input "https://wa.me/+40778625693"
click at [285, 363] on div "Link None Page External Element Next element Phone Email Page Home Subpage Lega…" at bounding box center [211, 347] width 263 height 400
click at [337, 68] on icon at bounding box center [338, 70] width 10 height 13
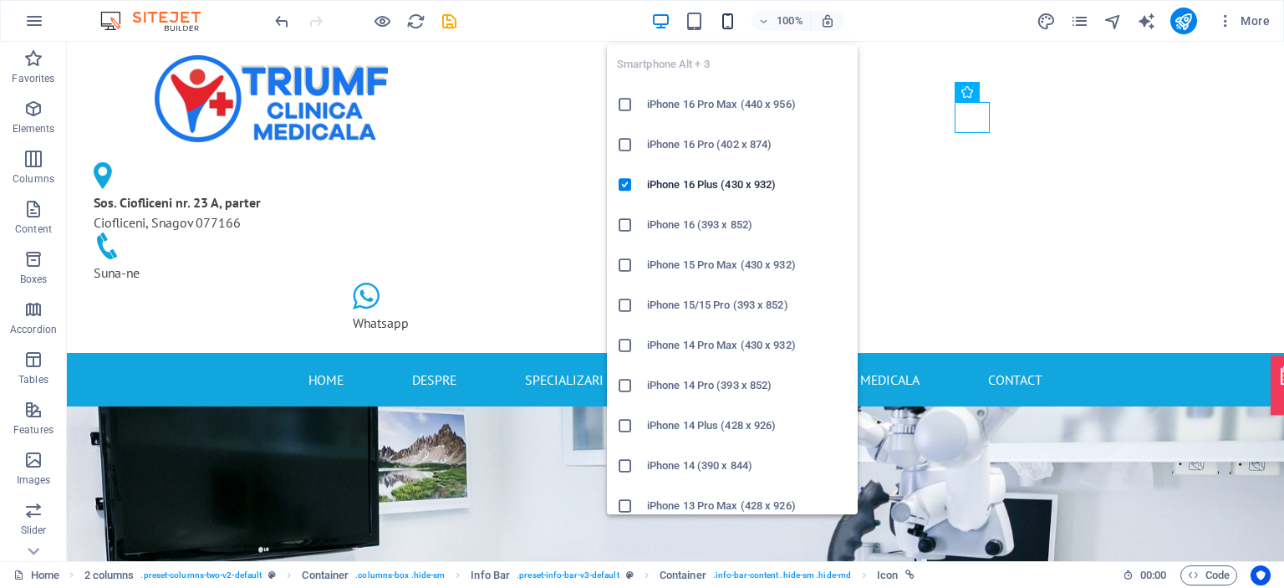
click at [730, 19] on icon "button" at bounding box center [727, 21] width 19 height 19
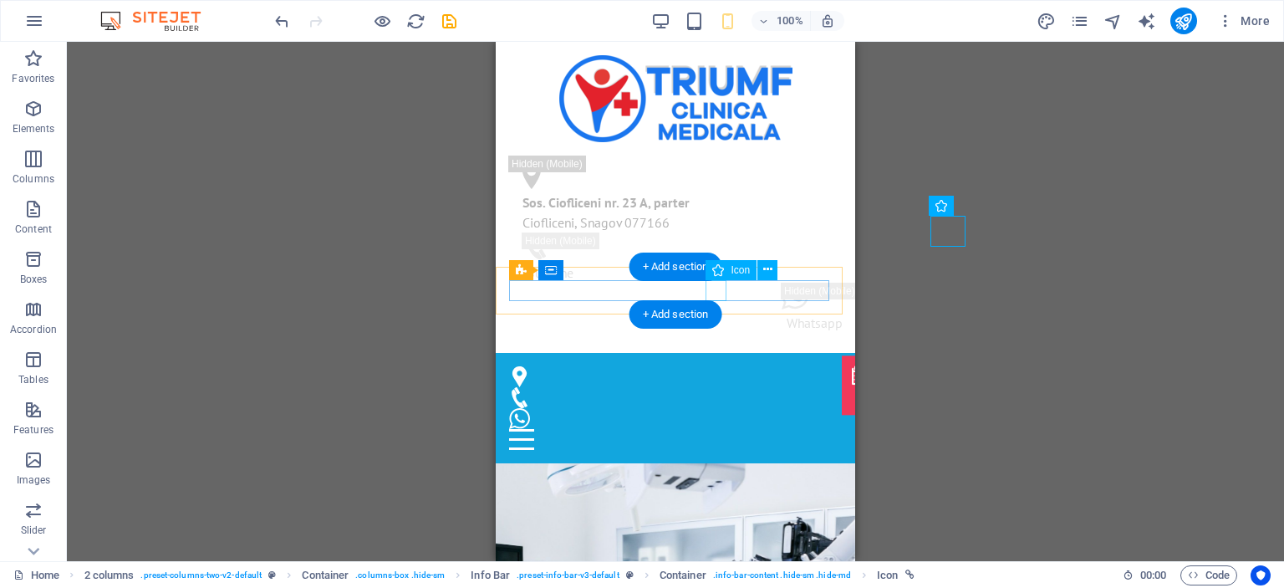
click at [712, 408] on figure at bounding box center [668, 418] width 319 height 21
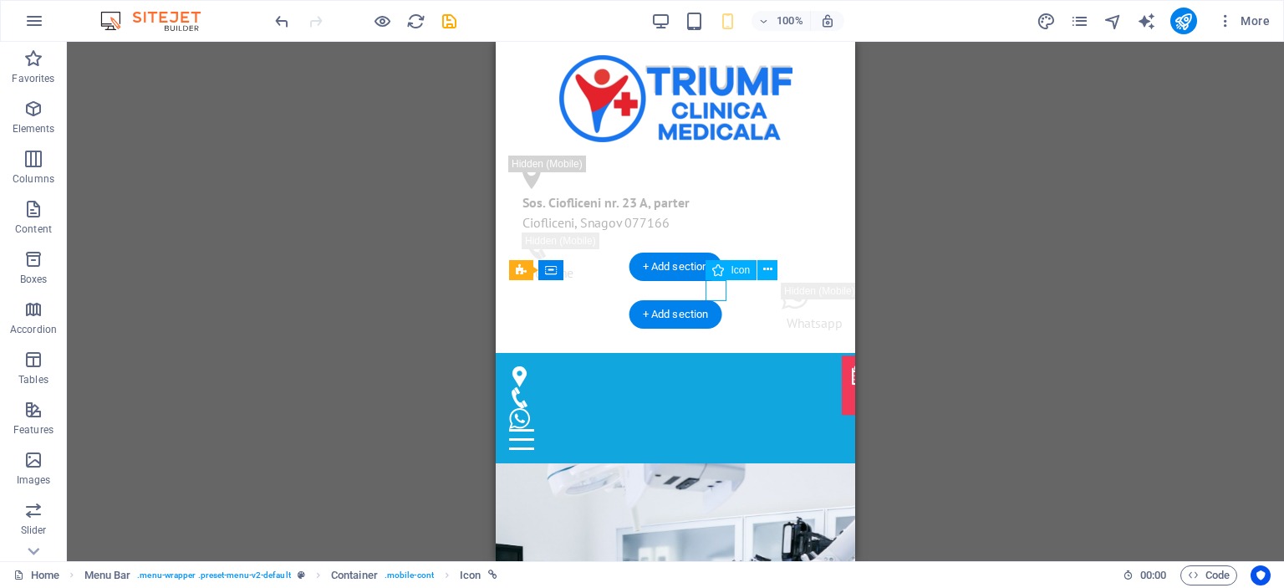
click at [712, 408] on figure at bounding box center [668, 418] width 319 height 21
select select "xMidYMid"
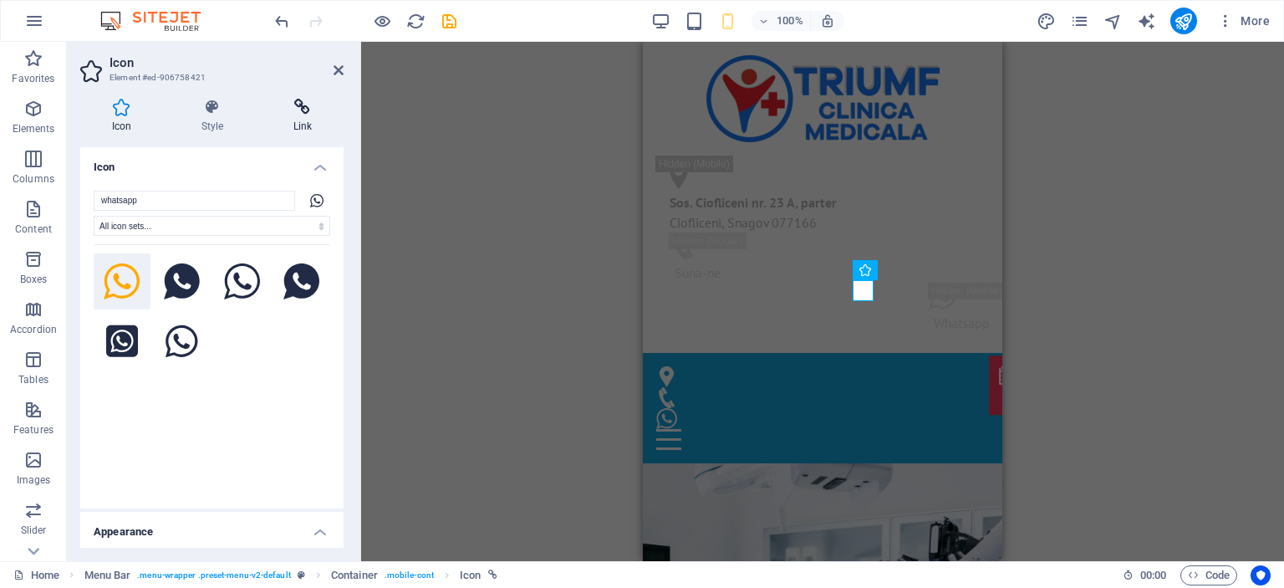
click at [317, 115] on icon at bounding box center [303, 107] width 82 height 17
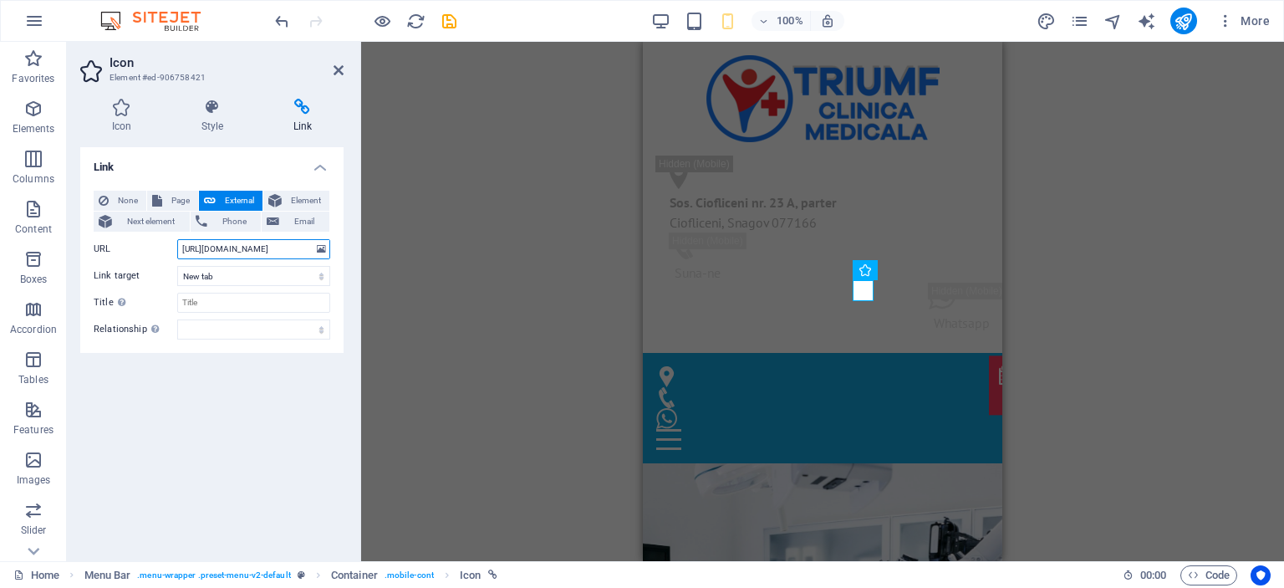
click at [237, 250] on input "[URL][DOMAIN_NAME]" at bounding box center [253, 249] width 153 height 20
type input "https://wa.me/+40778625693"
click at [313, 407] on div "Link None Page External Element Next element Phone Email Page Home Subpage Lega…" at bounding box center [211, 347] width 263 height 400
click at [340, 69] on icon at bounding box center [338, 70] width 10 height 13
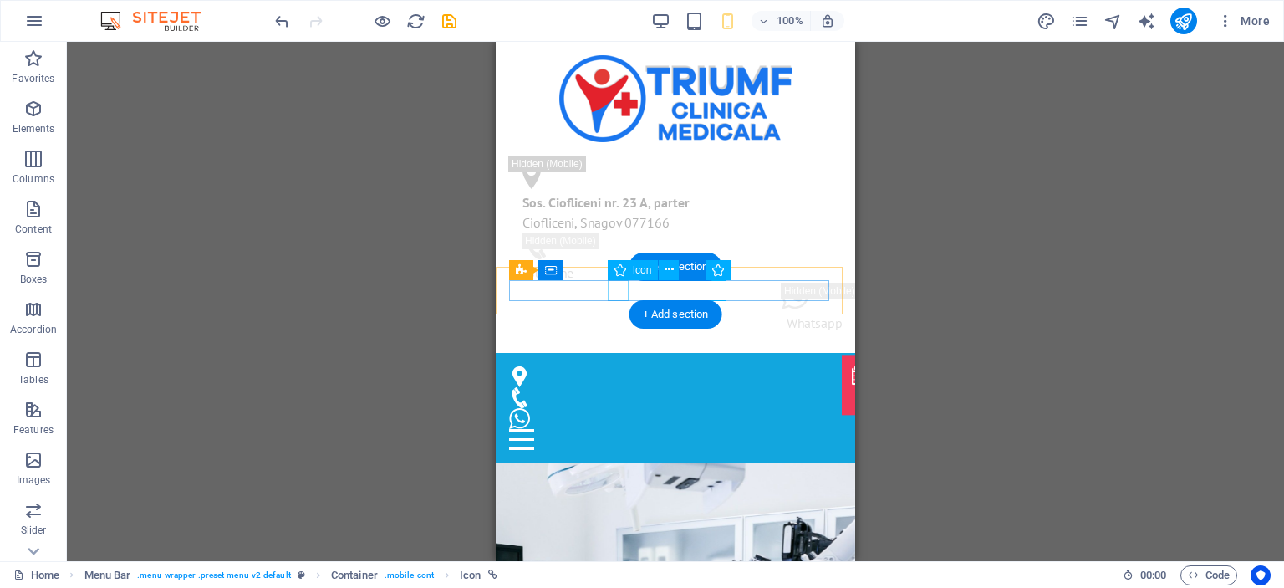
click at [607, 387] on figure at bounding box center [668, 397] width 319 height 21
click at [609, 387] on figure at bounding box center [668, 397] width 319 height 21
drag, startPoint x: 980, startPoint y: 250, endPoint x: 609, endPoint y: 293, distance: 373.6
click at [609, 387] on figure at bounding box center [668, 397] width 319 height 21
select select "xMidYMid"
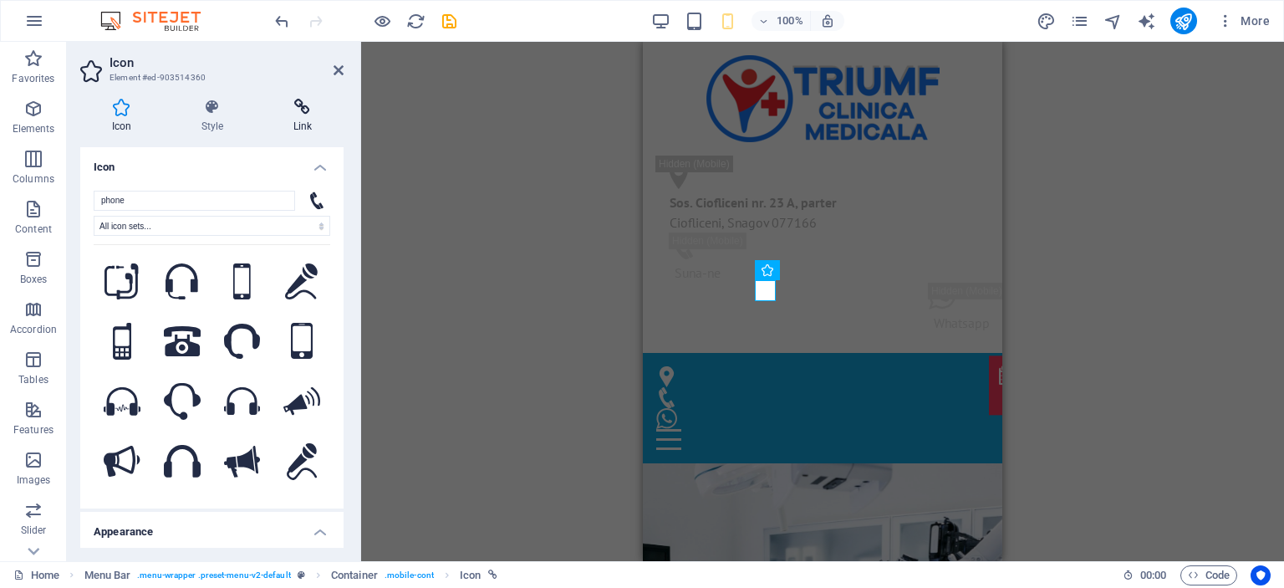
click at [305, 113] on icon at bounding box center [303, 107] width 82 height 17
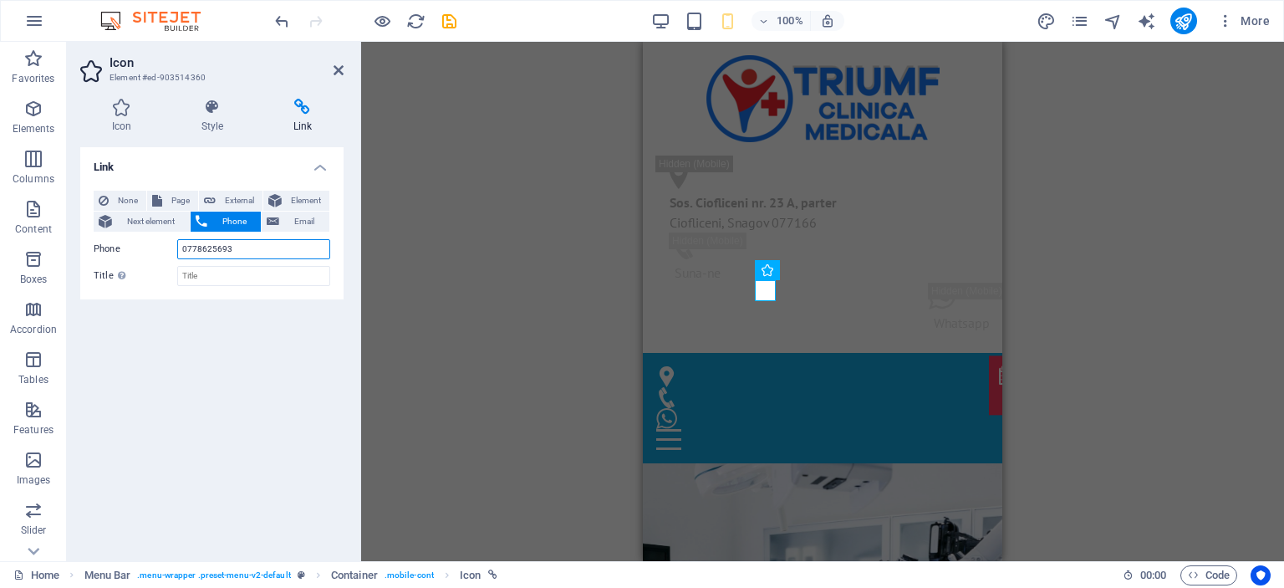
click at [180, 246] on input "0778625693" at bounding box center [253, 249] width 153 height 20
type input "+40778625693"
click at [263, 376] on div "Link None Page External Element Next element Phone Email Page Home Subpage Lega…" at bounding box center [211, 347] width 263 height 400
click at [338, 76] on icon at bounding box center [338, 70] width 10 height 13
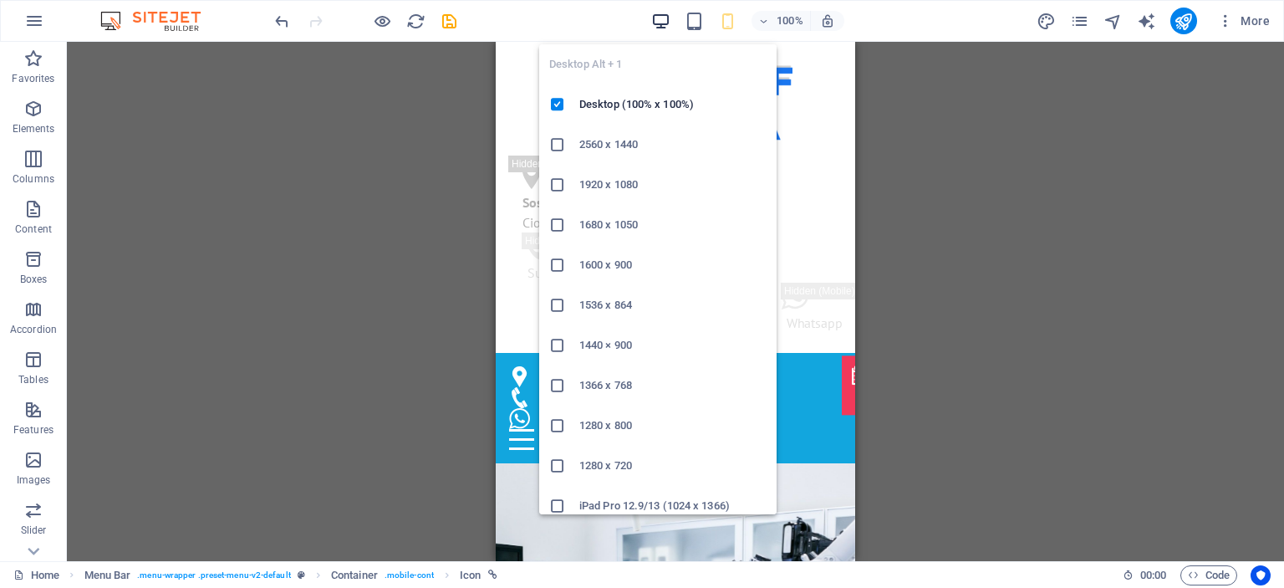
click at [664, 17] on icon "button" at bounding box center [660, 21] width 19 height 19
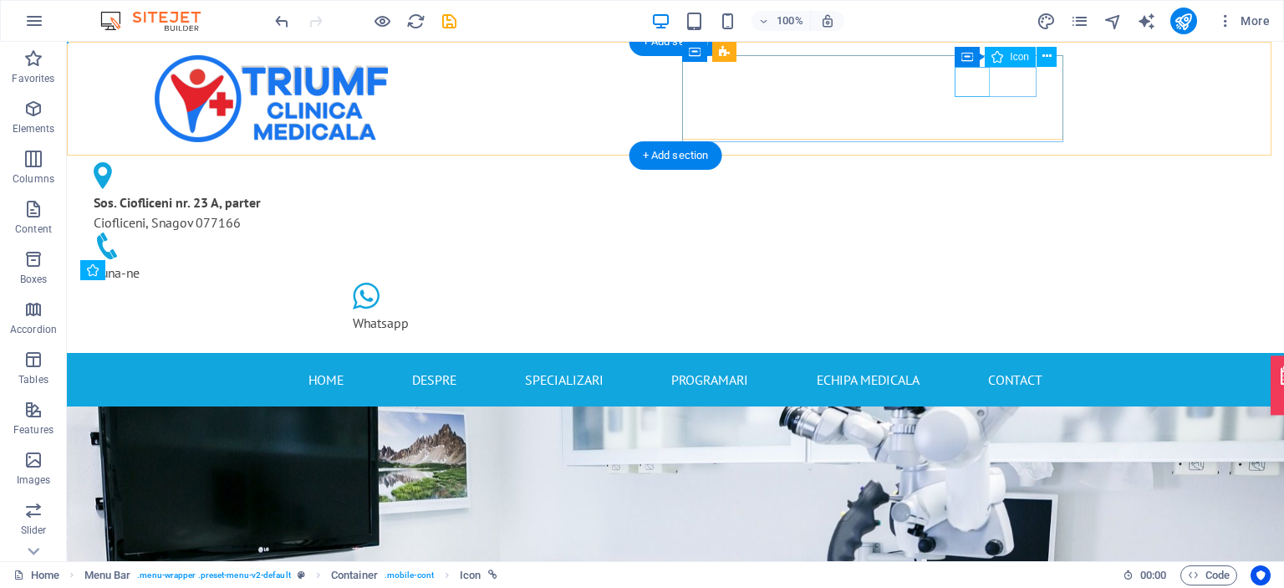
click at [435, 232] on figure at bounding box center [264, 247] width 341 height 30
select select "xMidYMid"
select select "px"
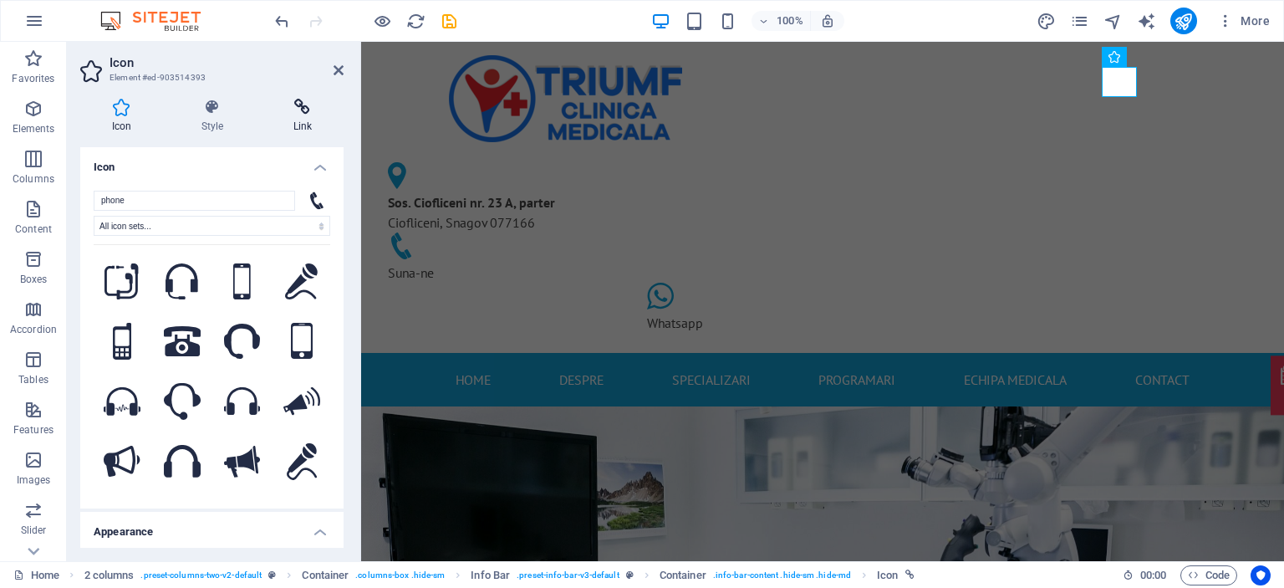
click at [299, 115] on h4 "Link" at bounding box center [303, 116] width 82 height 35
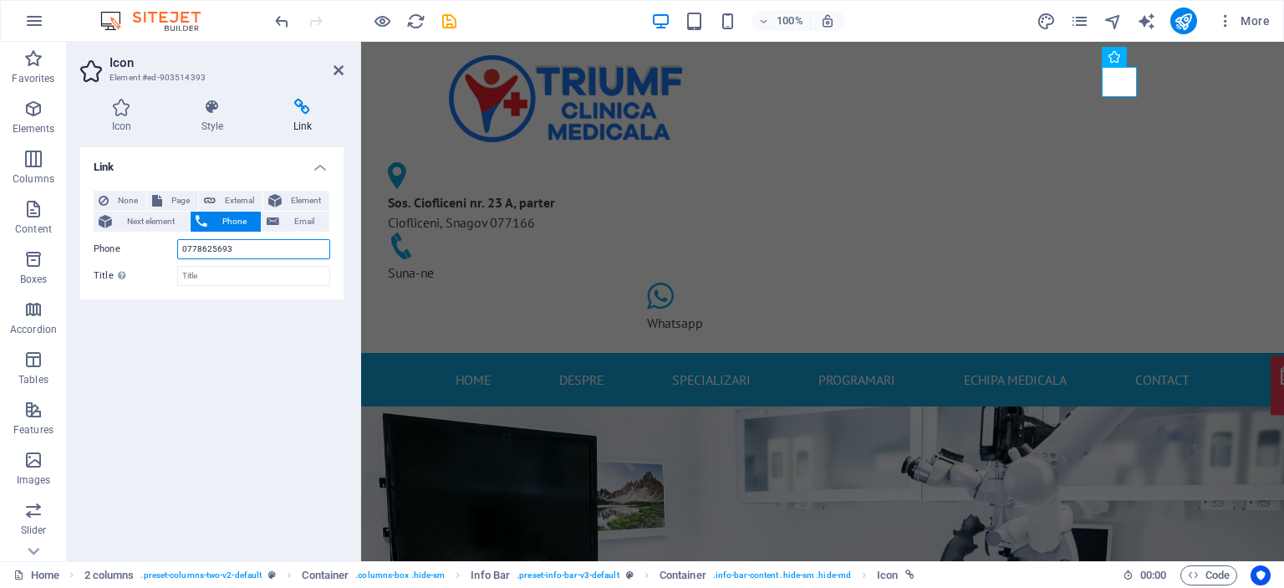
click at [181, 247] on input "0778625693" at bounding box center [253, 249] width 153 height 20
type input "+40778625693"
click at [258, 353] on div "Link None Page External Element Next element Phone Email Page Home Subpage Lega…" at bounding box center [211, 347] width 263 height 400
click at [341, 69] on icon at bounding box center [338, 70] width 10 height 13
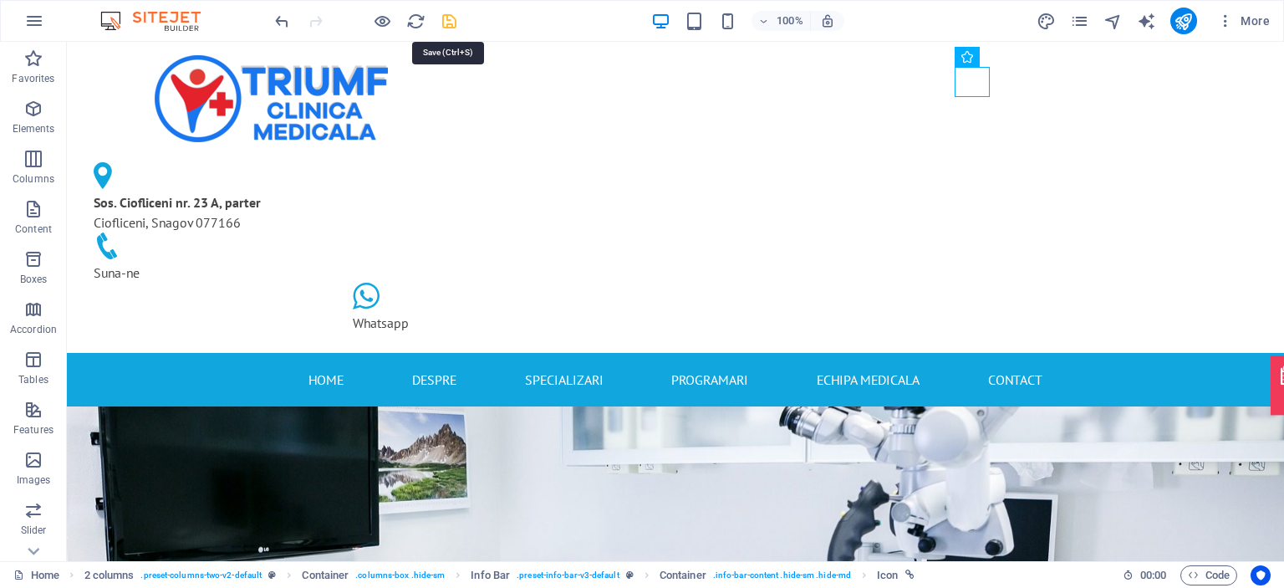
click at [445, 23] on icon "save" at bounding box center [449, 21] width 19 height 19
checkbox input "false"
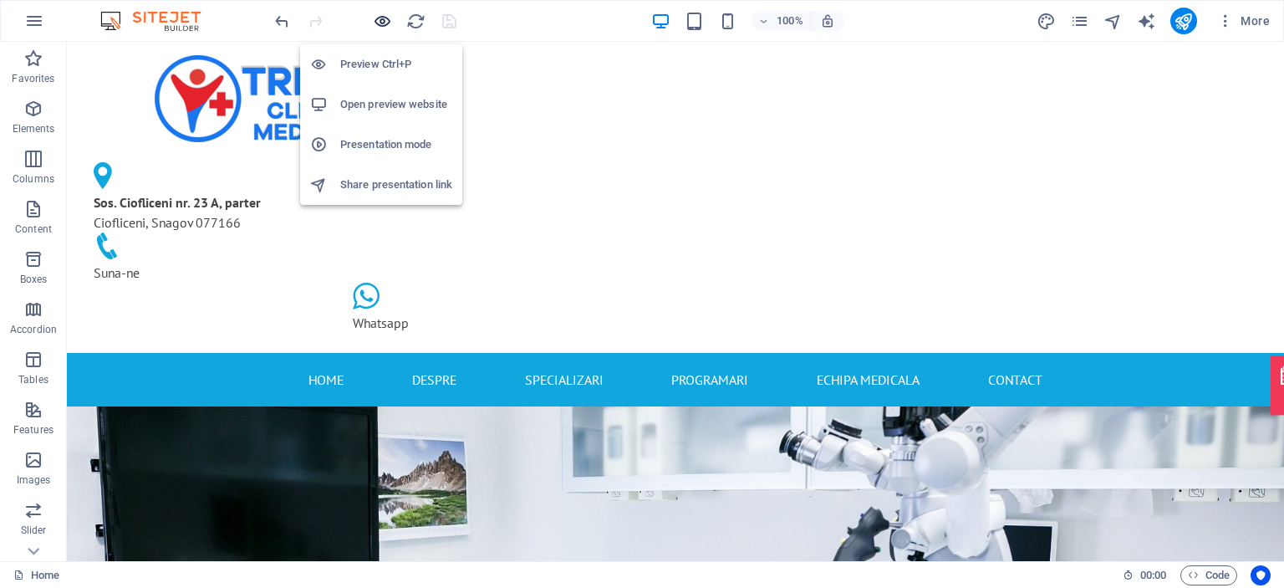
click at [379, 28] on icon "button" at bounding box center [382, 21] width 19 height 19
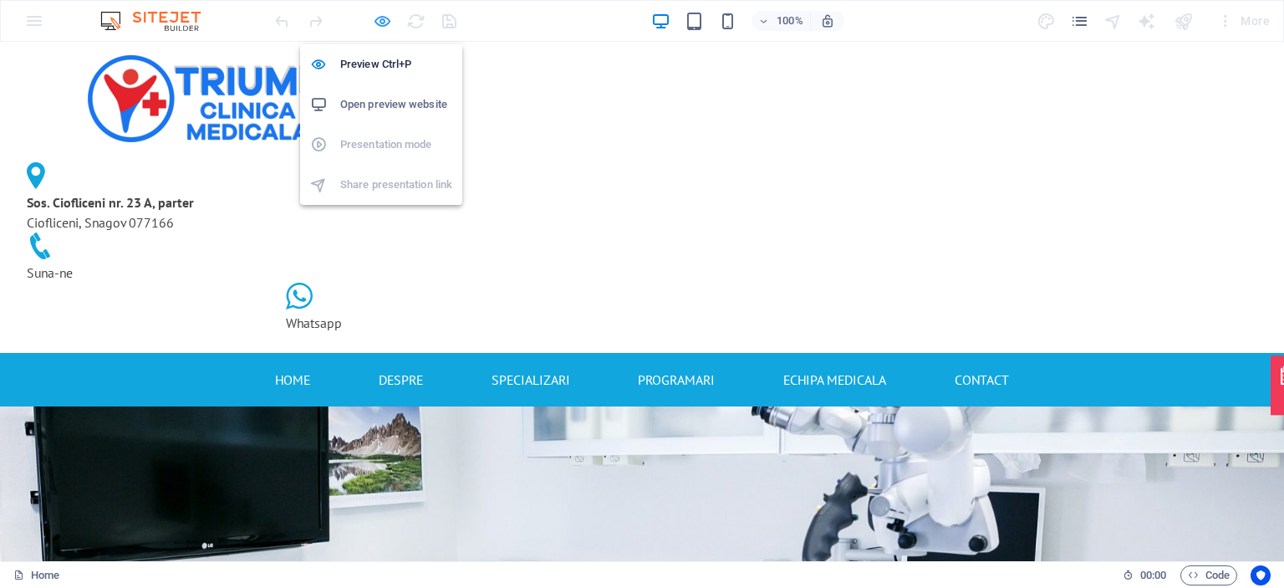
click at [379, 16] on icon "button" at bounding box center [382, 21] width 19 height 19
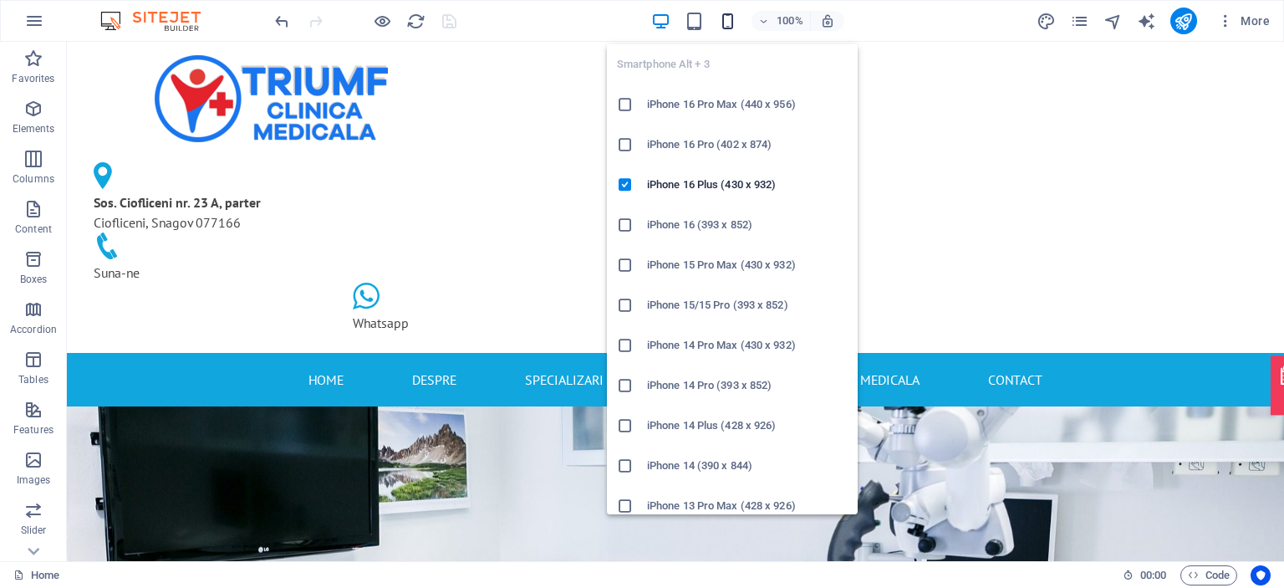
click at [727, 18] on icon "button" at bounding box center [727, 21] width 19 height 19
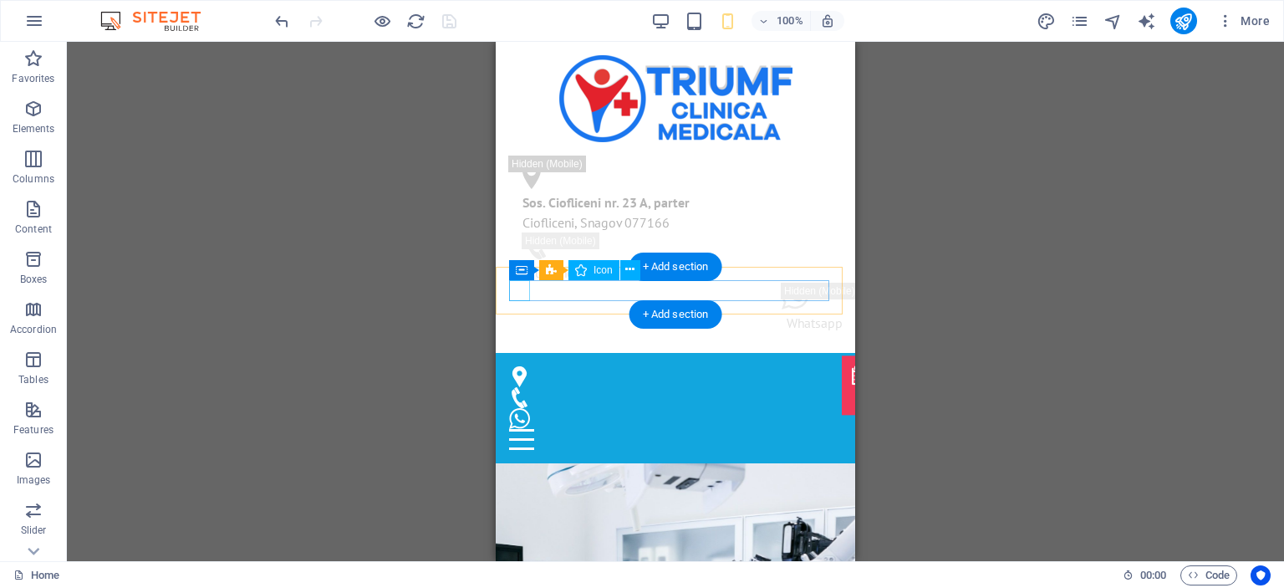
click at [517, 366] on figure at bounding box center [668, 376] width 319 height 21
select select "xMidYMid"
select select "px"
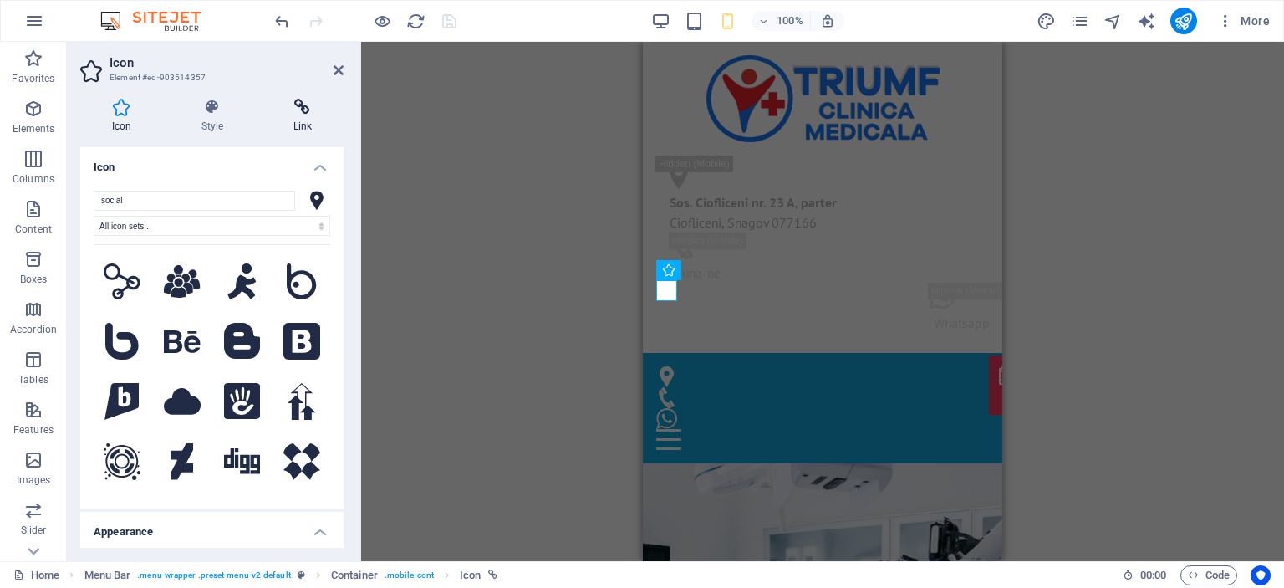
click at [303, 106] on icon at bounding box center [303, 107] width 82 height 17
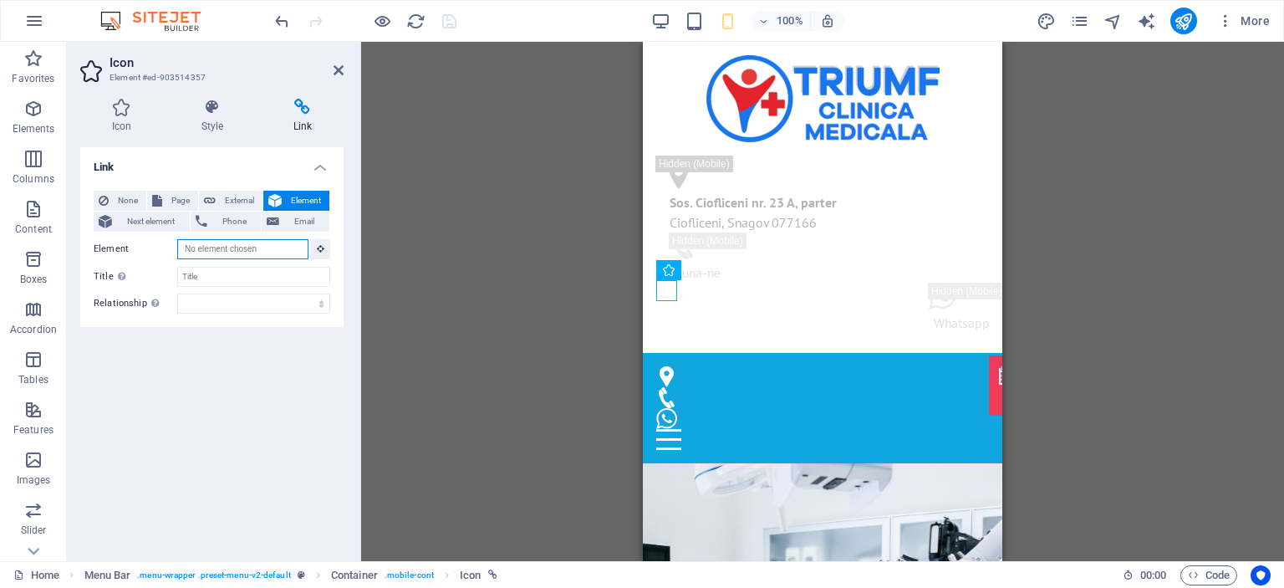
click at [284, 250] on input "Element" at bounding box center [242, 249] width 131 height 20
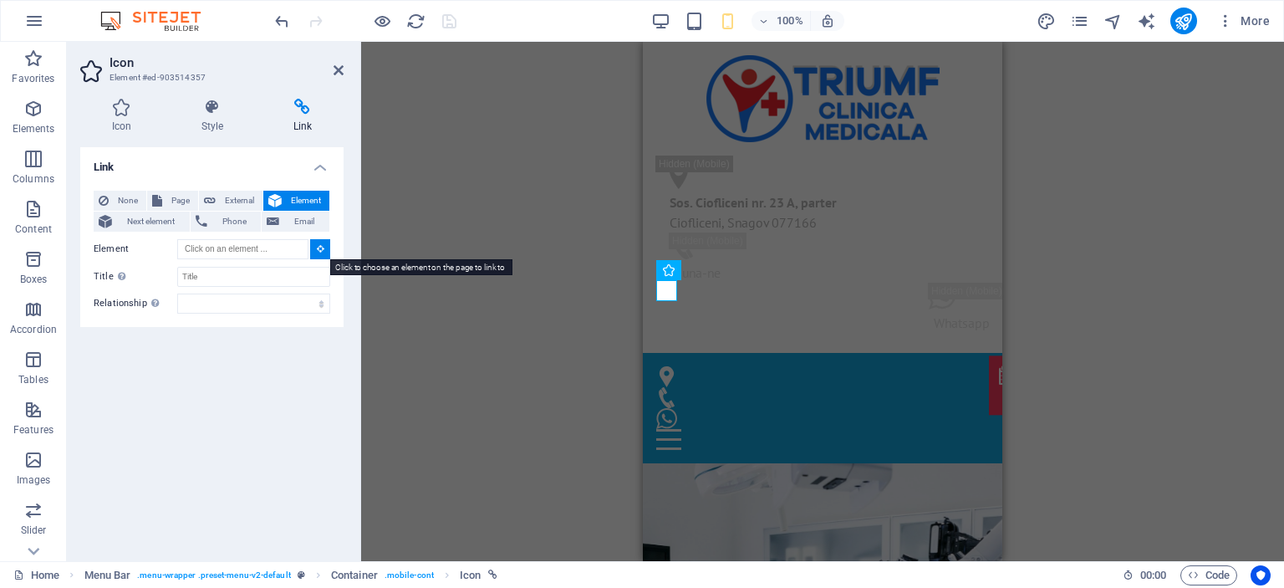
click at [318, 247] on icon at bounding box center [321, 248] width 8 height 8
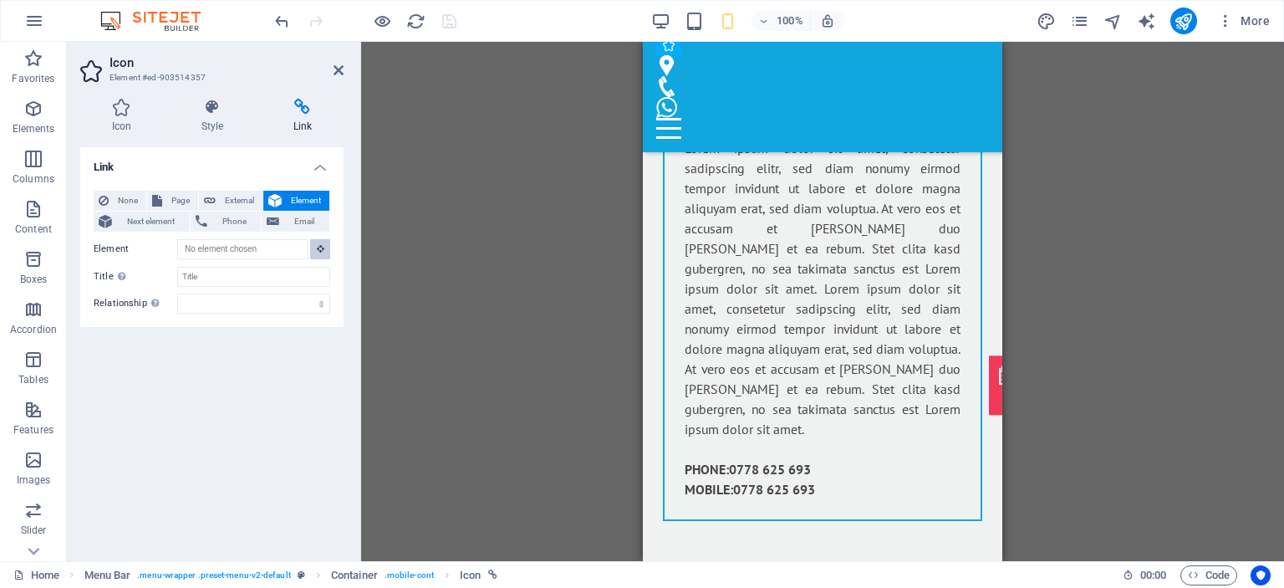
scroll to position [8609, 0]
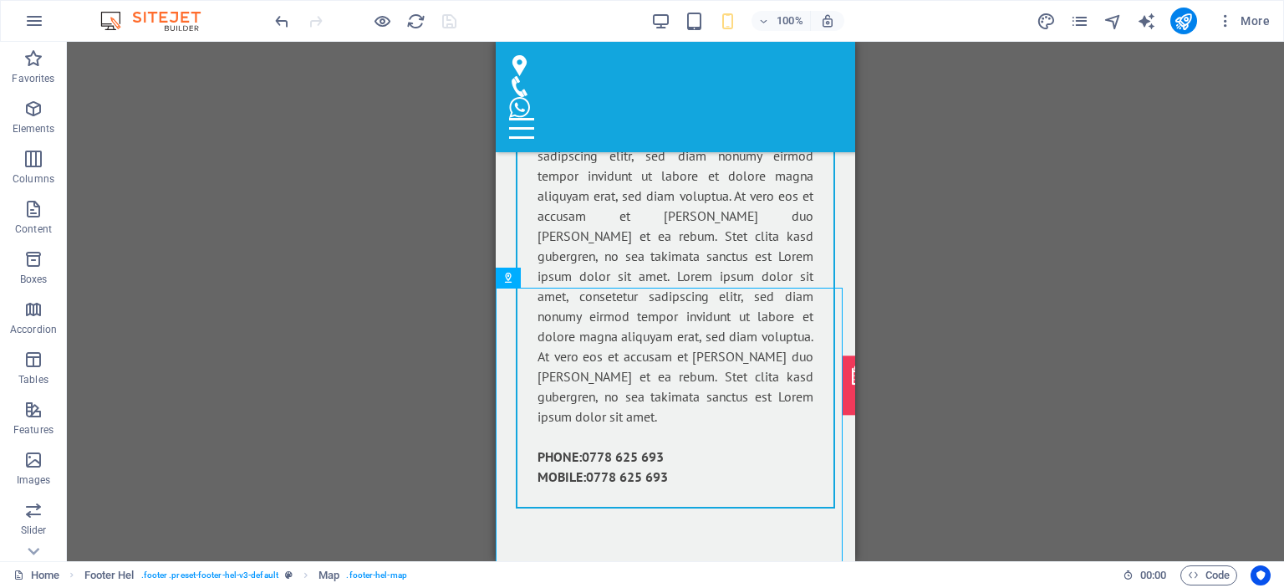
scroll to position [0, 0]
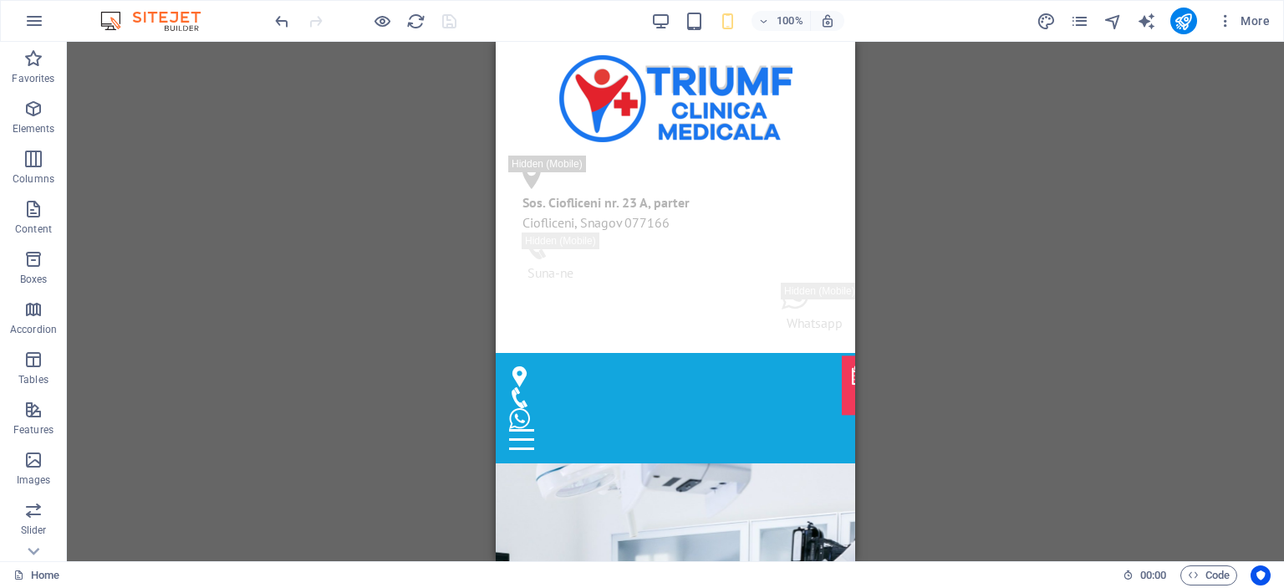
drag, startPoint x: 848, startPoint y: 527, endPoint x: 1335, endPoint y: 67, distance: 669.8
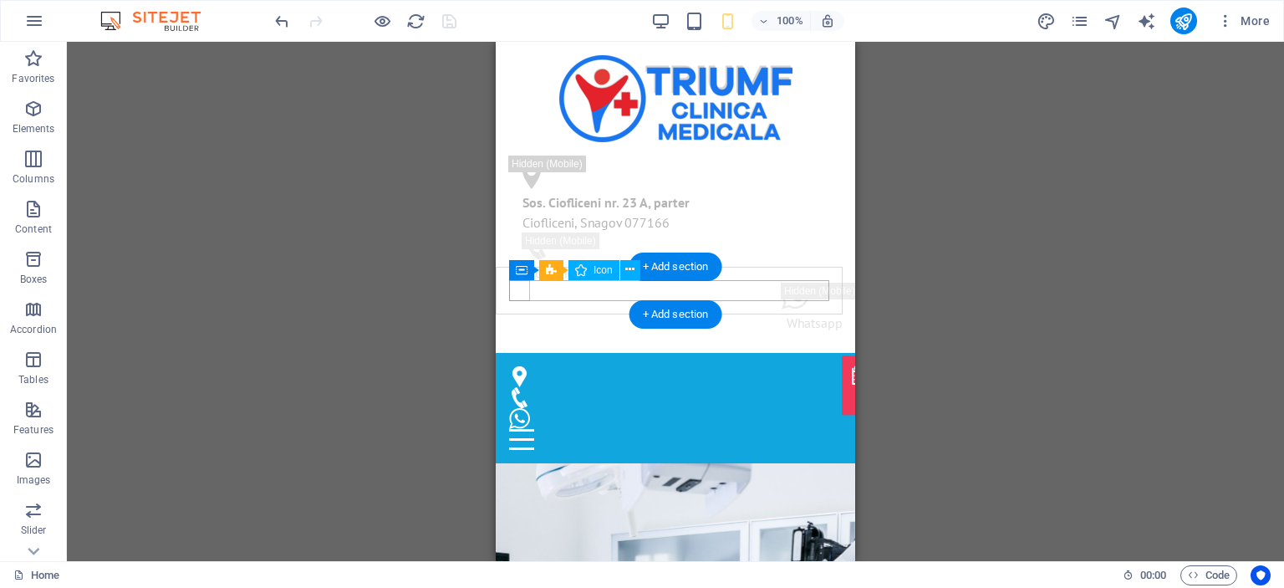
click at [518, 366] on figure at bounding box center [668, 376] width 319 height 21
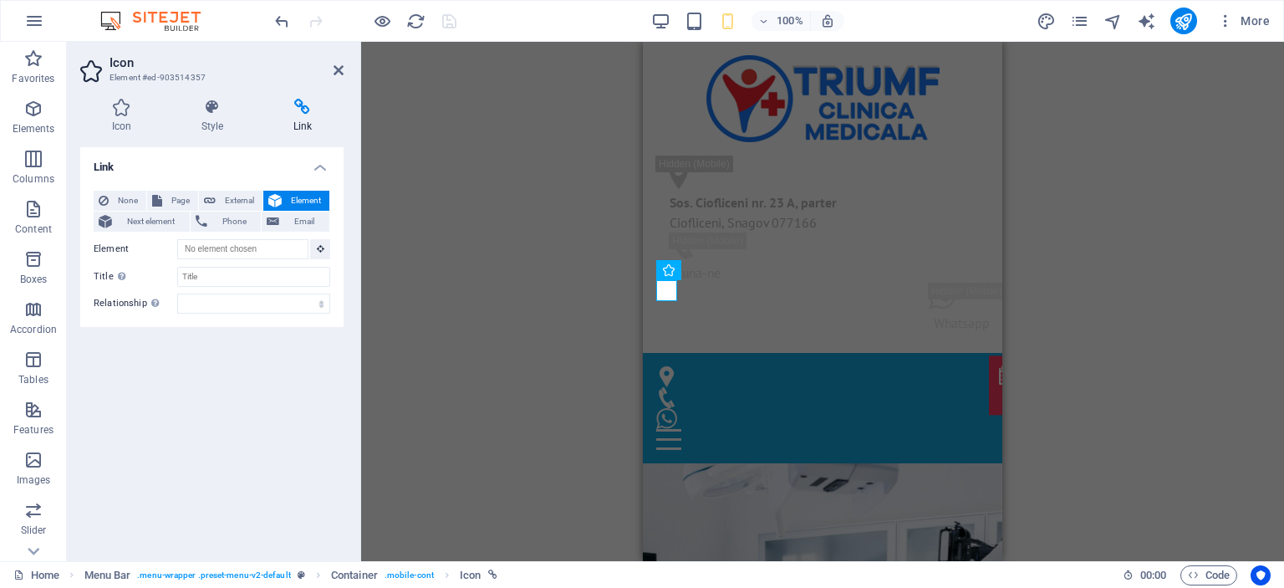
click at [313, 201] on span "Element" at bounding box center [306, 201] width 38 height 20
click at [302, 249] on input "Element" at bounding box center [242, 249] width 131 height 20
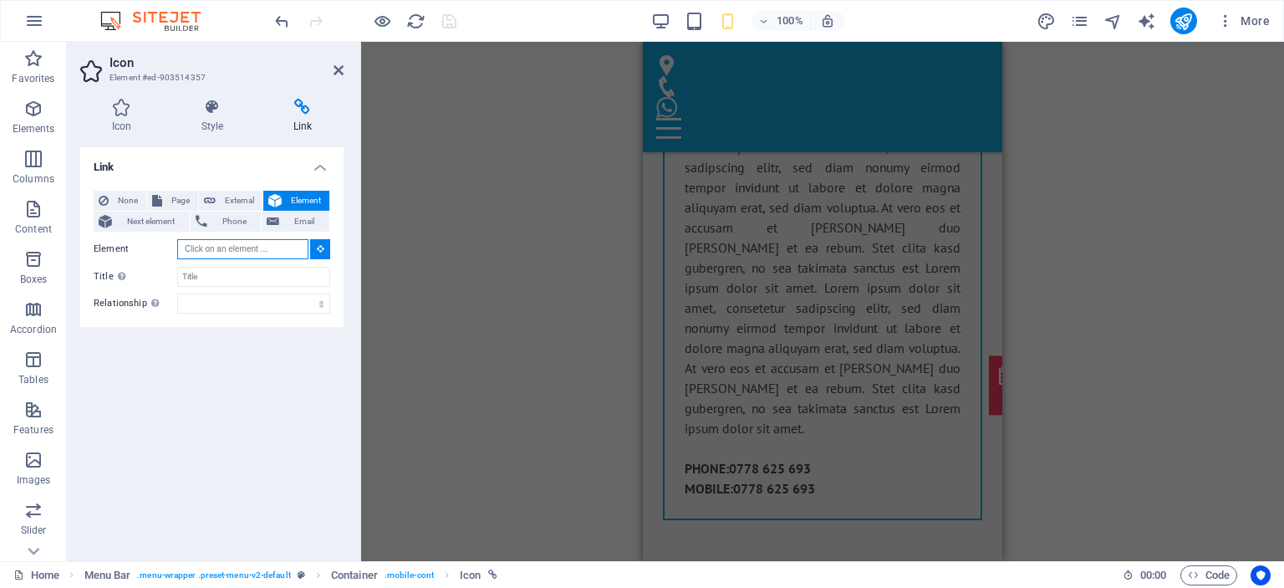
scroll to position [8609, 0]
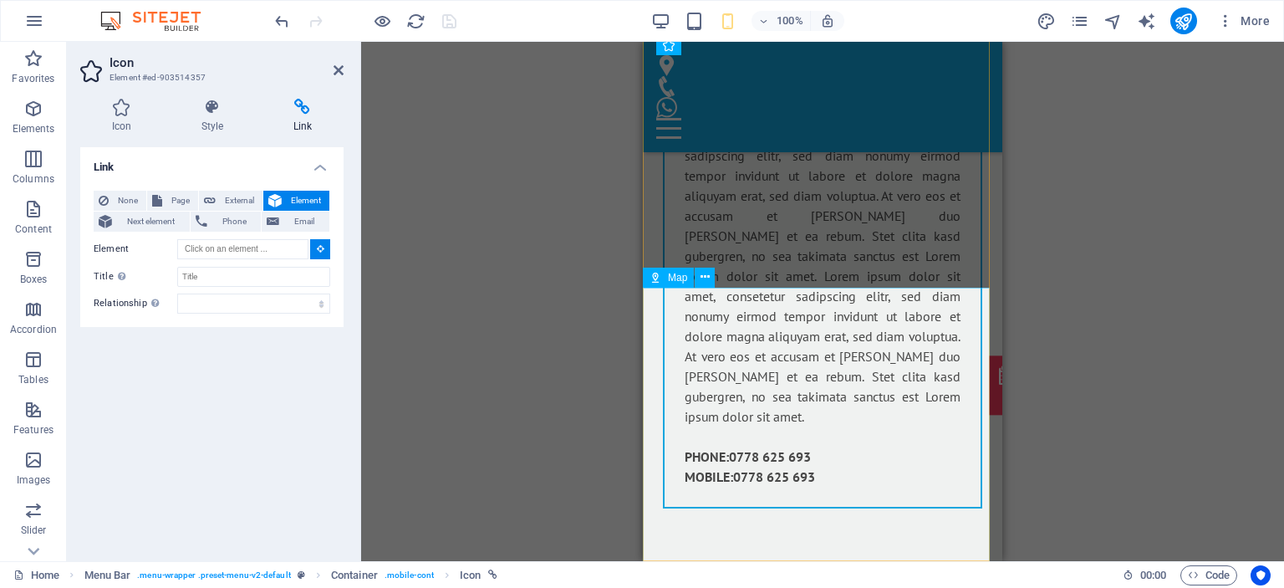
type input "#ed-903514477"
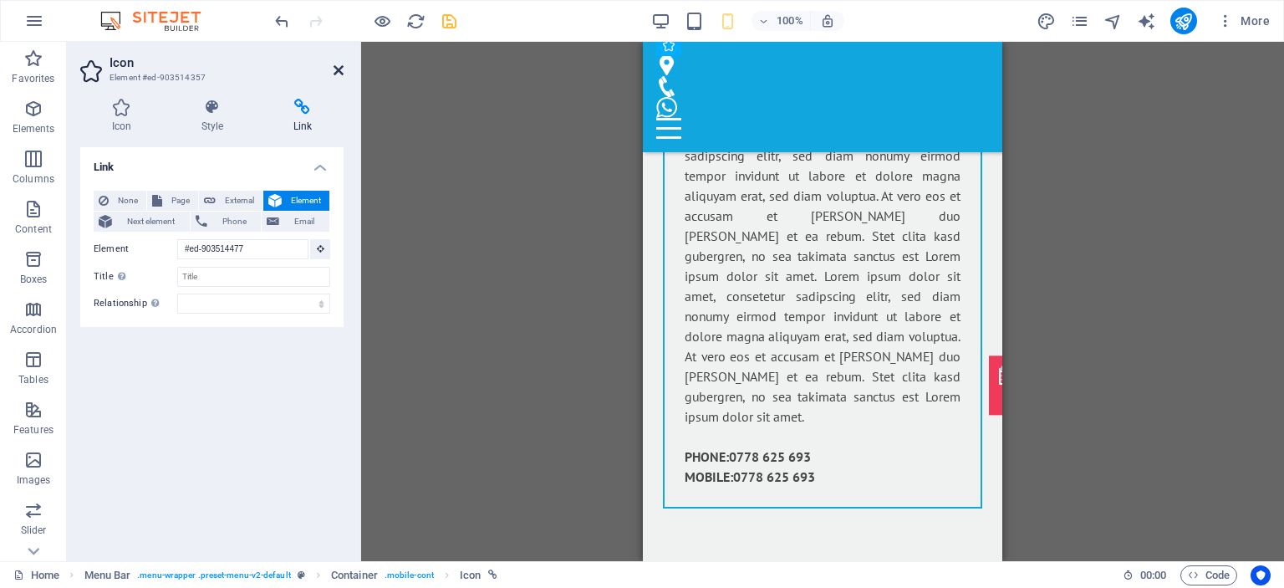
click at [338, 65] on icon at bounding box center [338, 70] width 10 height 13
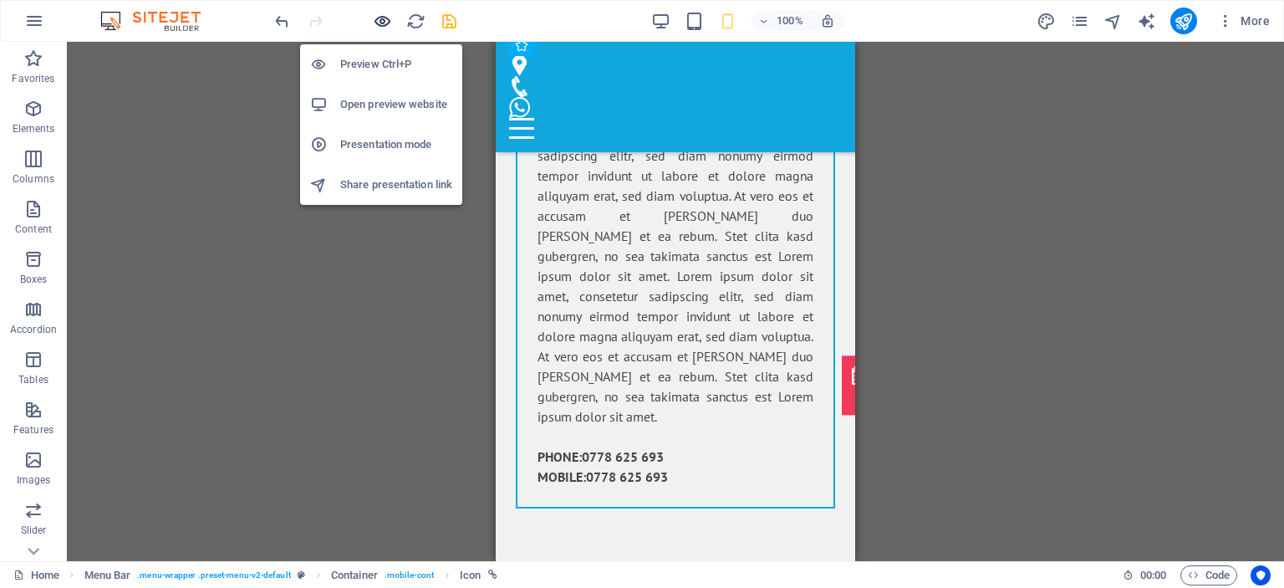
click at [381, 16] on icon "button" at bounding box center [382, 21] width 19 height 19
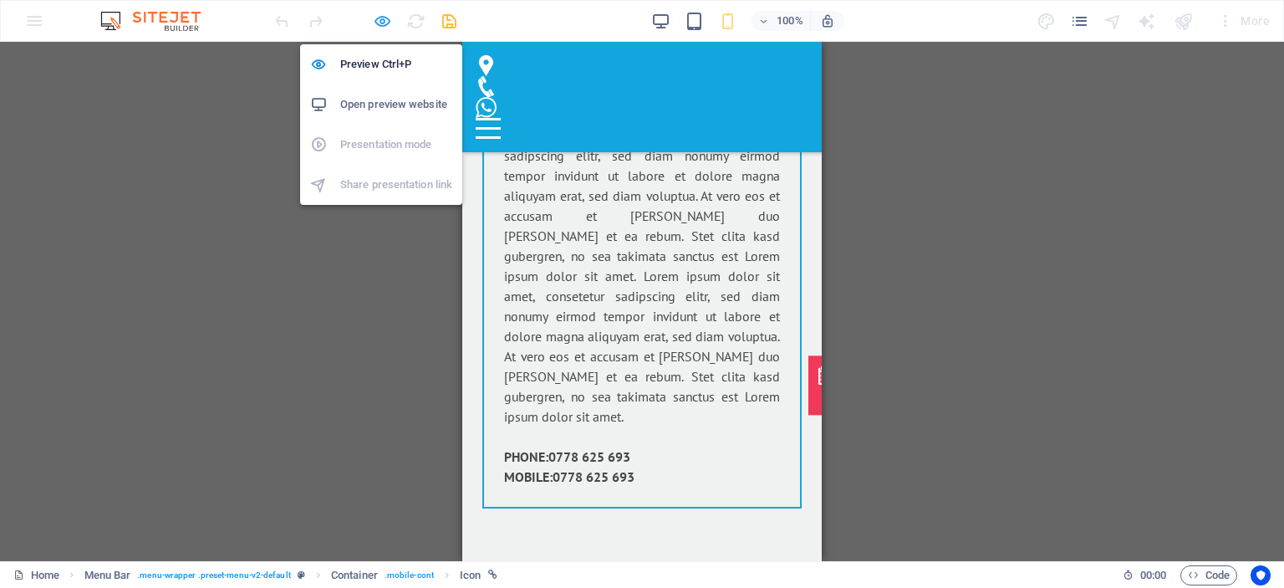
scroll to position [5118, 0]
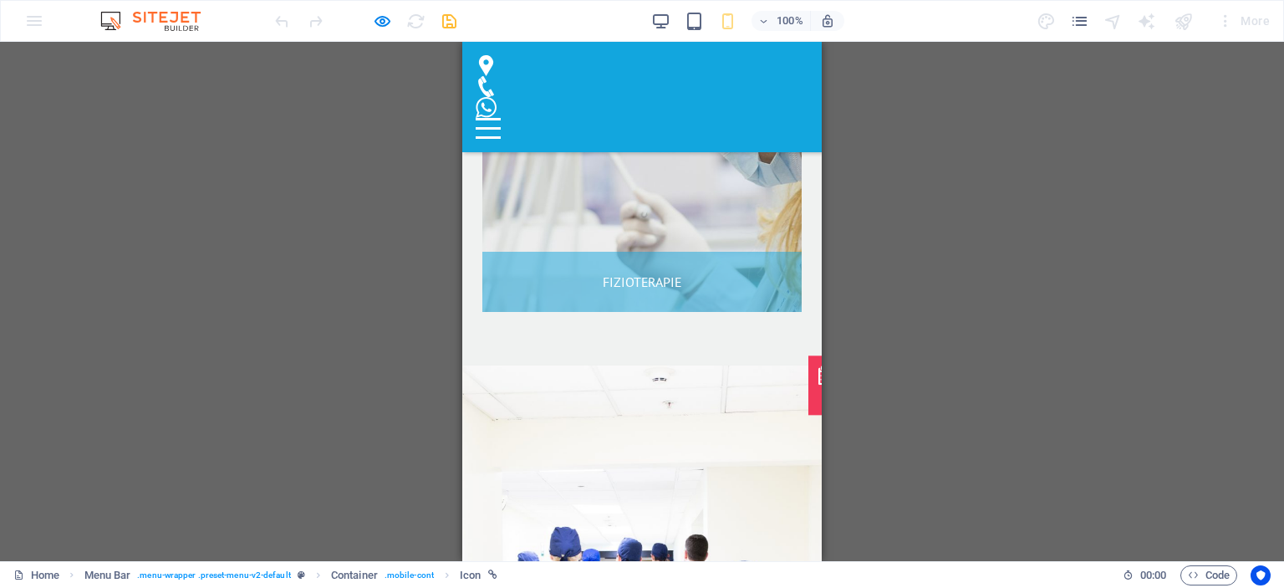
click at [481, 69] on icon at bounding box center [486, 65] width 21 height 21
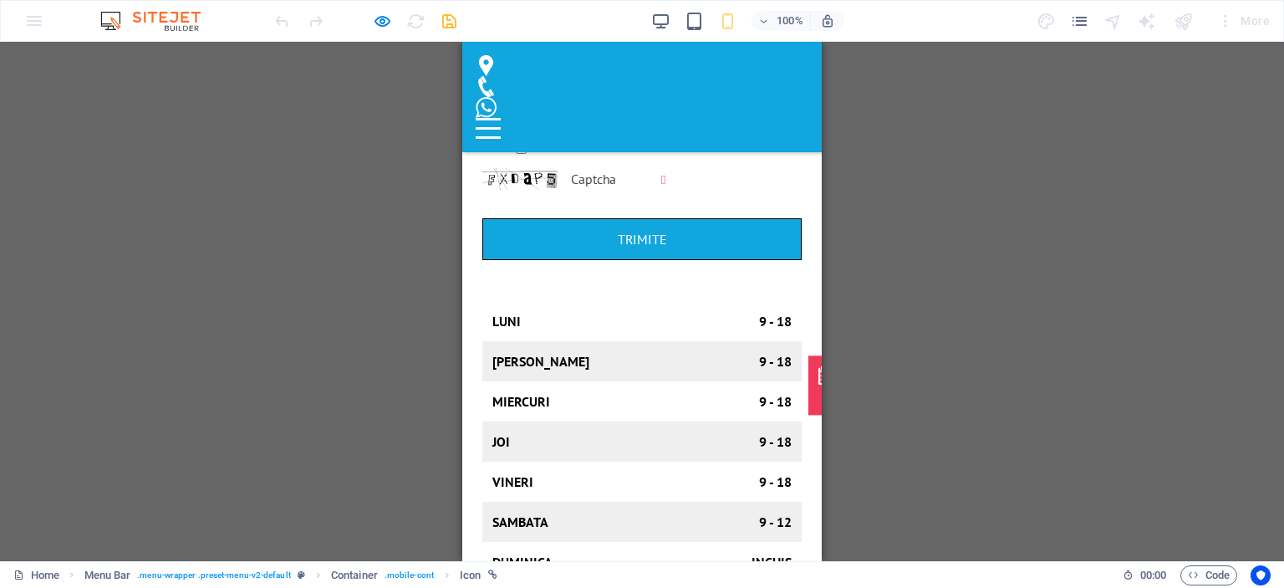
scroll to position [3301, 0]
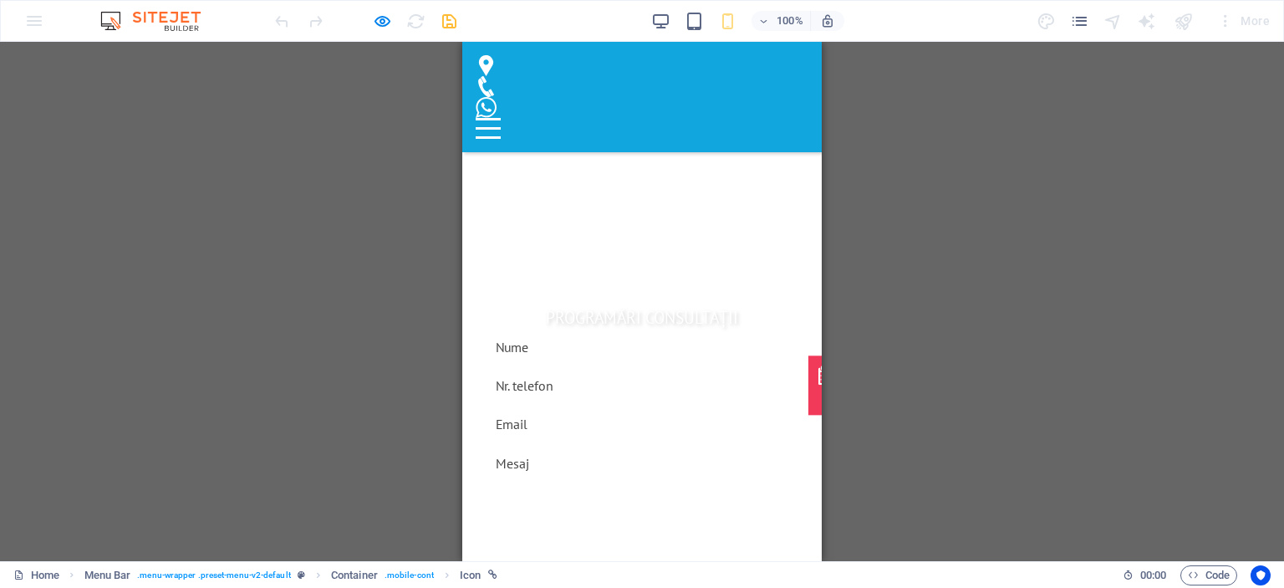
click at [481, 63] on icon at bounding box center [486, 65] width 14 height 21
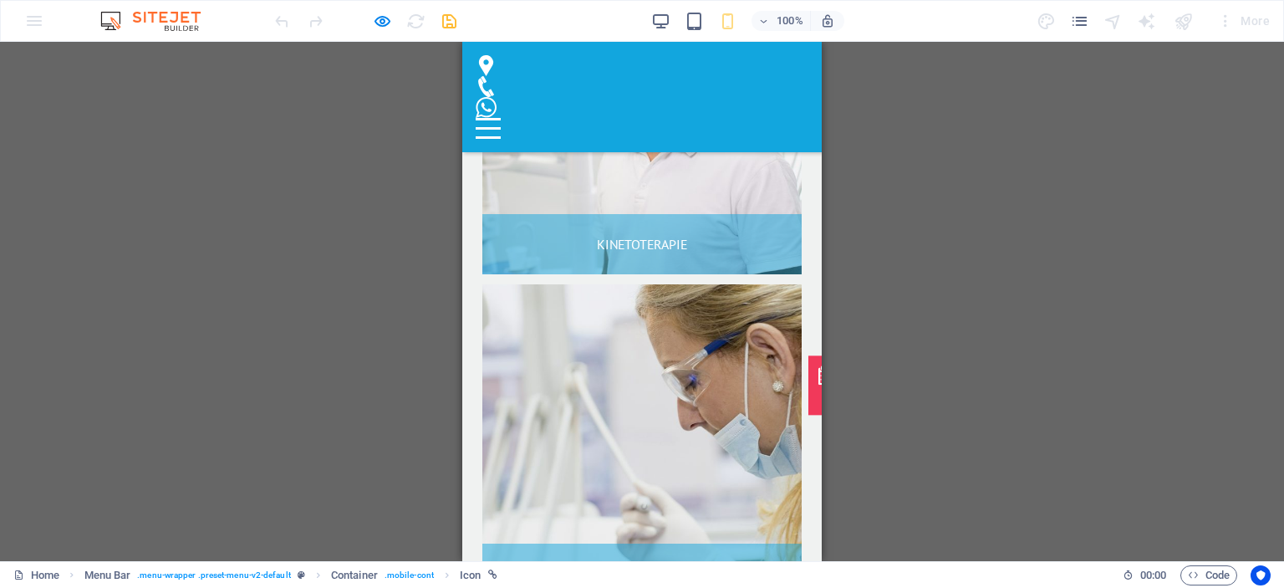
scroll to position [5118, 0]
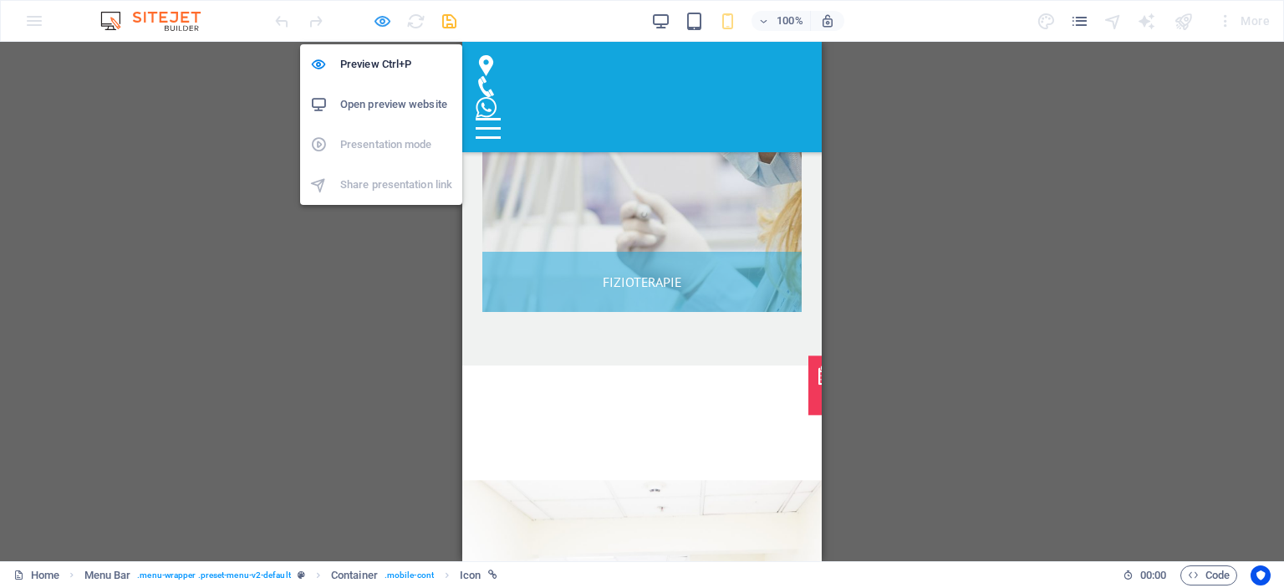
click at [384, 20] on icon "button" at bounding box center [382, 21] width 19 height 19
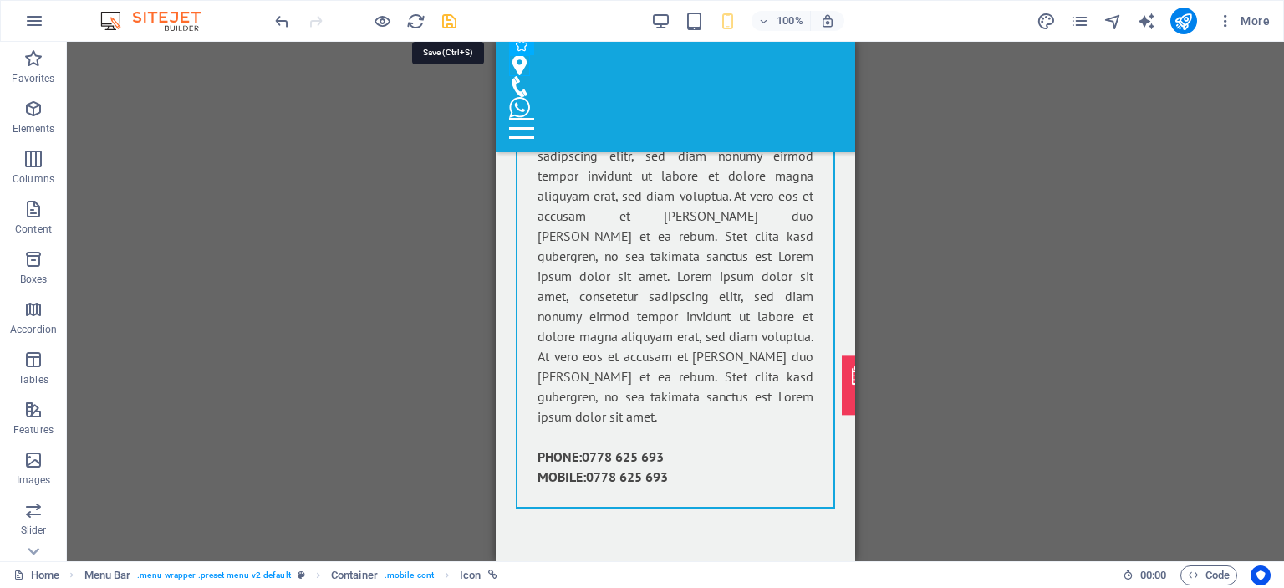
click at [451, 21] on icon "save" at bounding box center [449, 21] width 19 height 19
checkbox input "false"
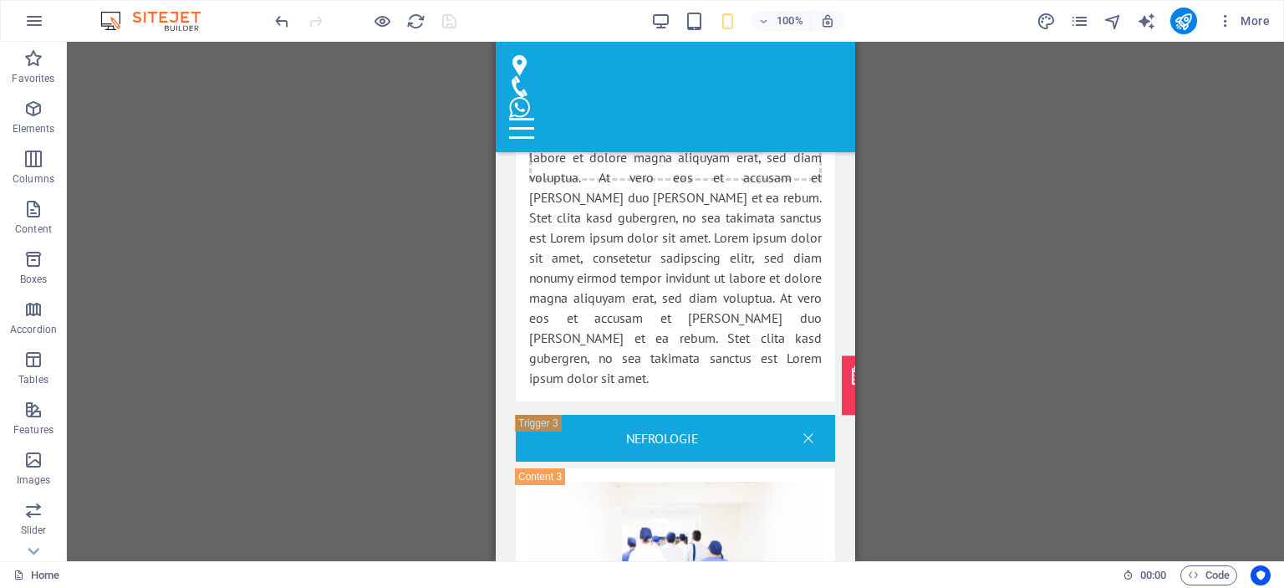
scroll to position [1129, 0]
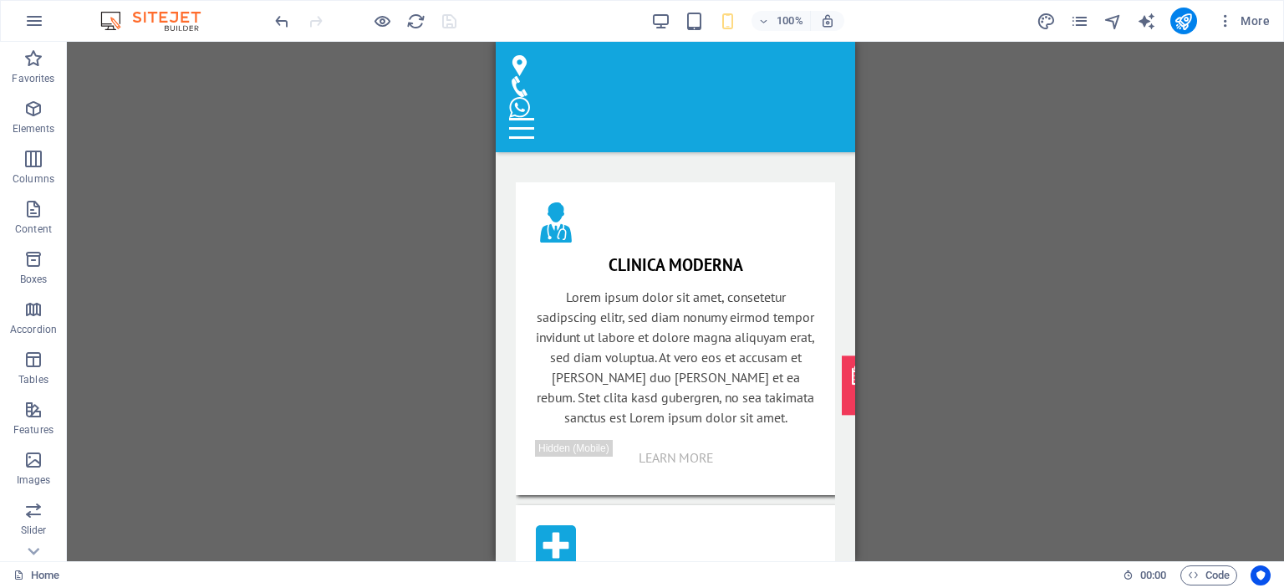
drag, startPoint x: 852, startPoint y: 524, endPoint x: 1346, endPoint y: 57, distance: 679.9
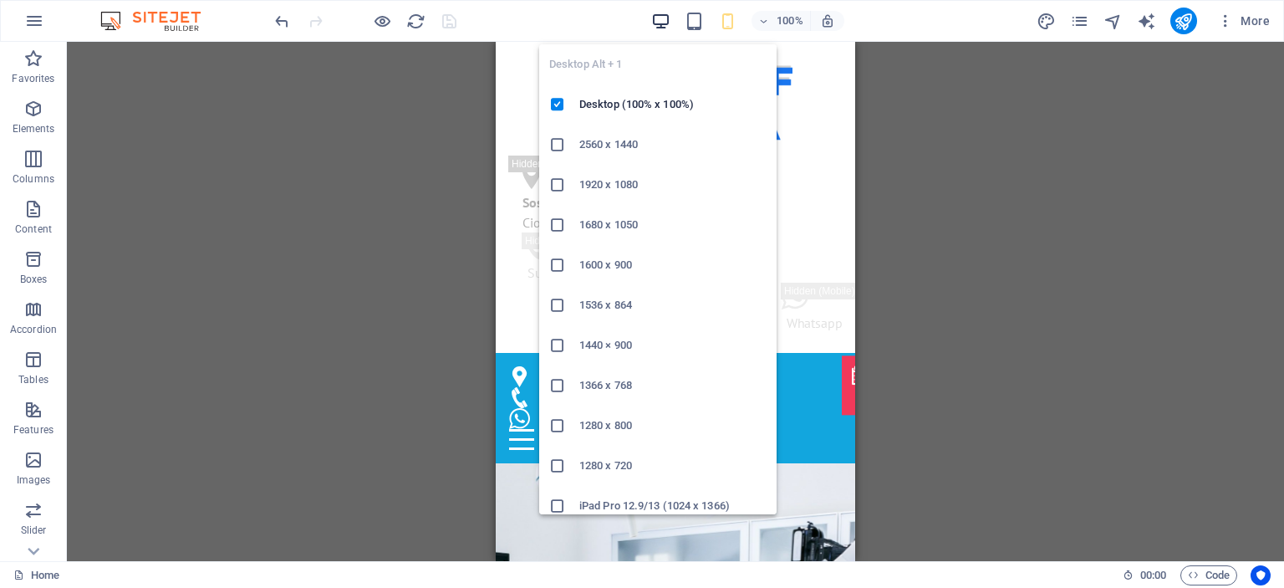
click at [652, 22] on icon "button" at bounding box center [660, 21] width 19 height 19
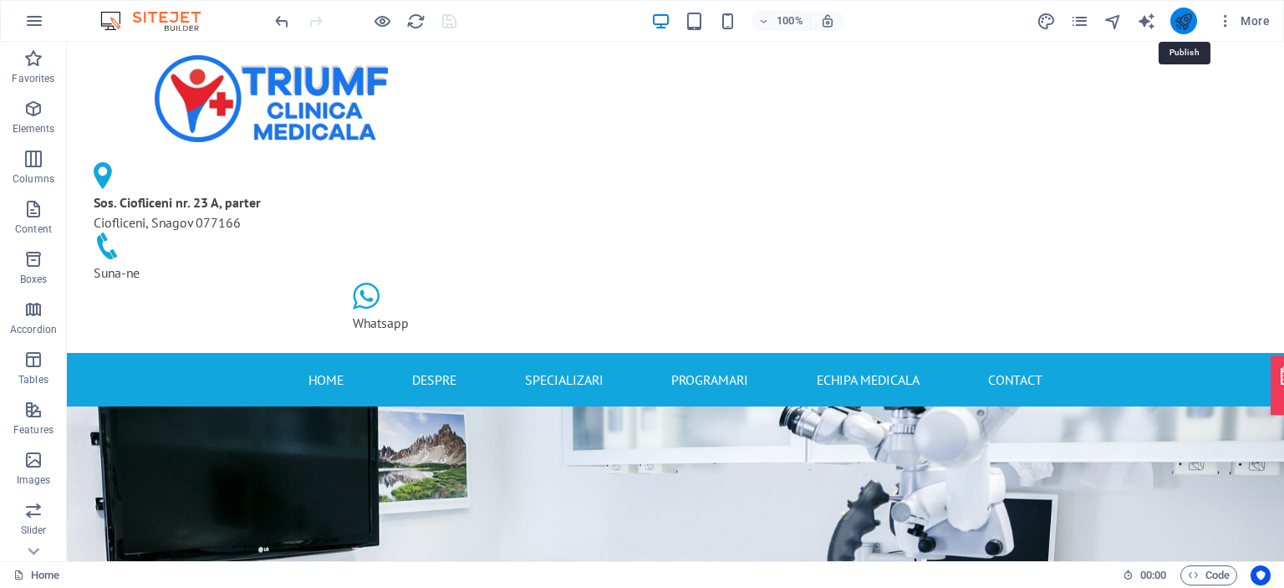
click at [1184, 20] on icon "publish" at bounding box center [1182, 21] width 19 height 19
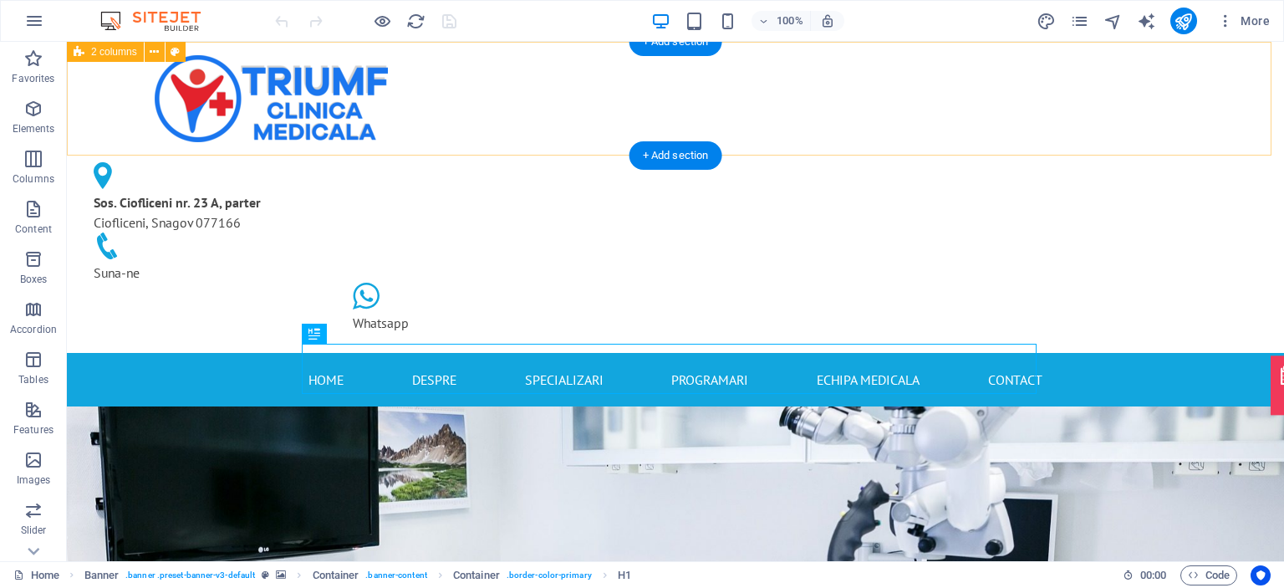
click at [1191, 154] on div "Sos. Ciofliceni nr. 23 A, parter Ciofliceni, Snagov 077166 Suna-ne Whatsapp" at bounding box center [675, 197] width 1217 height 311
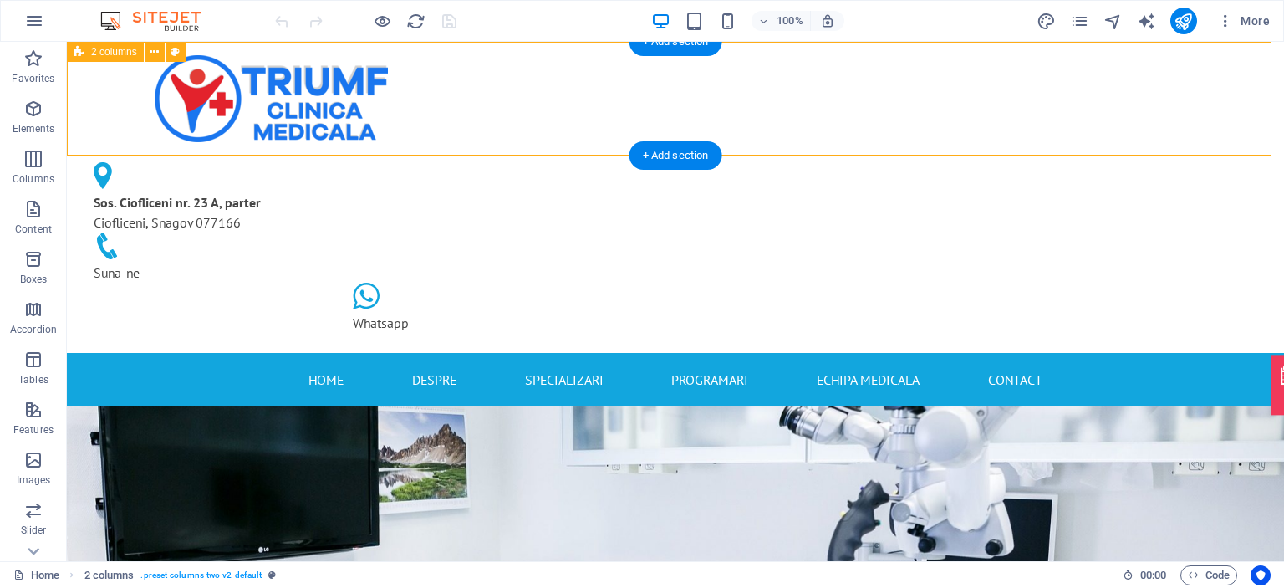
click at [1187, 137] on div "Sos. Ciofliceni nr. 23 A, parter Ciofliceni, Snagov 077166 Suna-ne Whatsapp" at bounding box center [675, 197] width 1217 height 311
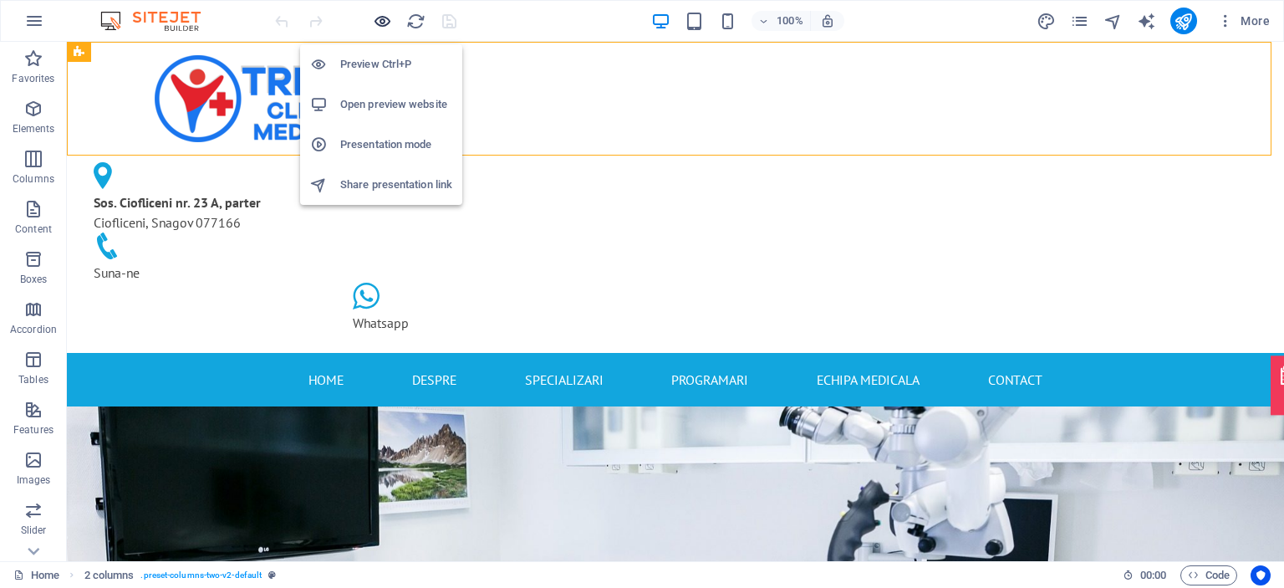
click at [385, 17] on icon "button" at bounding box center [382, 21] width 19 height 19
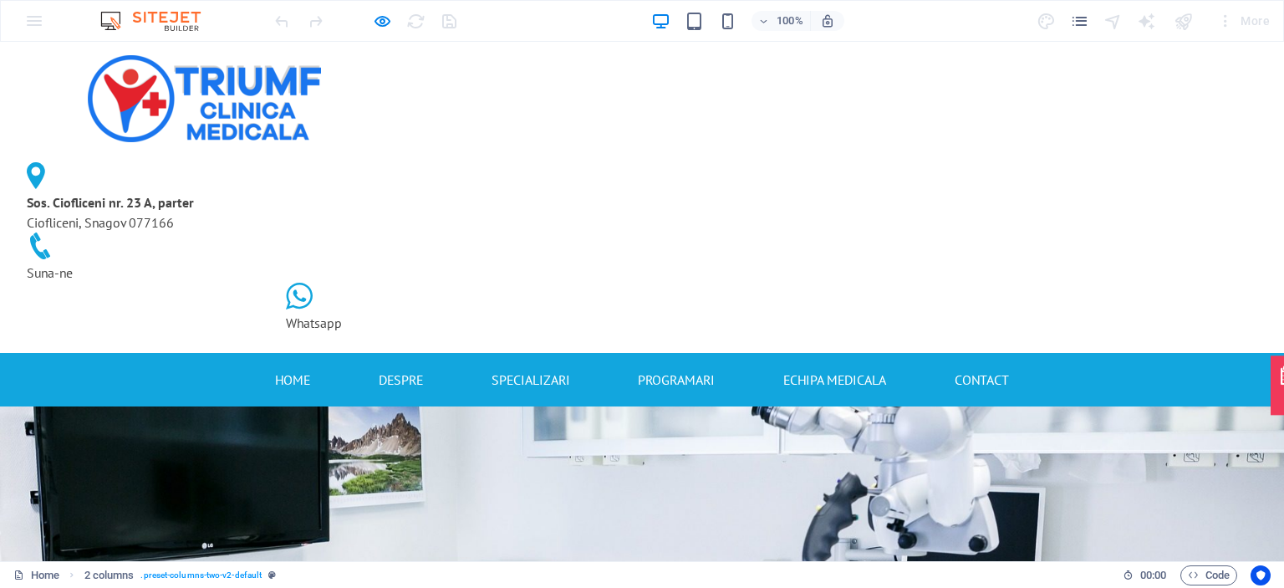
click at [518, 366] on link "SPECIALIZARI" at bounding box center [530, 379] width 79 height 27
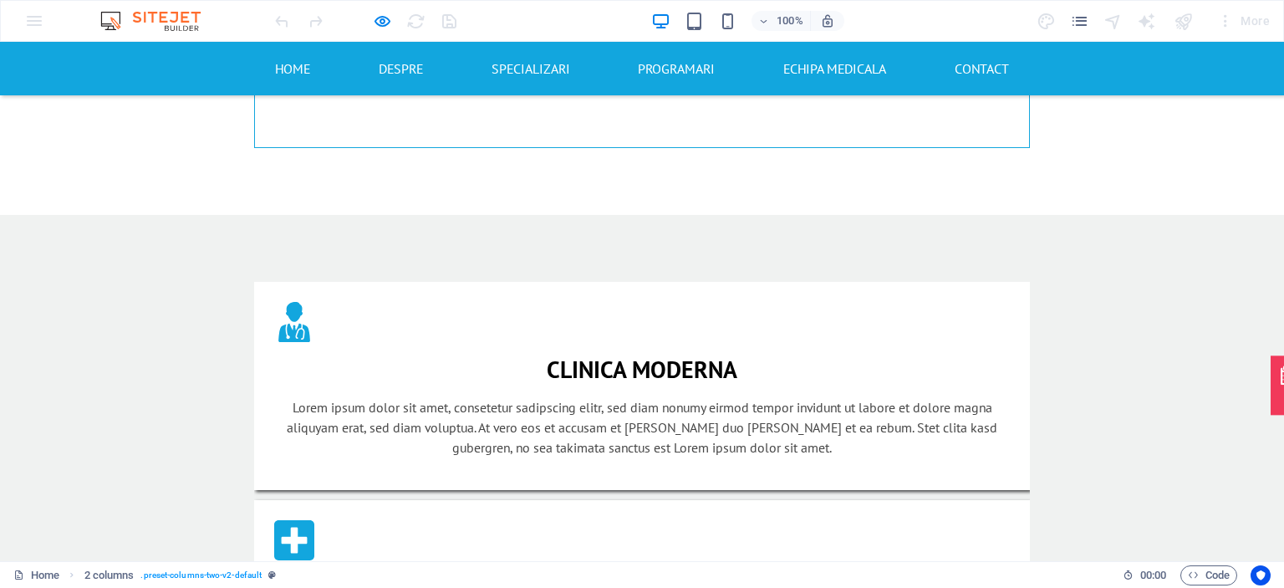
scroll to position [1005, 0]
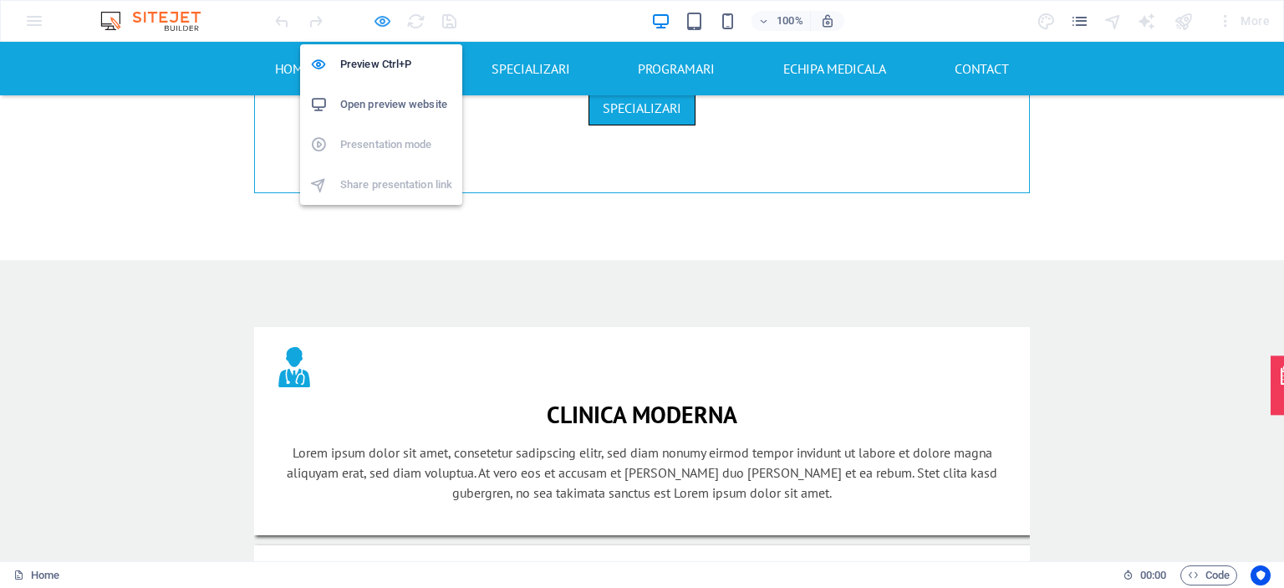
drag, startPoint x: 392, startPoint y: 8, endPoint x: 381, endPoint y: 18, distance: 15.4
click at [381, 18] on icon "button" at bounding box center [382, 21] width 19 height 19
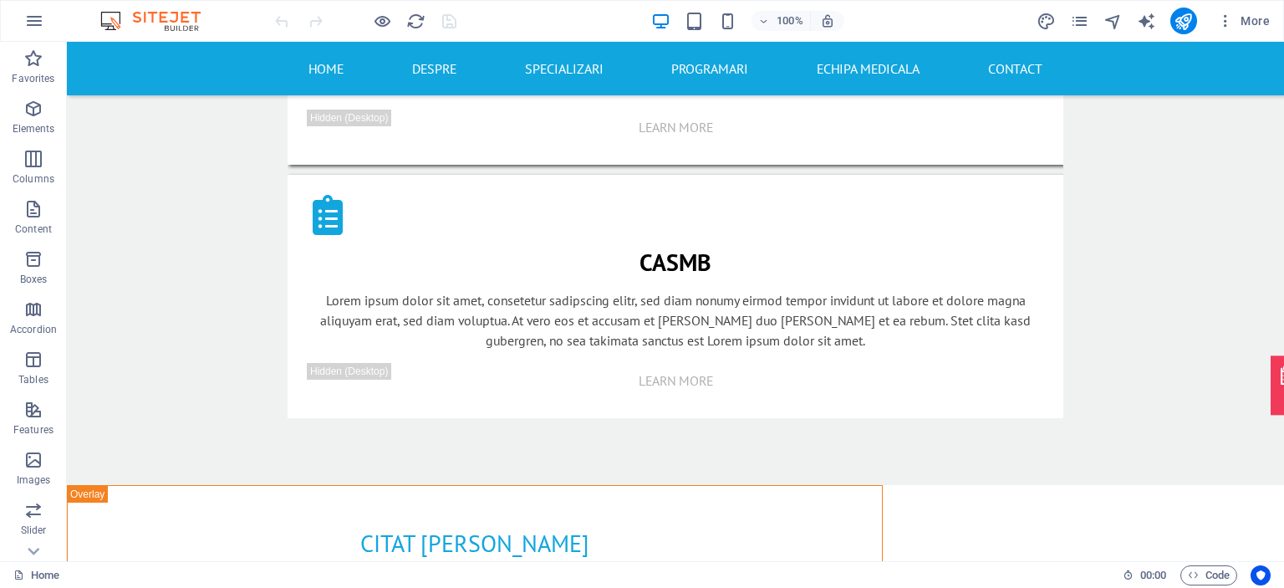
scroll to position [1748, 0]
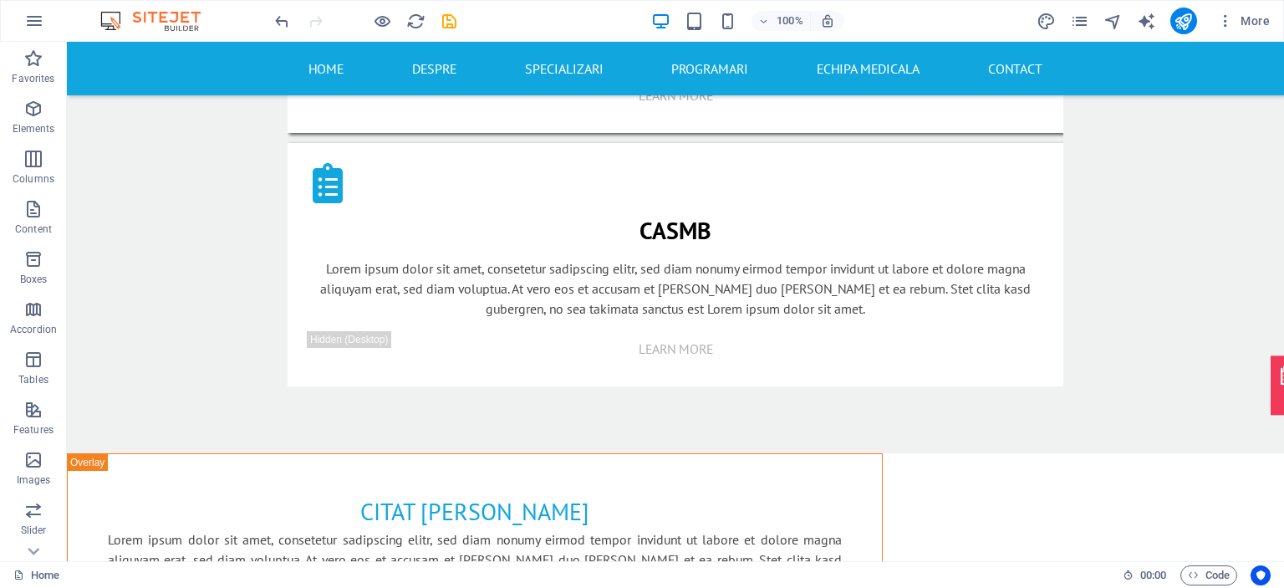
scroll to position [2203, 0]
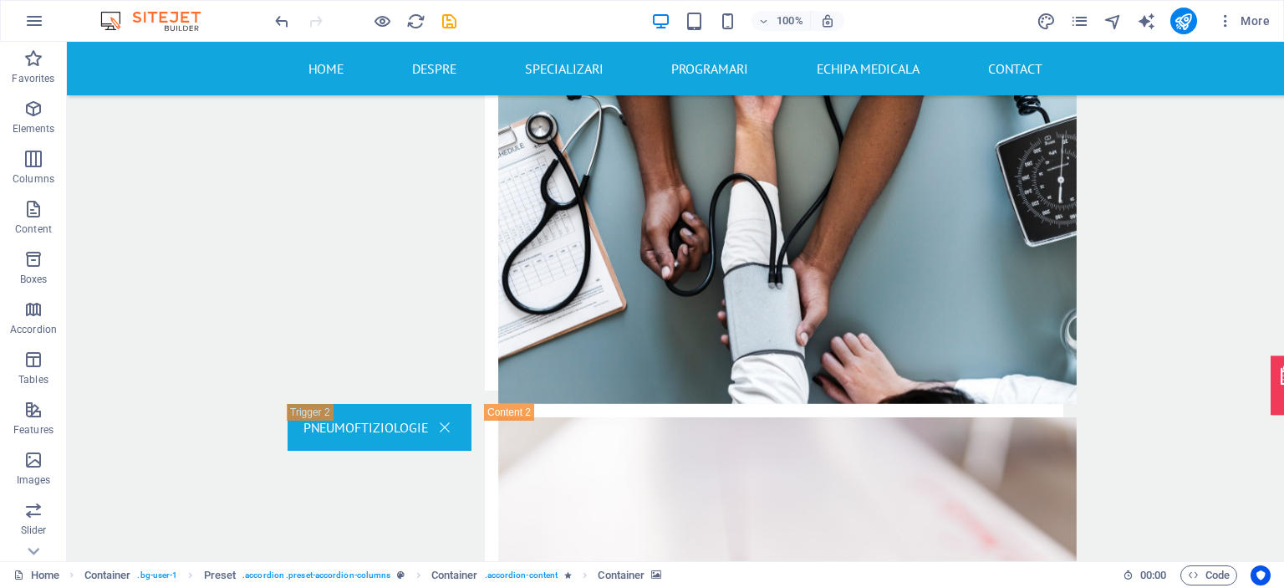
scroll to position [2664, 0]
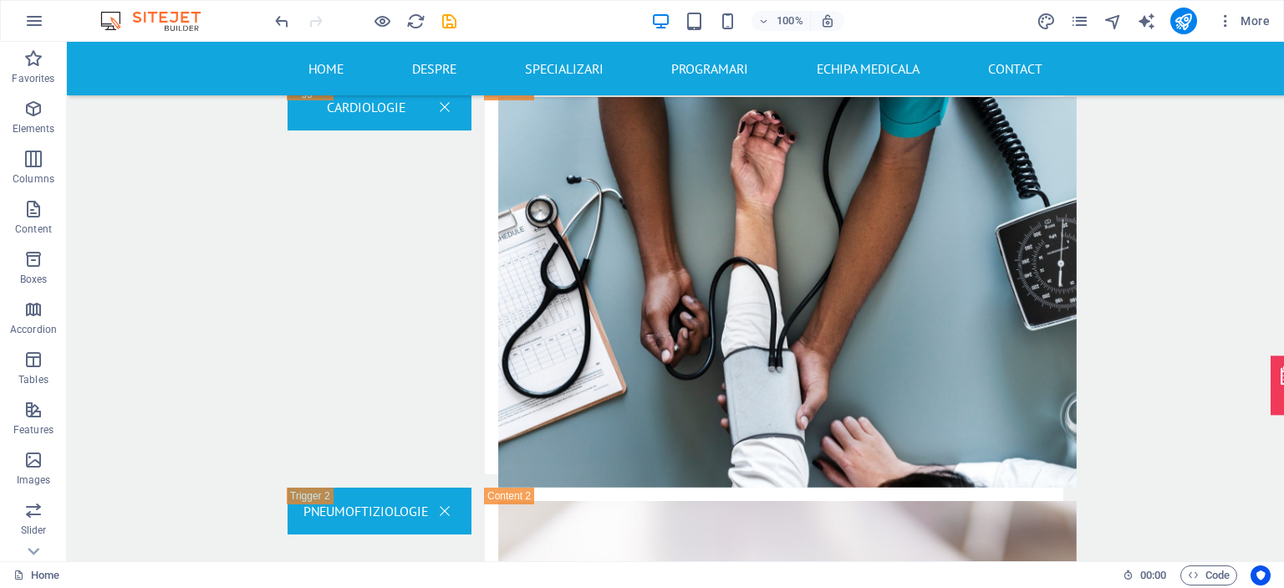
scroll to position [2464, 0]
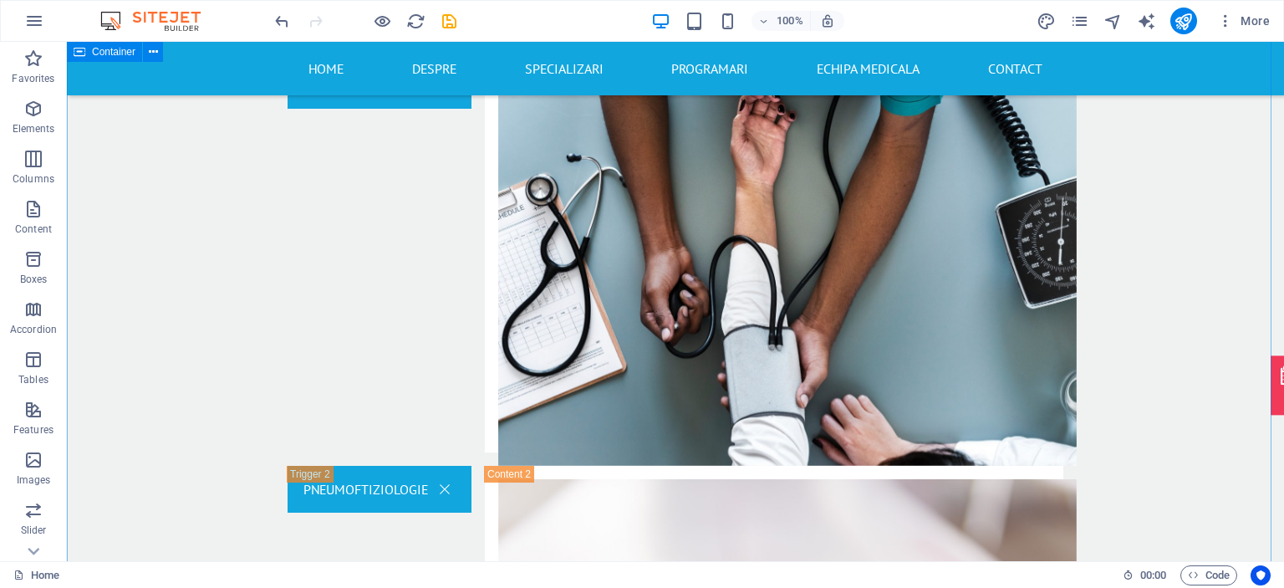
click at [445, 23] on icon "save" at bounding box center [449, 21] width 19 height 19
checkbox input "false"
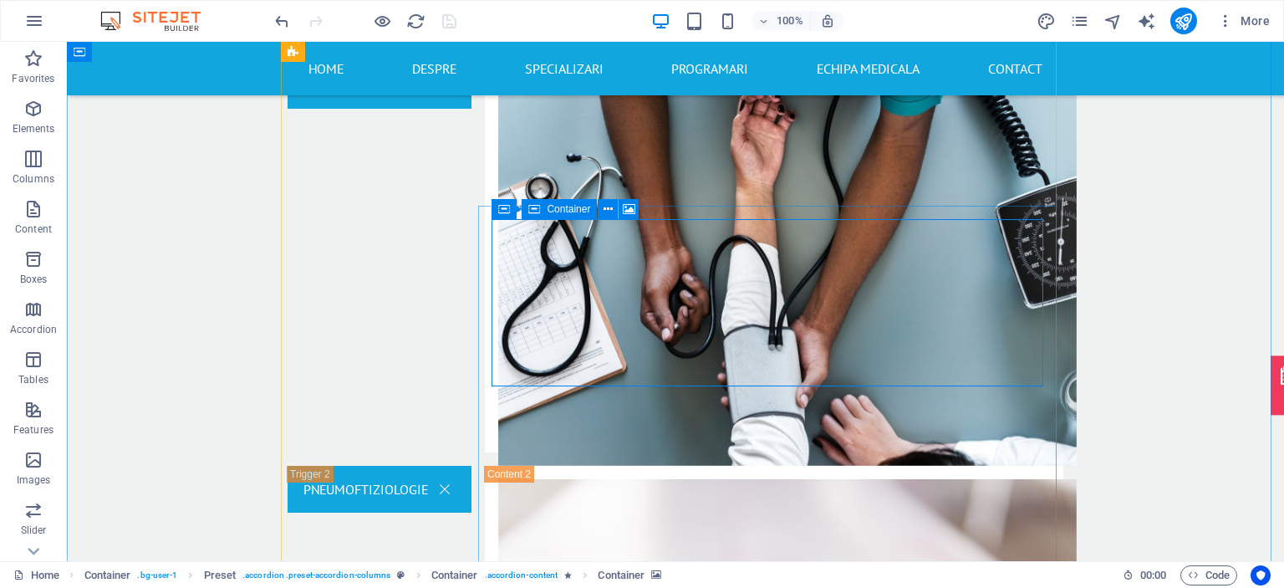
click at [573, 210] on span "Container" at bounding box center [568, 209] width 43 height 10
click at [607, 210] on icon at bounding box center [607, 210] width 9 height 18
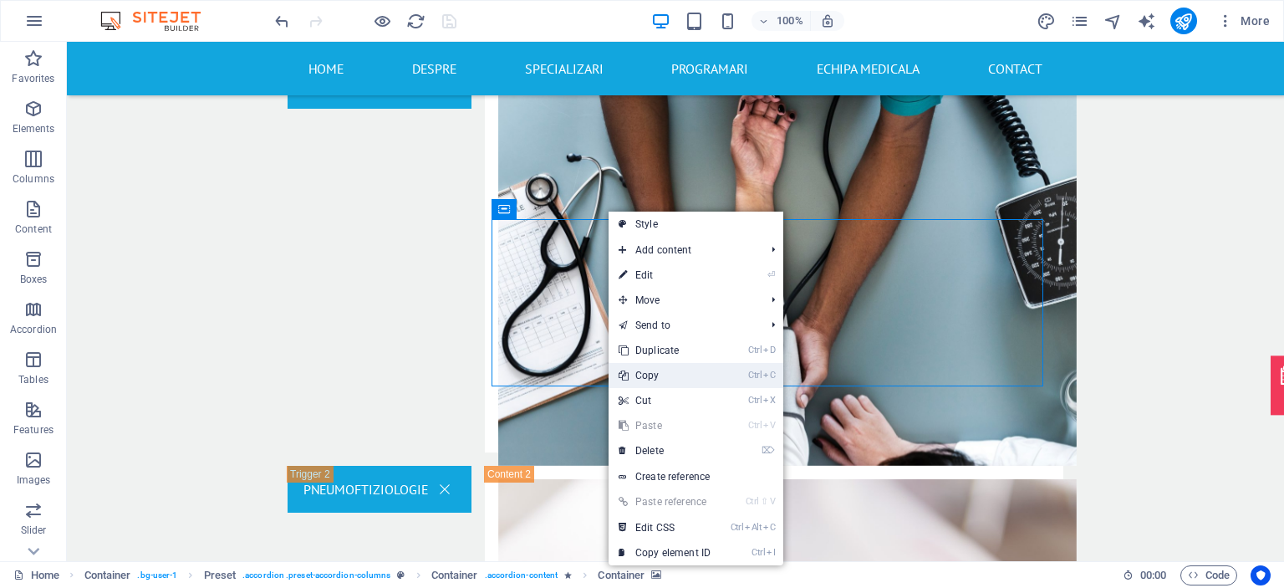
click at [653, 379] on link "Ctrl C Copy" at bounding box center [664, 375] width 112 height 25
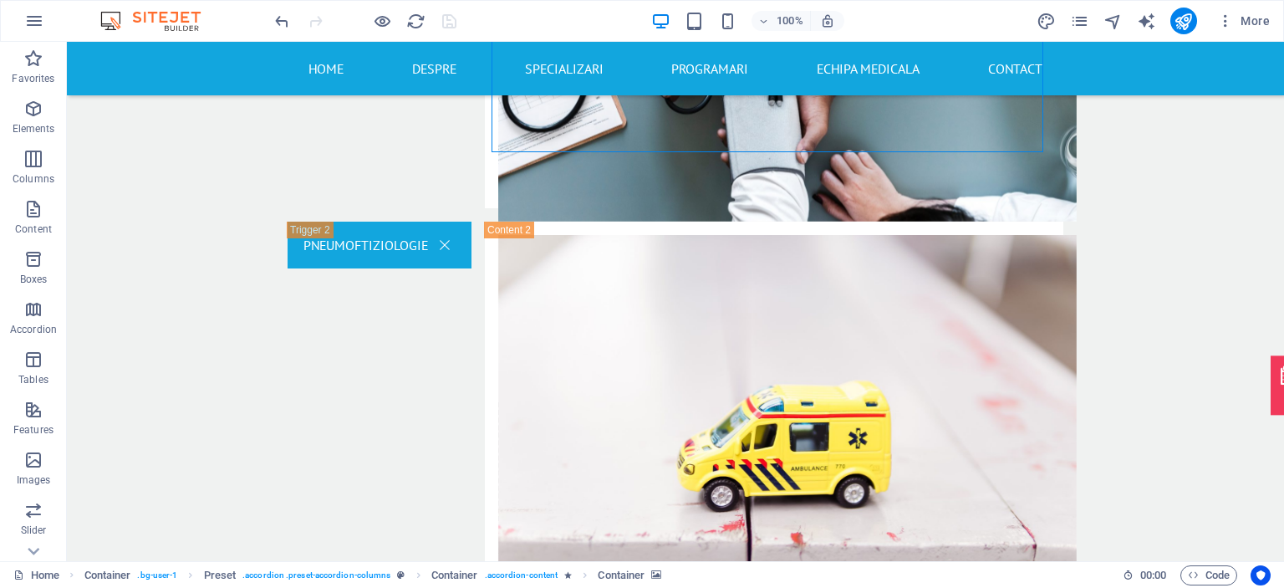
scroll to position [2772, 0]
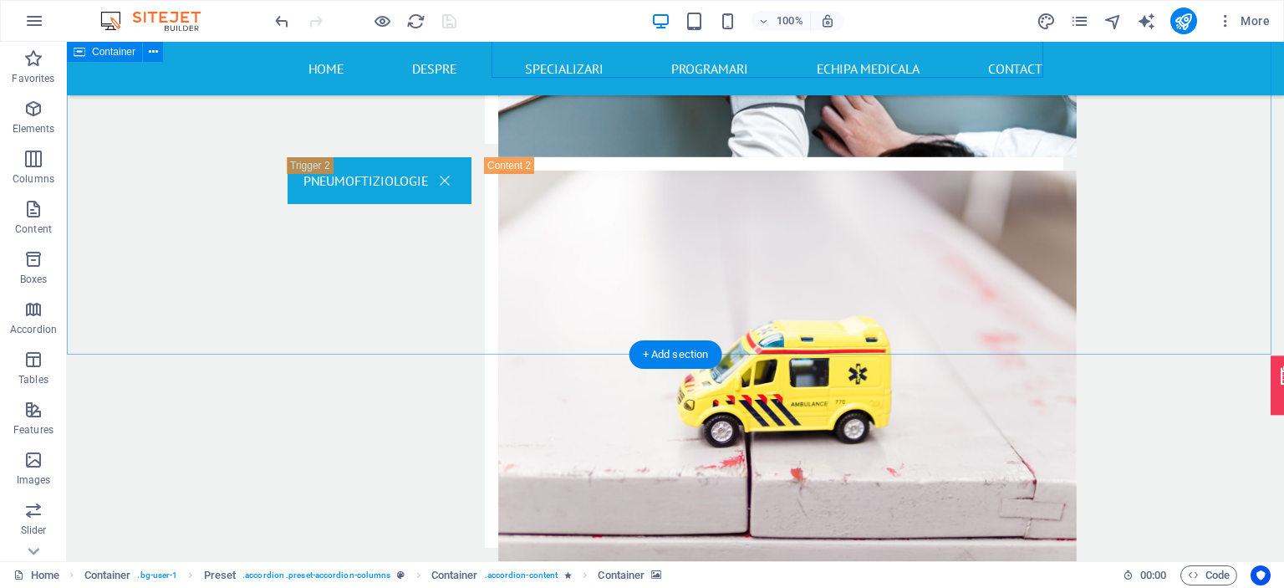
click at [1012, 330] on div "cardiologie Drop content here or Add elements Paste clipboard CARDIOLOGIE Lorem…" at bounding box center [675, 554] width 1217 height 1735
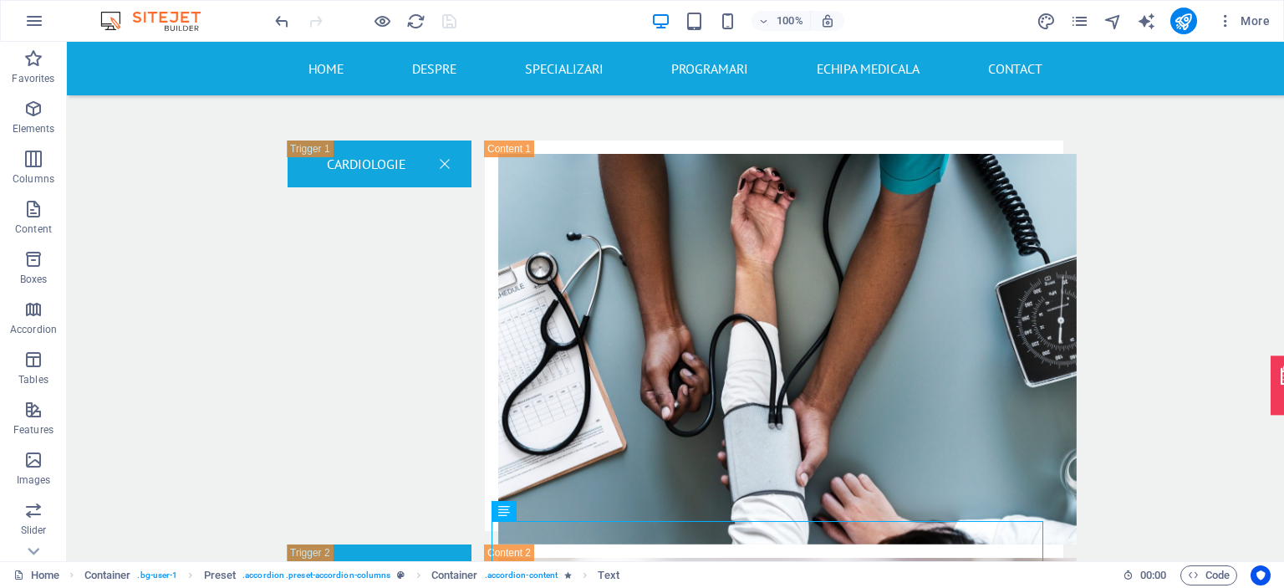
scroll to position [2321, 0]
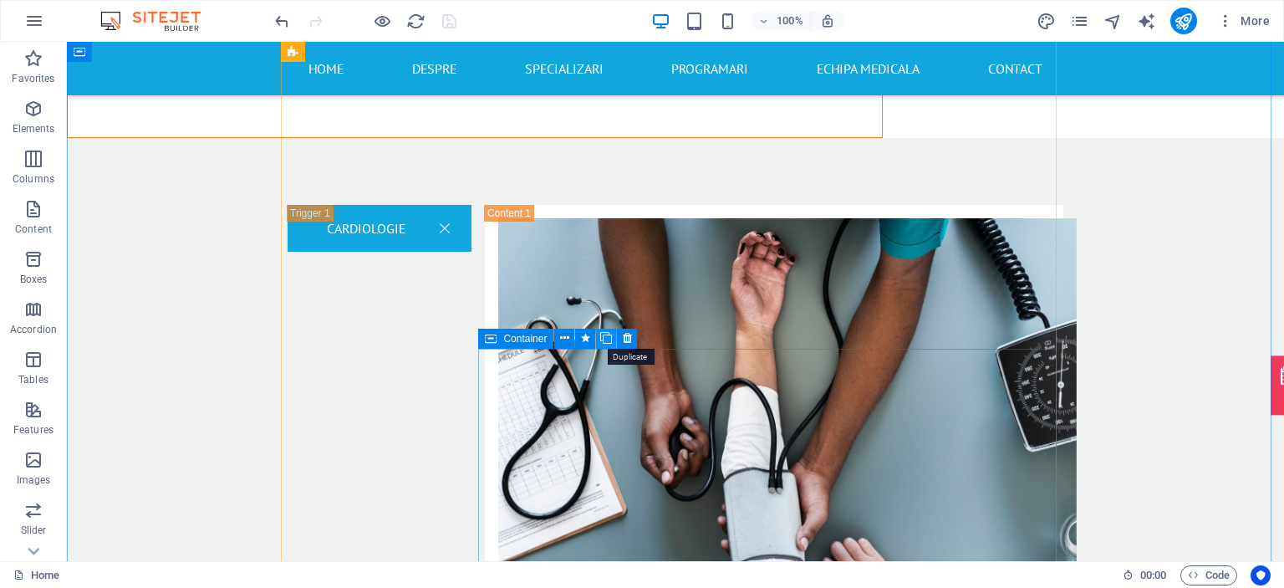
click at [607, 337] on icon at bounding box center [606, 338] width 12 height 18
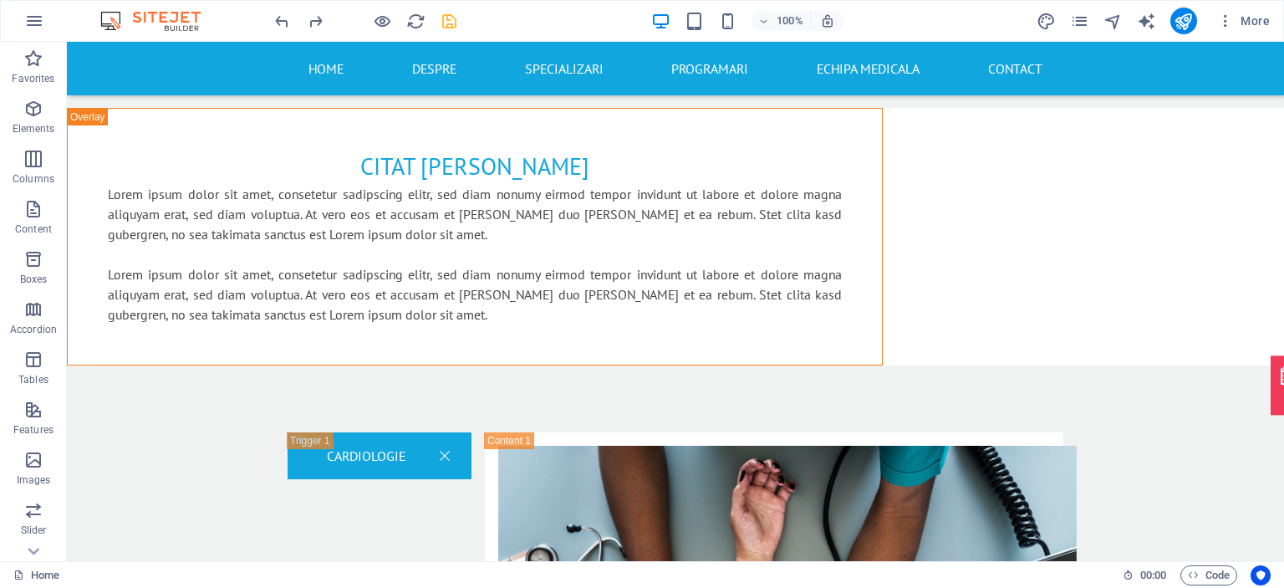
scroll to position [2039, 0]
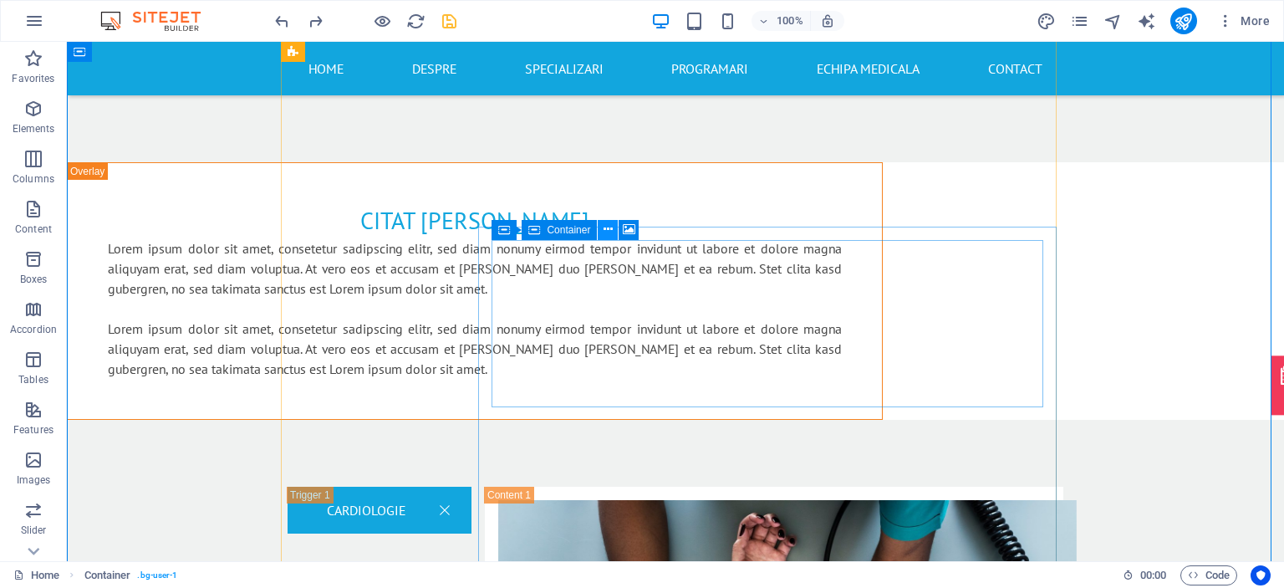
click at [603, 225] on icon at bounding box center [607, 230] width 9 height 18
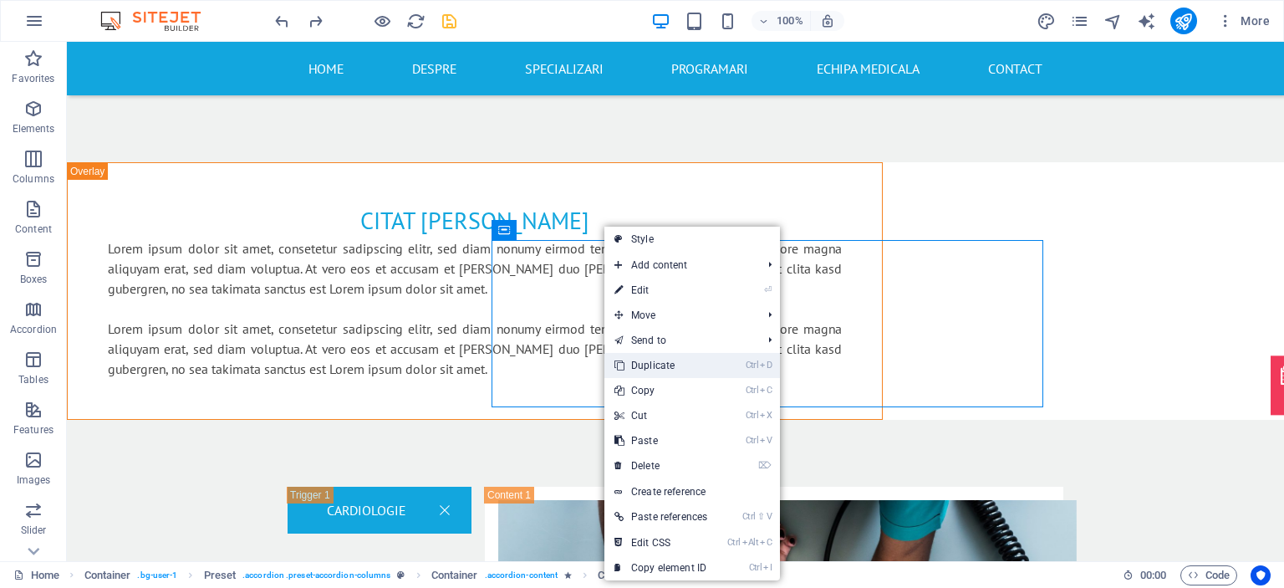
click at [670, 360] on link "Ctrl D Duplicate" at bounding box center [660, 365] width 113 height 25
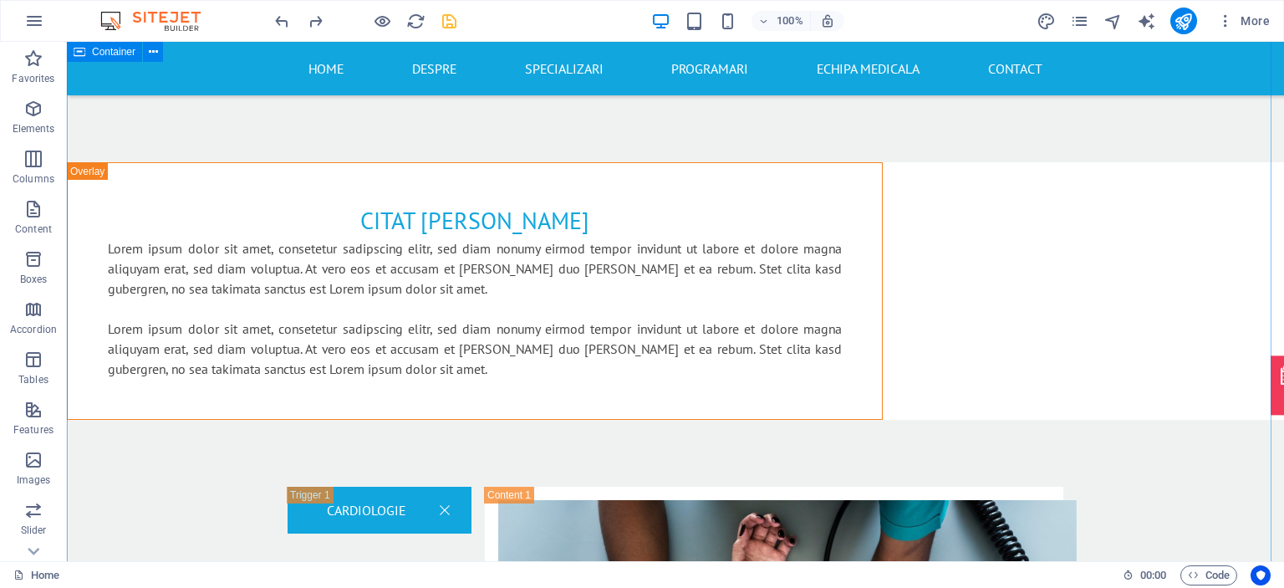
drag, startPoint x: 421, startPoint y: 23, endPoint x: 652, endPoint y: 18, distance: 230.7
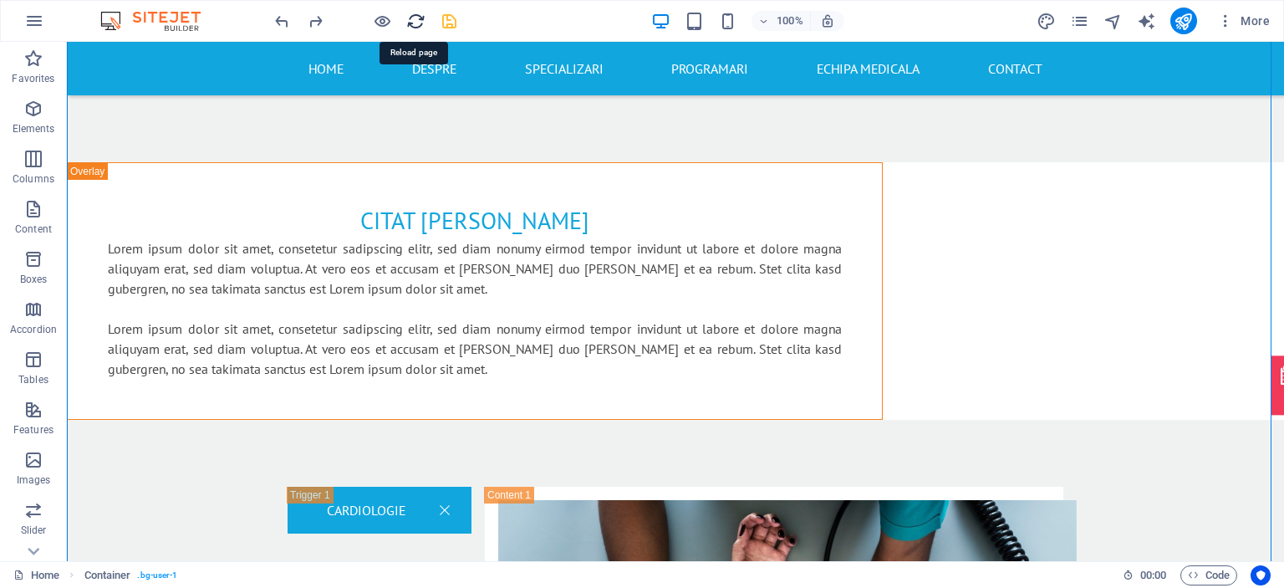
click at [421, 23] on icon "reload" at bounding box center [415, 21] width 19 height 19
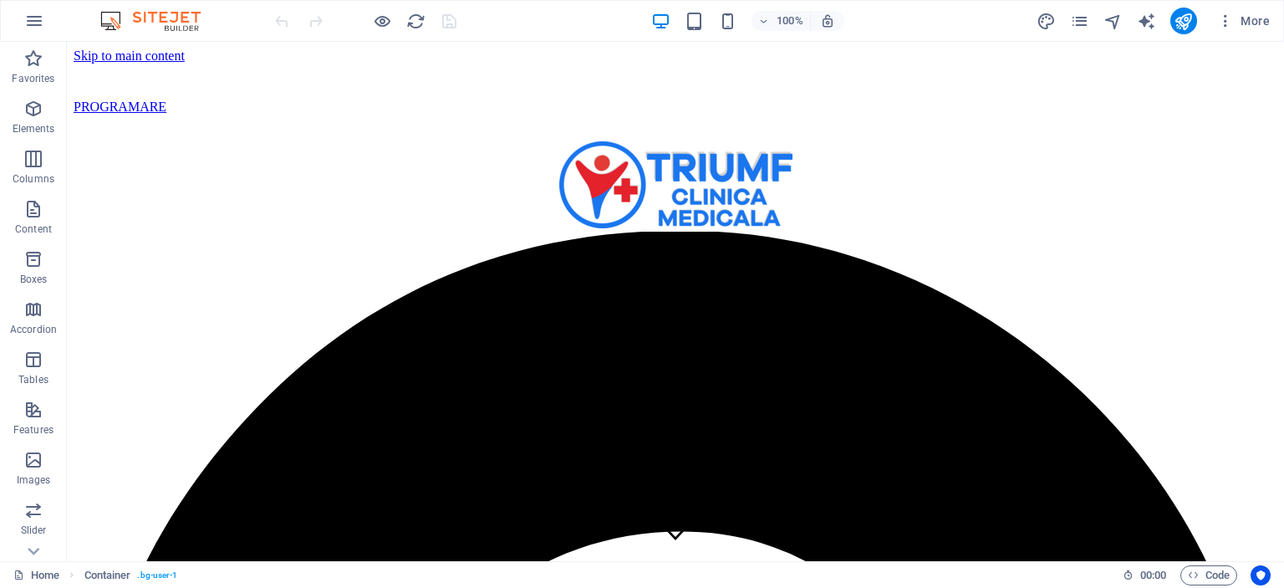
scroll to position [0, 0]
